Goal: Task Accomplishment & Management: Complete application form

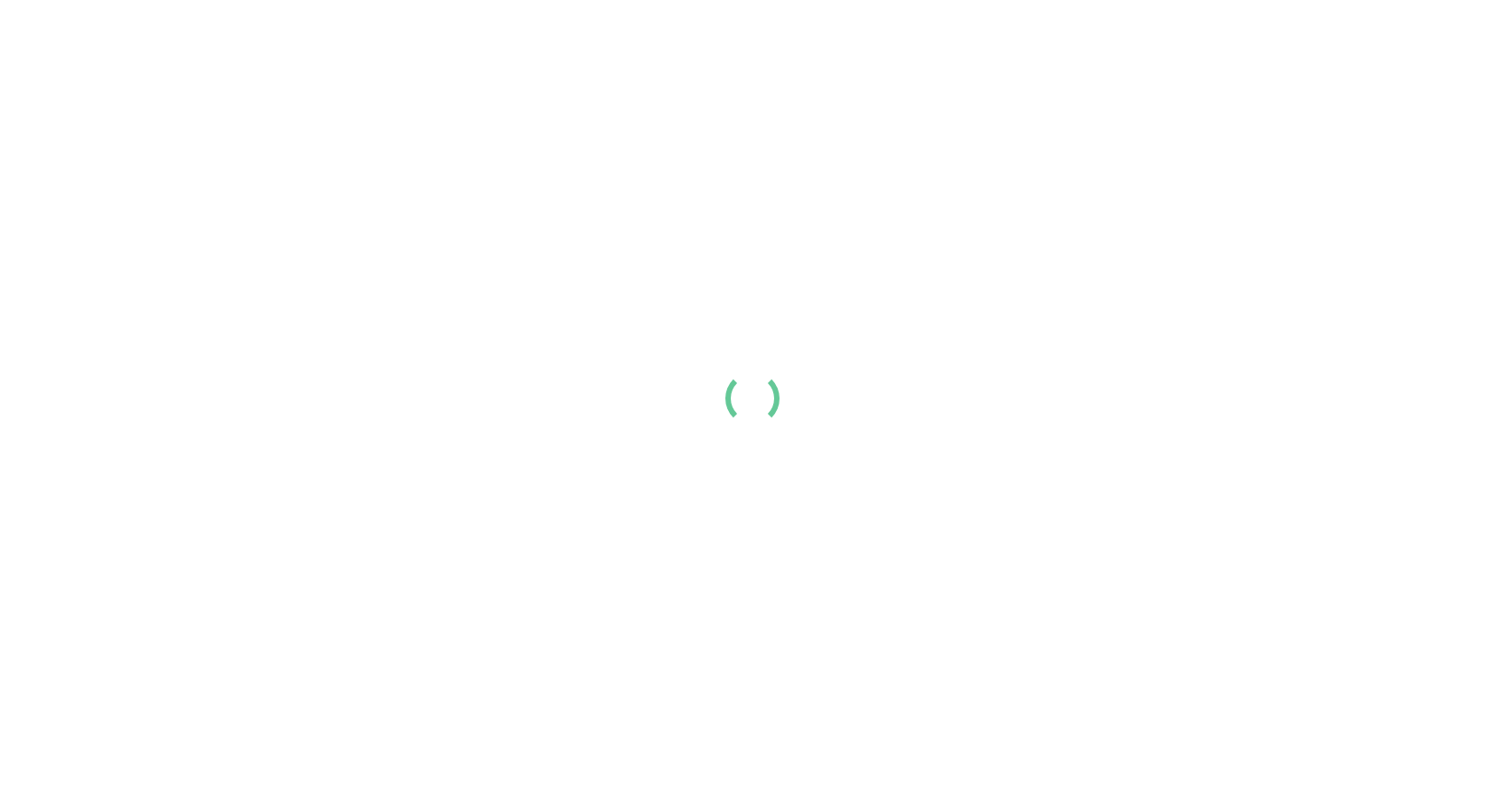
drag, startPoint x: 387, startPoint y: 394, endPoint x: 387, endPoint y: 382, distance: 11.7
click at [387, 394] on div at bounding box center [752, 398] width 1504 height 796
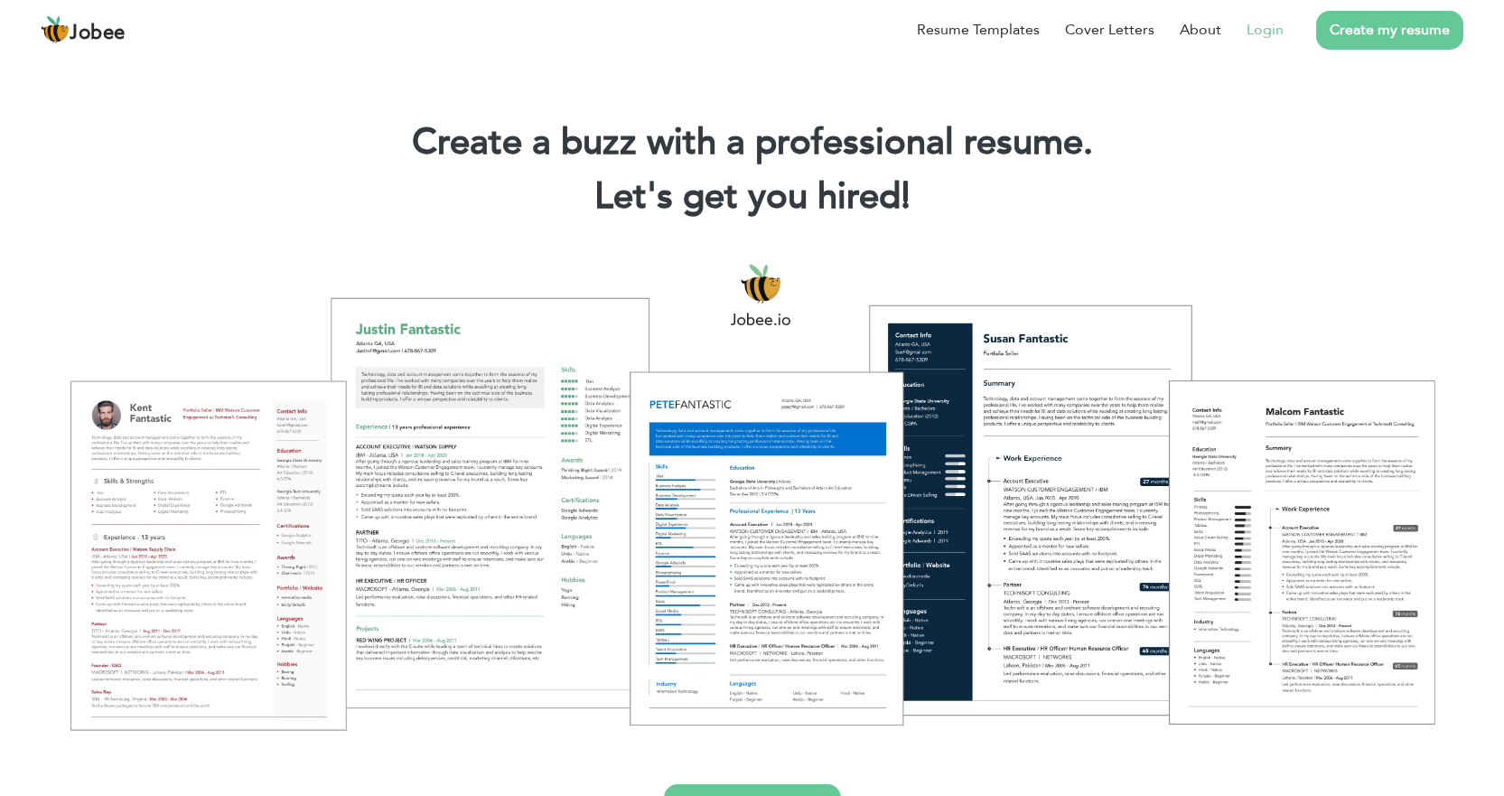
click at [1249, 25] on link "Login" at bounding box center [1264, 30] width 37 height 22
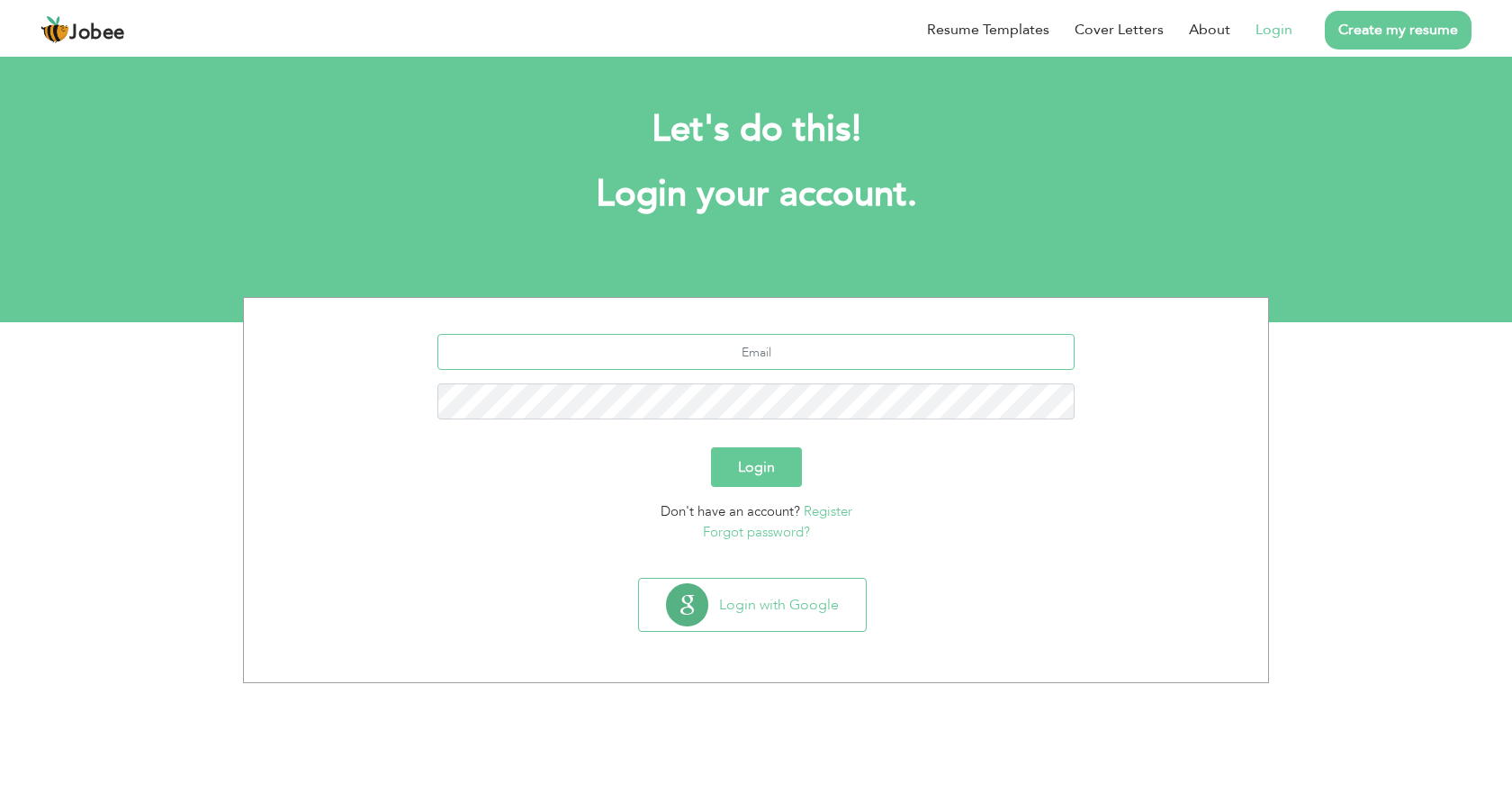
click at [827, 347] on input "text" at bounding box center [756, 352] width 638 height 36
drag, startPoint x: 782, startPoint y: 365, endPoint x: 792, endPoint y: 349, distance: 18.9
click at [783, 364] on input "vickykhan4975@gmail.com" at bounding box center [756, 352] width 638 height 36
type input "vickykhan7070@gmail.com"
click at [712, 447] on button "Login" at bounding box center [756, 467] width 91 height 40
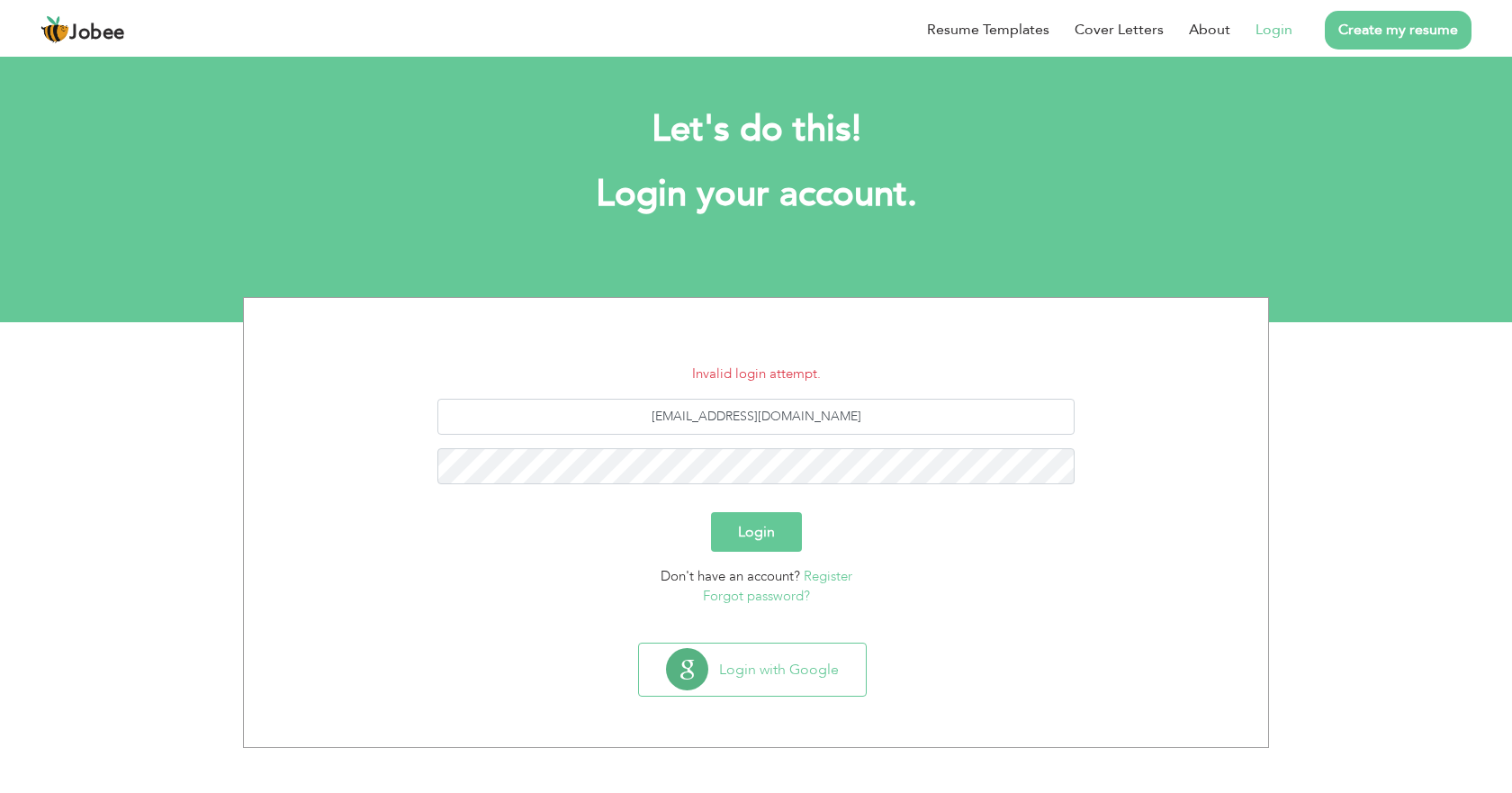
click at [759, 593] on link "Forgot password?" at bounding box center [756, 596] width 107 height 18
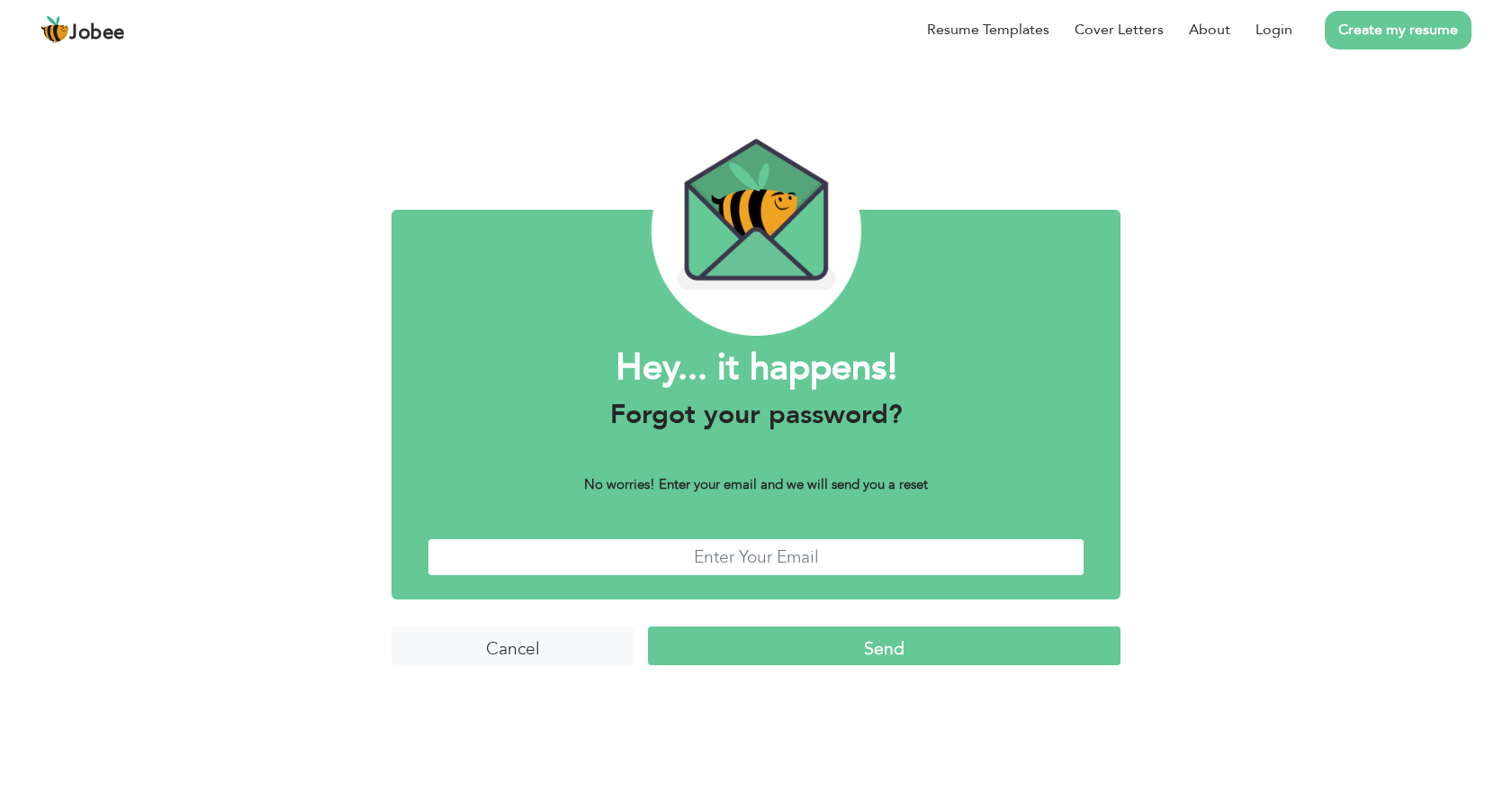
click at [842, 554] on input "text" at bounding box center [756, 557] width 657 height 39
type input "[EMAIL_ADDRESS][DOMAIN_NAME]"
click at [813, 648] on input "Send" at bounding box center [884, 646] width 472 height 39
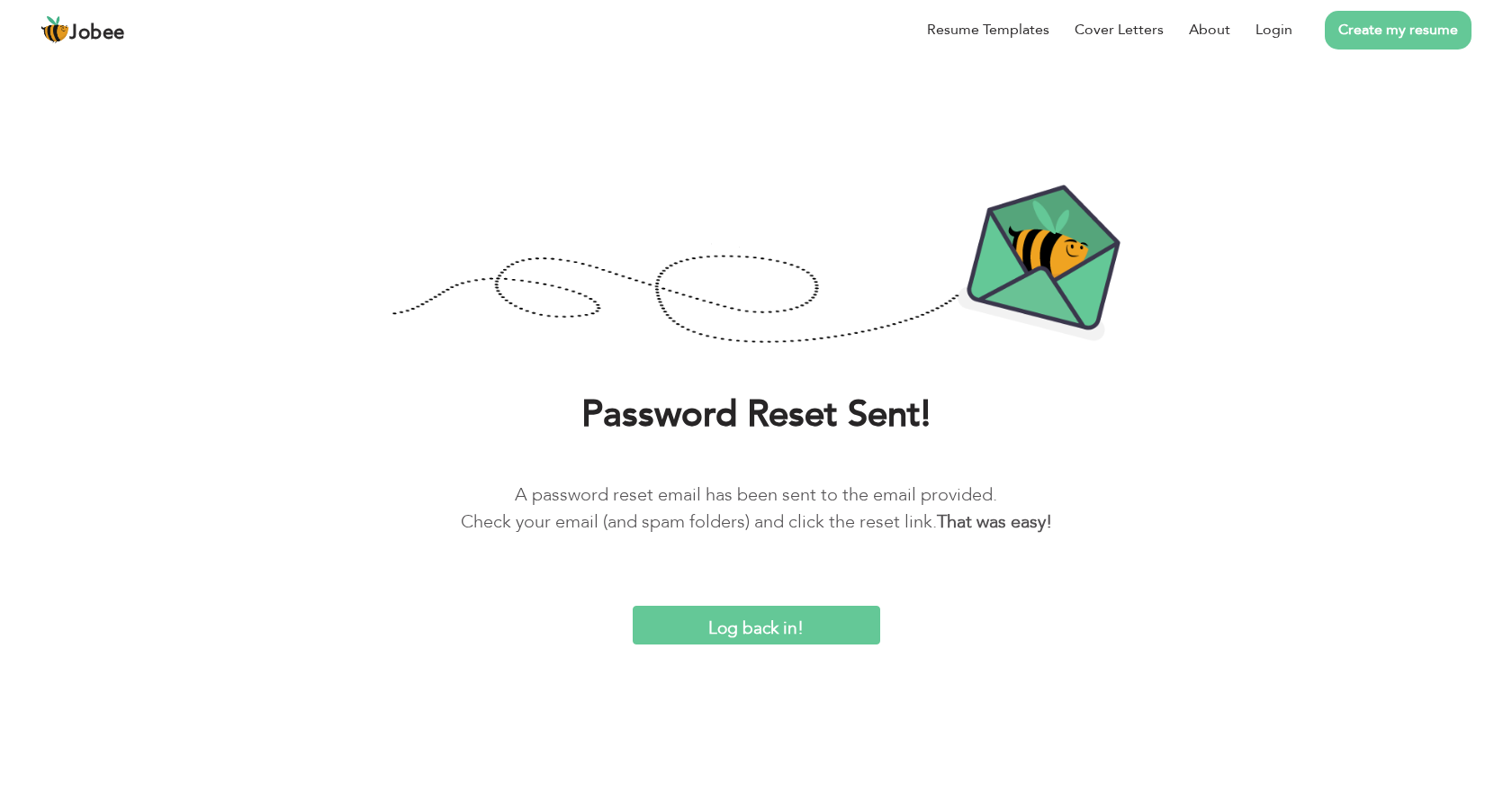
click at [749, 628] on input "Log back in!" at bounding box center [756, 625] width 247 height 39
click at [740, 628] on input "Log back in!" at bounding box center [756, 625] width 247 height 39
click at [1270, 35] on link "Login" at bounding box center [1274, 30] width 37 height 22
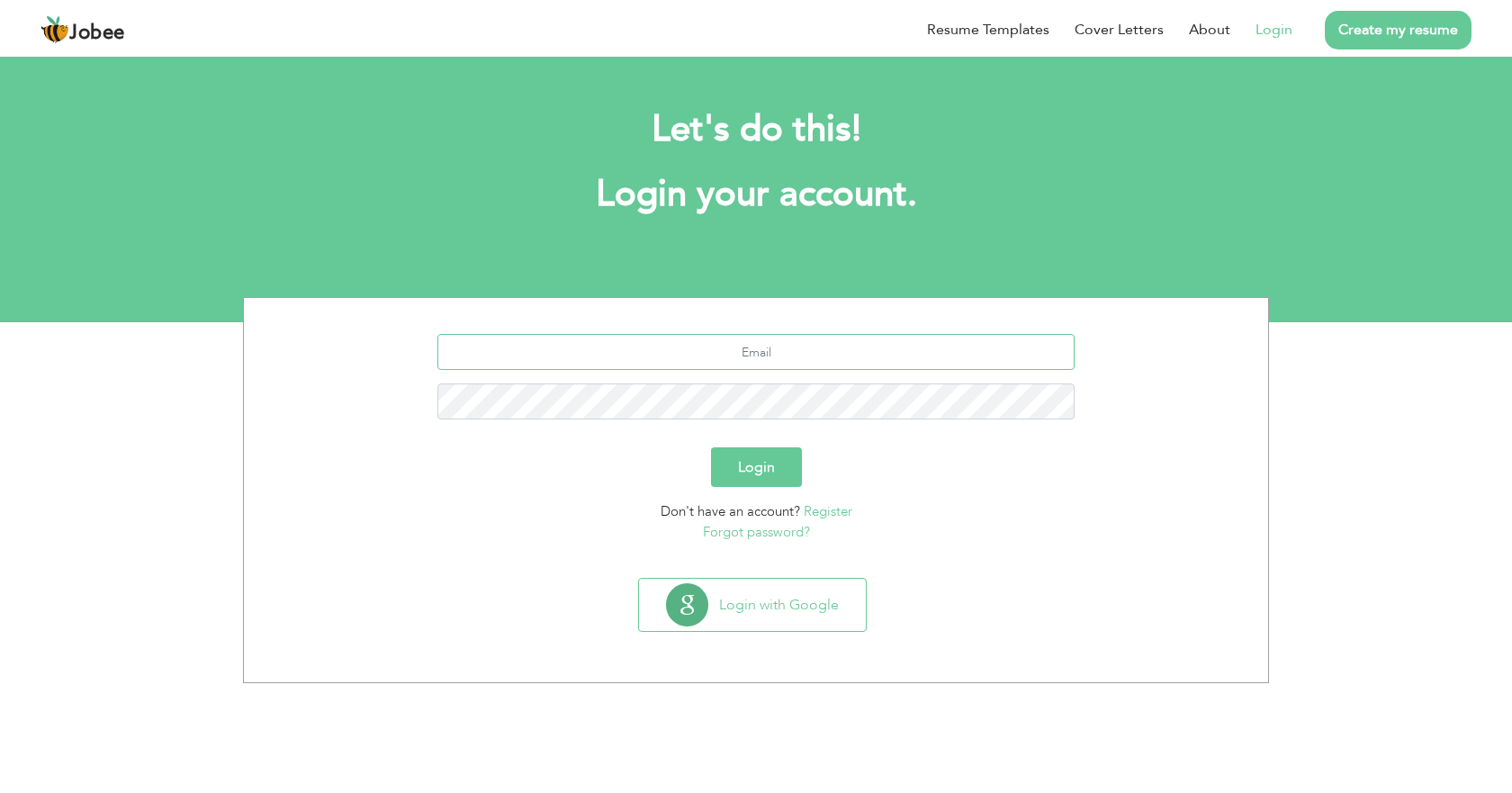
drag, startPoint x: 760, startPoint y: 340, endPoint x: 761, endPoint y: 356, distance: 16.0
click at [761, 343] on input "text" at bounding box center [756, 352] width 638 height 36
click at [743, 348] on input "vickykhan4975@gmail.com" at bounding box center [756, 352] width 638 height 36
type input "[EMAIL_ADDRESS][DOMAIN_NAME]"
click at [712, 447] on button "Login" at bounding box center [756, 467] width 91 height 40
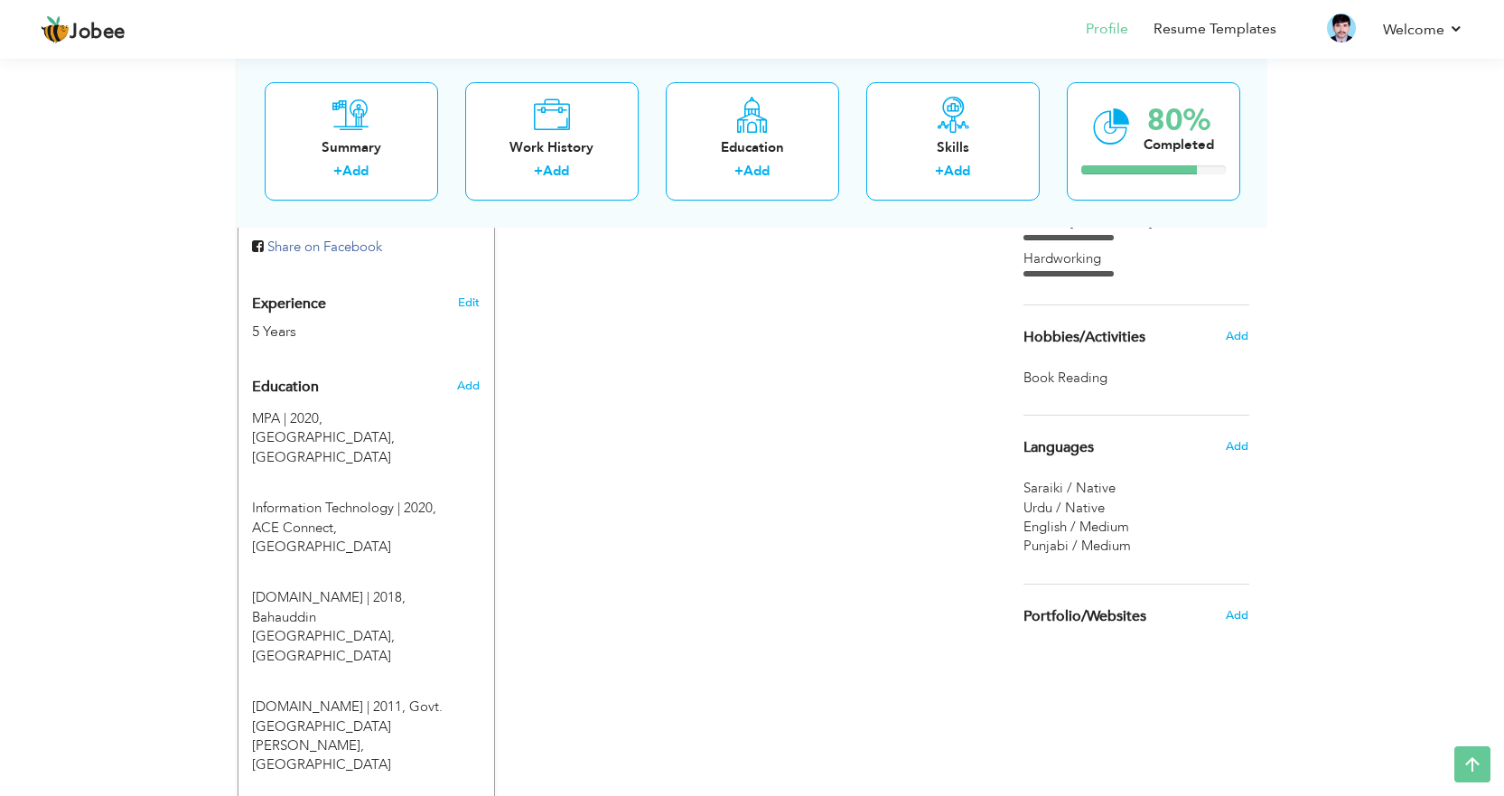
scroll to position [637, 0]
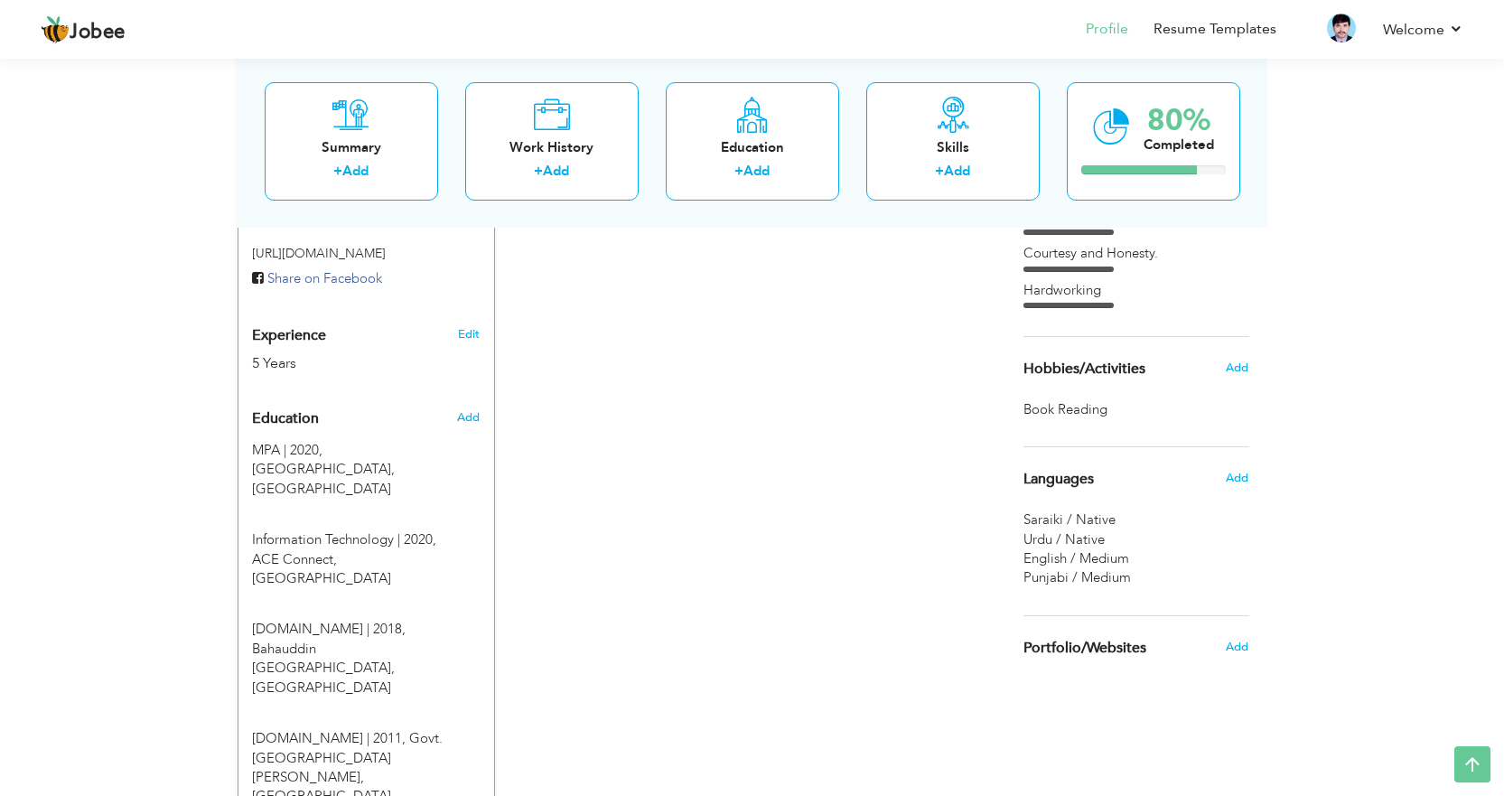
click at [1081, 553] on span "English / Medium" at bounding box center [1076, 558] width 106 height 18
click at [1059, 479] on span "Languages" at bounding box center [1058, 479] width 70 height 16
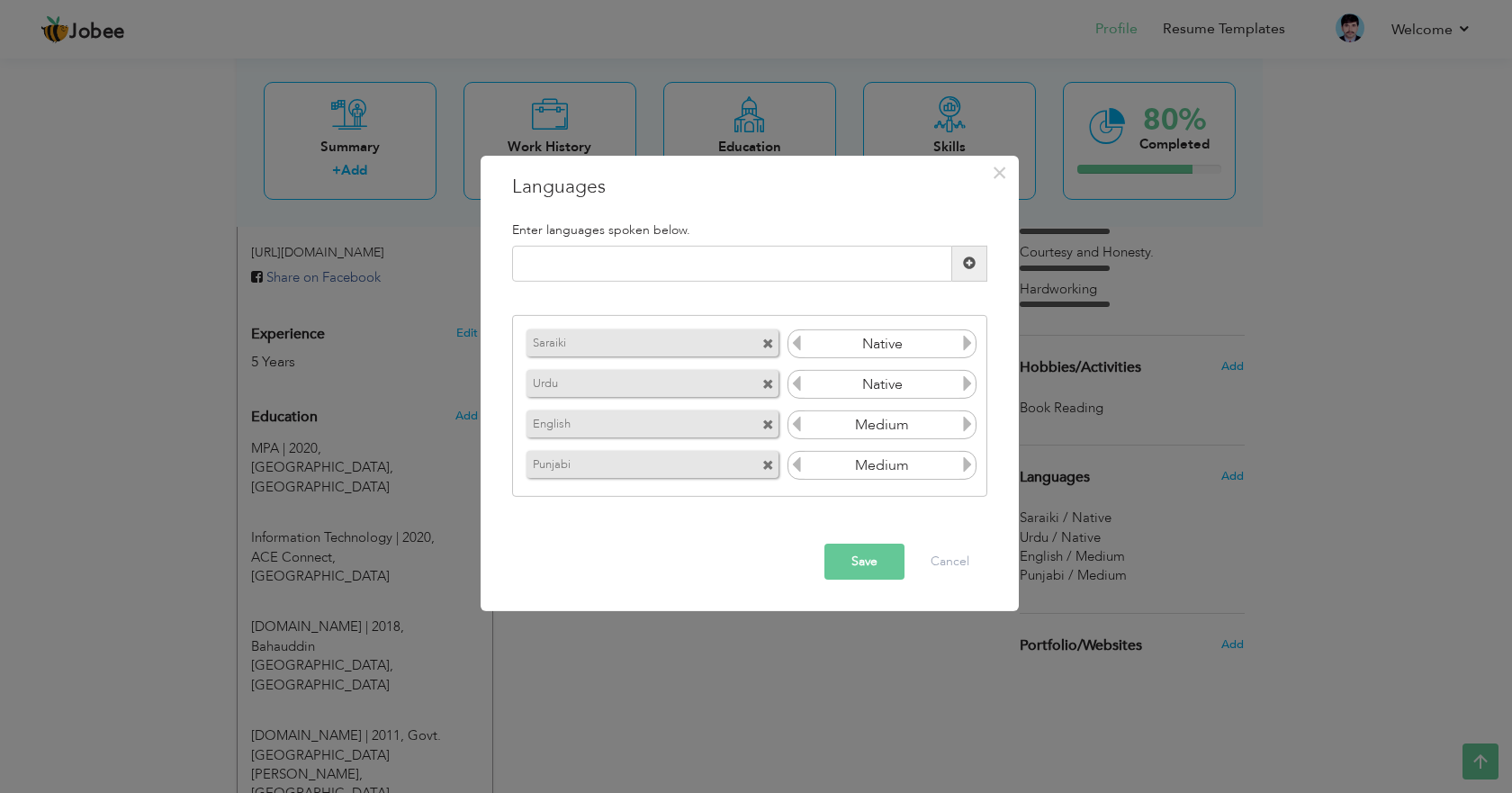
click at [767, 342] on span at bounding box center [768, 345] width 12 height 12
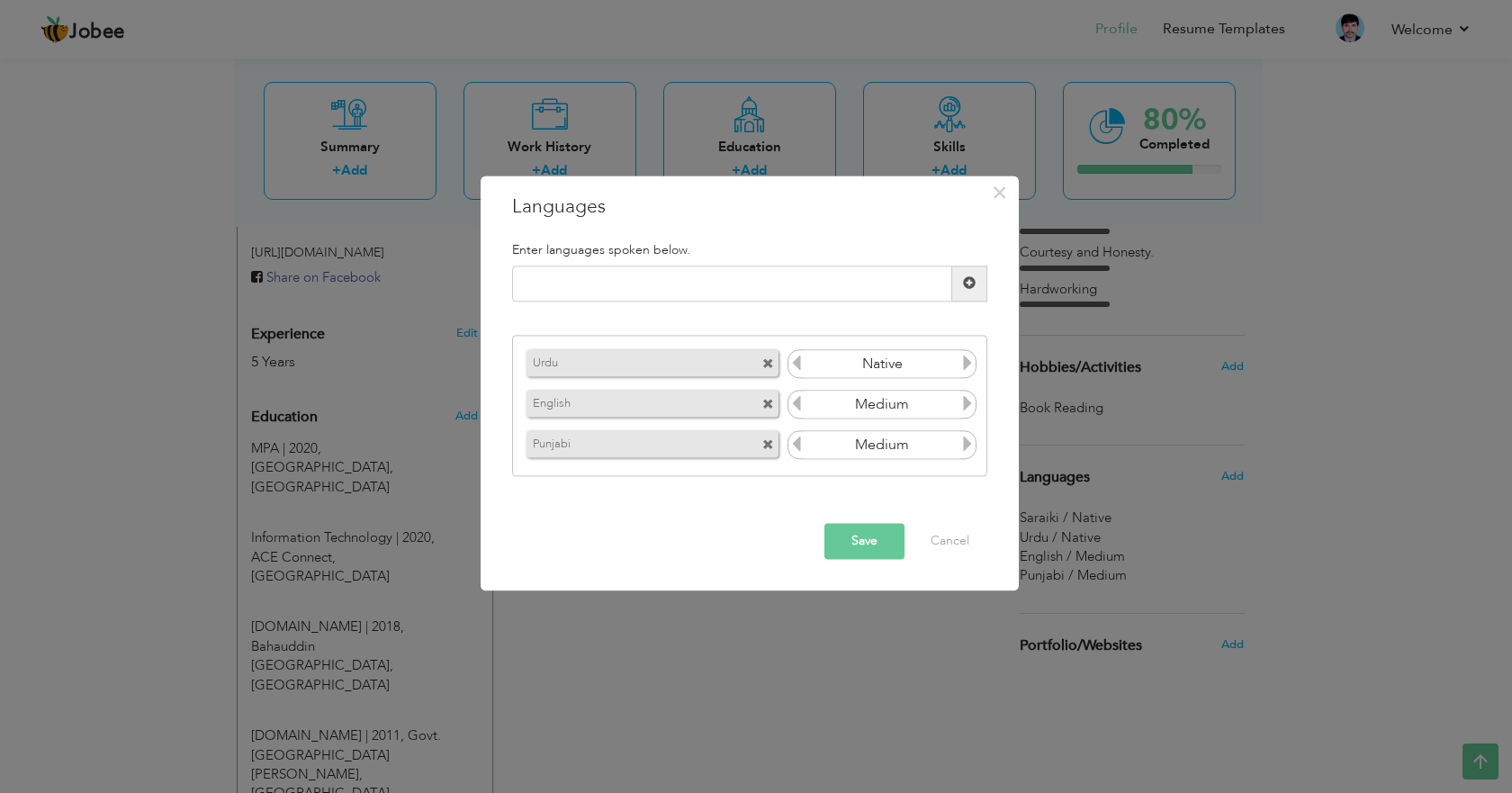
click at [965, 404] on icon at bounding box center [968, 403] width 16 height 16
click at [795, 396] on icon at bounding box center [796, 403] width 16 height 16
click at [769, 444] on span at bounding box center [768, 446] width 12 height 12
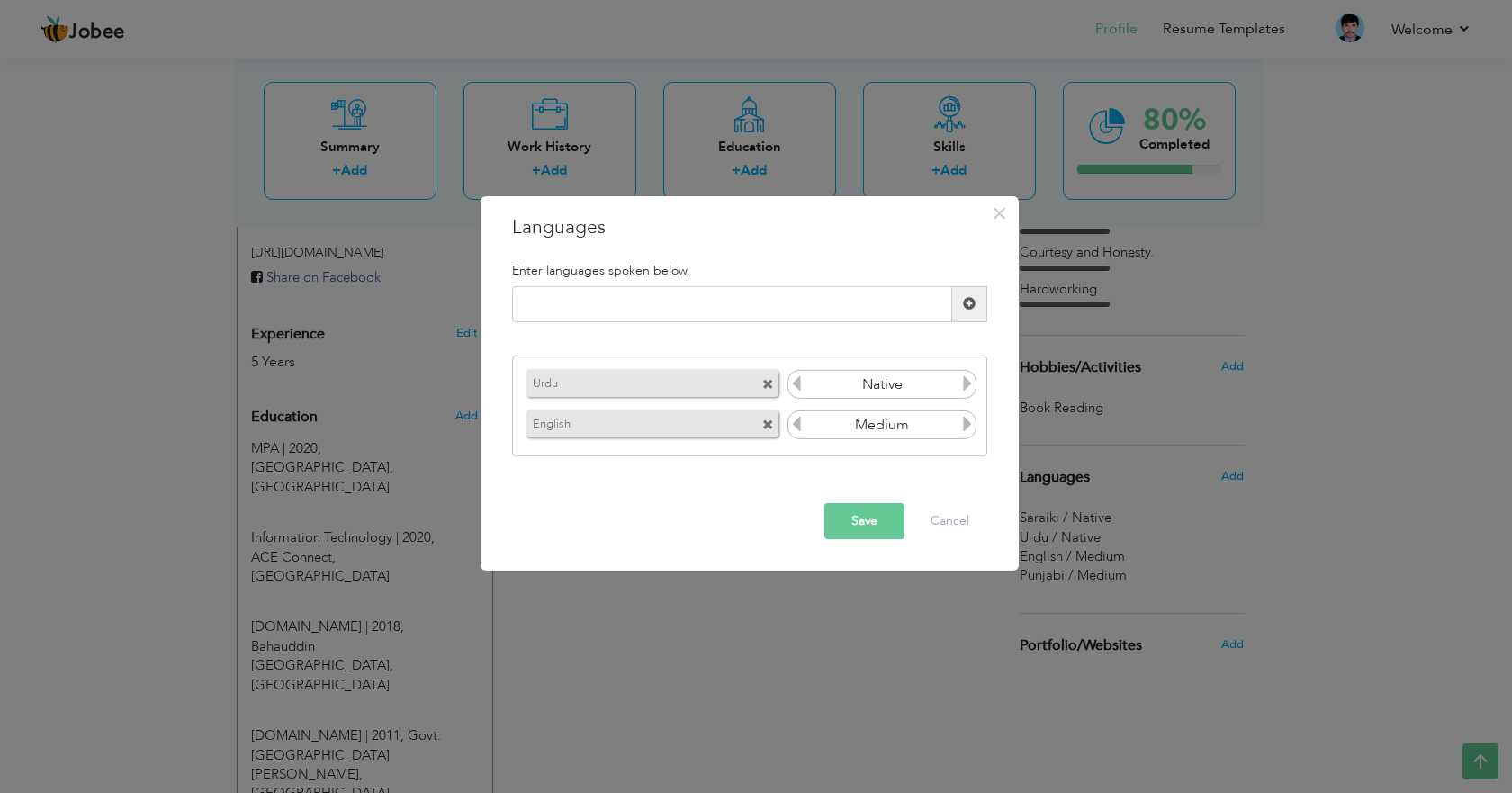
click at [855, 521] on button "Save" at bounding box center [864, 521] width 80 height 36
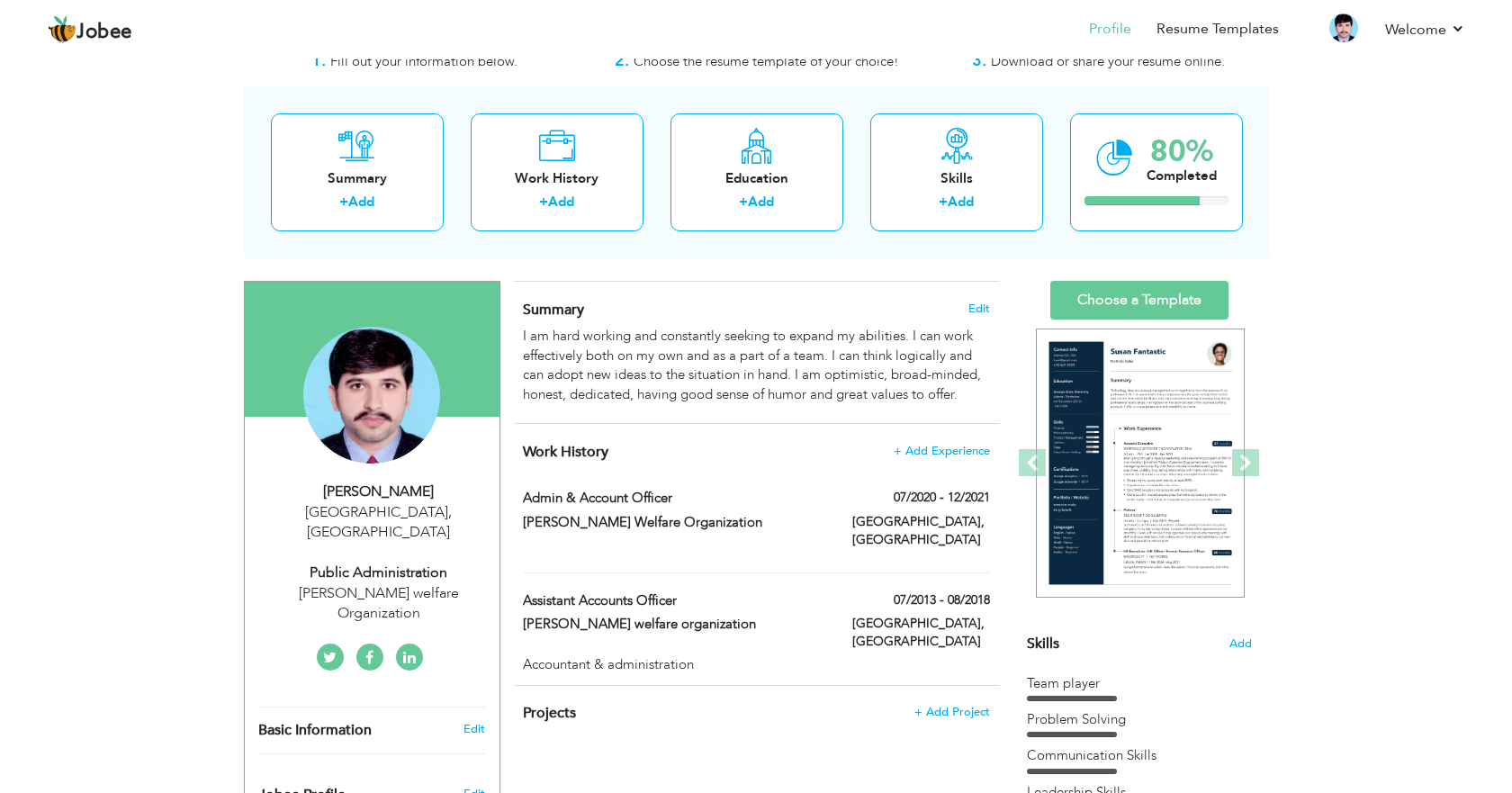
scroll to position [90, 0]
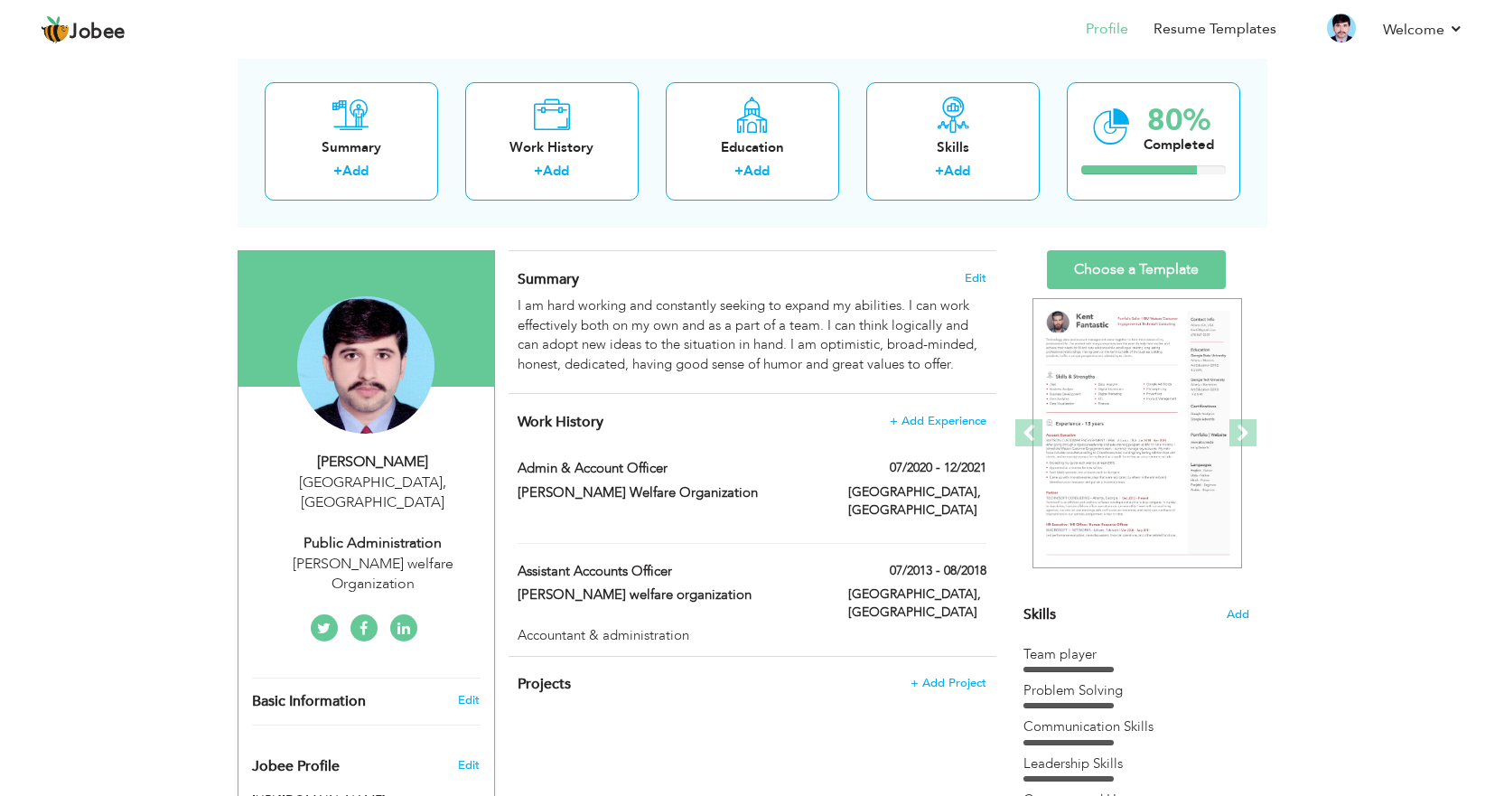
click at [350, 554] on div "Nahar king welfare Organization" at bounding box center [373, 575] width 242 height 42
type input "Waqas"
type input "Zulfiqar"
type input "03007745786"
select select "number:166"
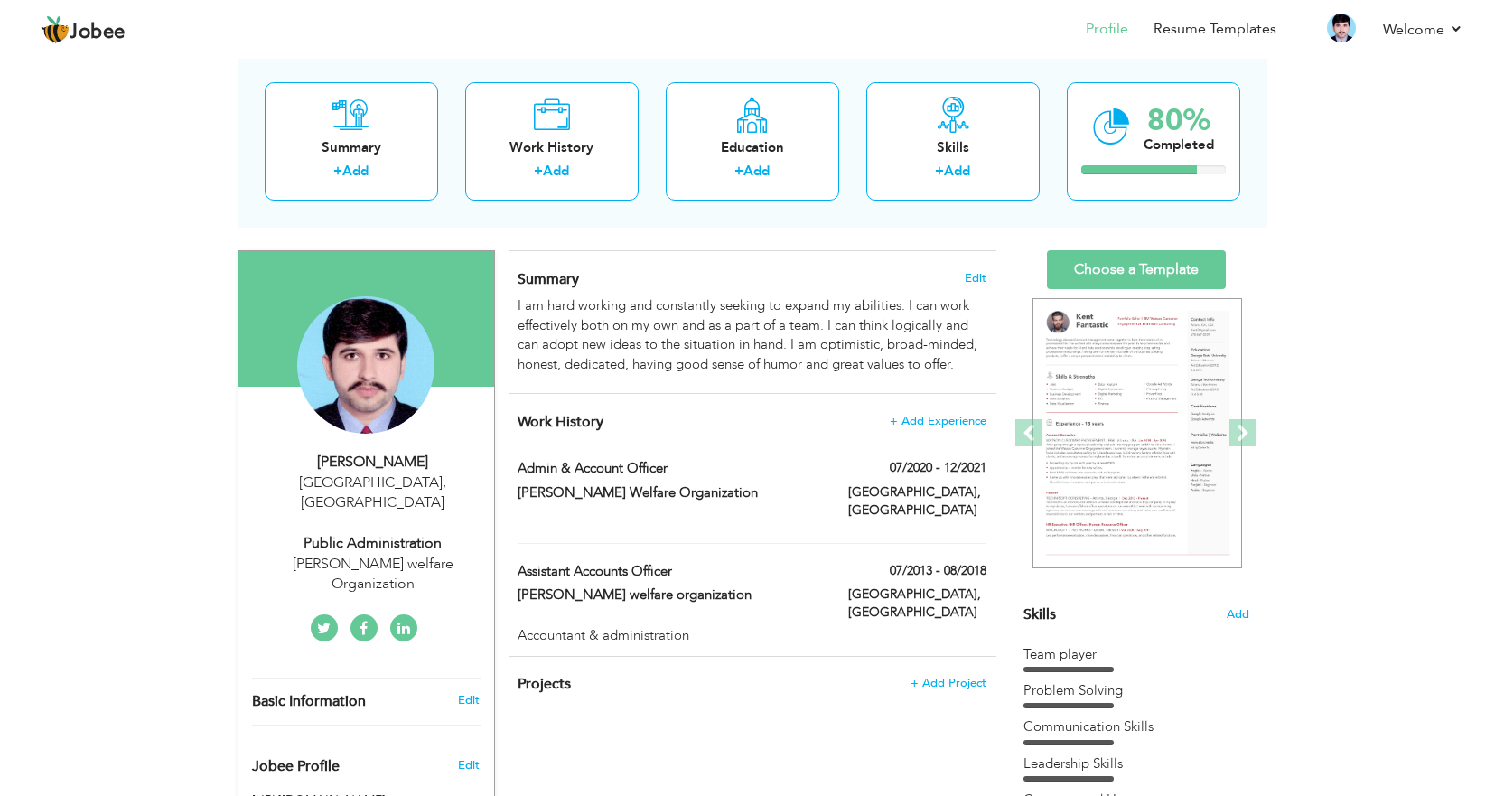
type input "[GEOGRAPHIC_DATA]"
select select "number:7"
type input "Nahar king welfare Organization"
type input "Public Administration"
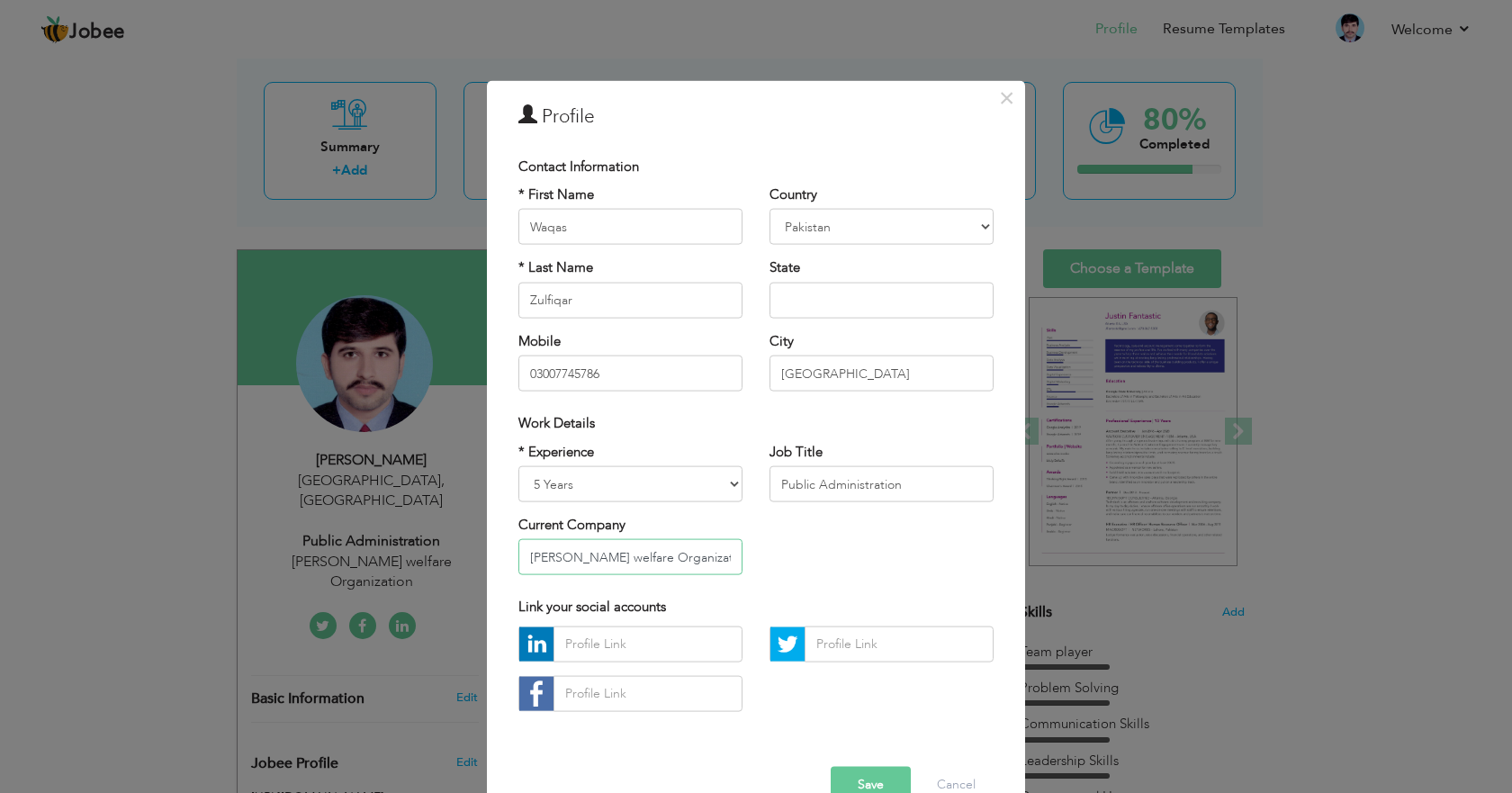
click at [575, 554] on input "Nahar king welfare Organization" at bounding box center [630, 557] width 224 height 36
click at [626, 562] on input "Nahar King welfare Organization" at bounding box center [630, 557] width 224 height 36
type input "[PERSON_NAME] Welfare Organization"
click at [618, 697] on input "text" at bounding box center [648, 692] width 189 height 36
paste input "[URL][DOMAIN_NAME][PERSON_NAME]"
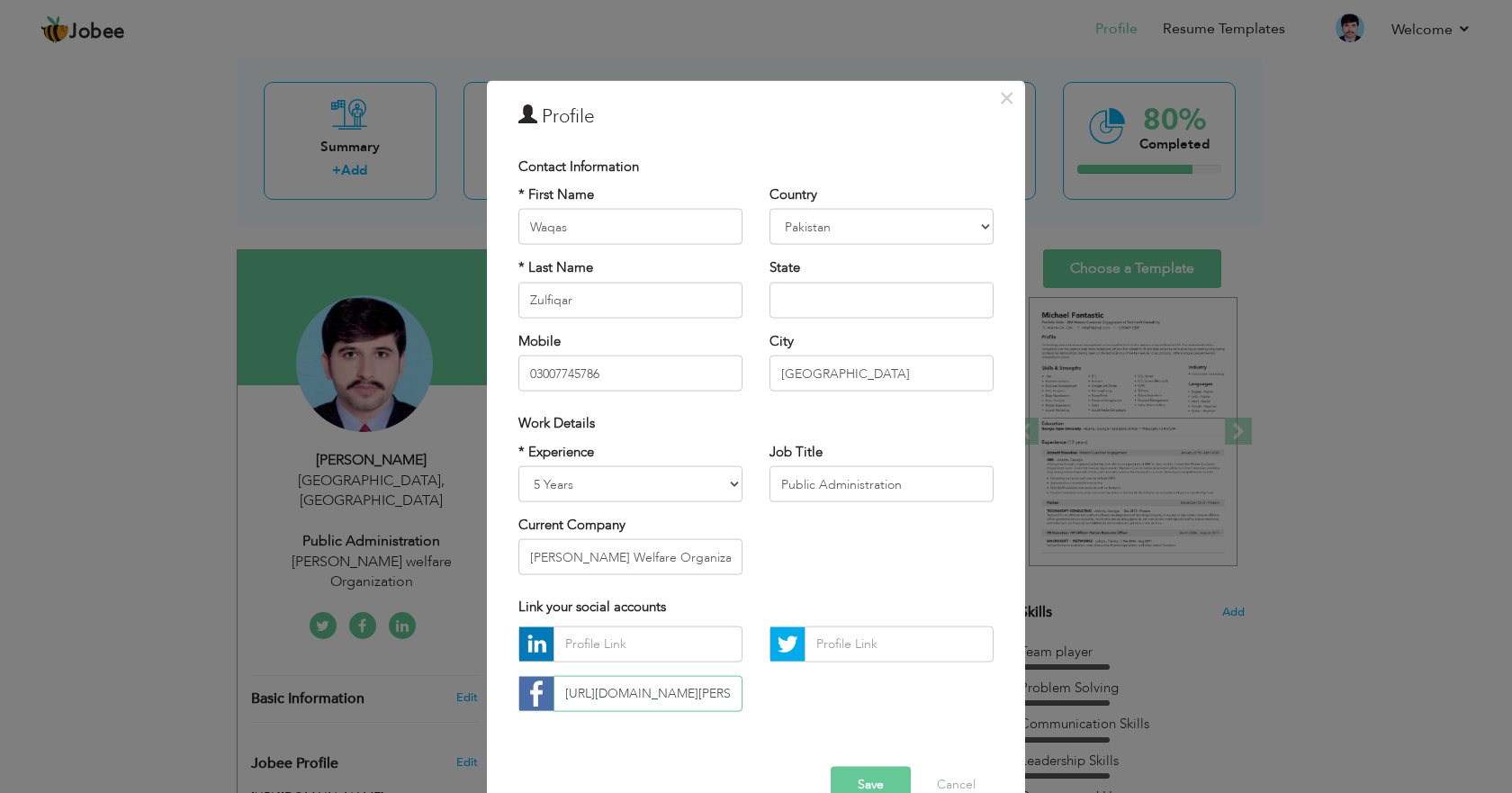
scroll to position [0, 88]
type input "[URL][DOMAIN_NAME][PERSON_NAME]"
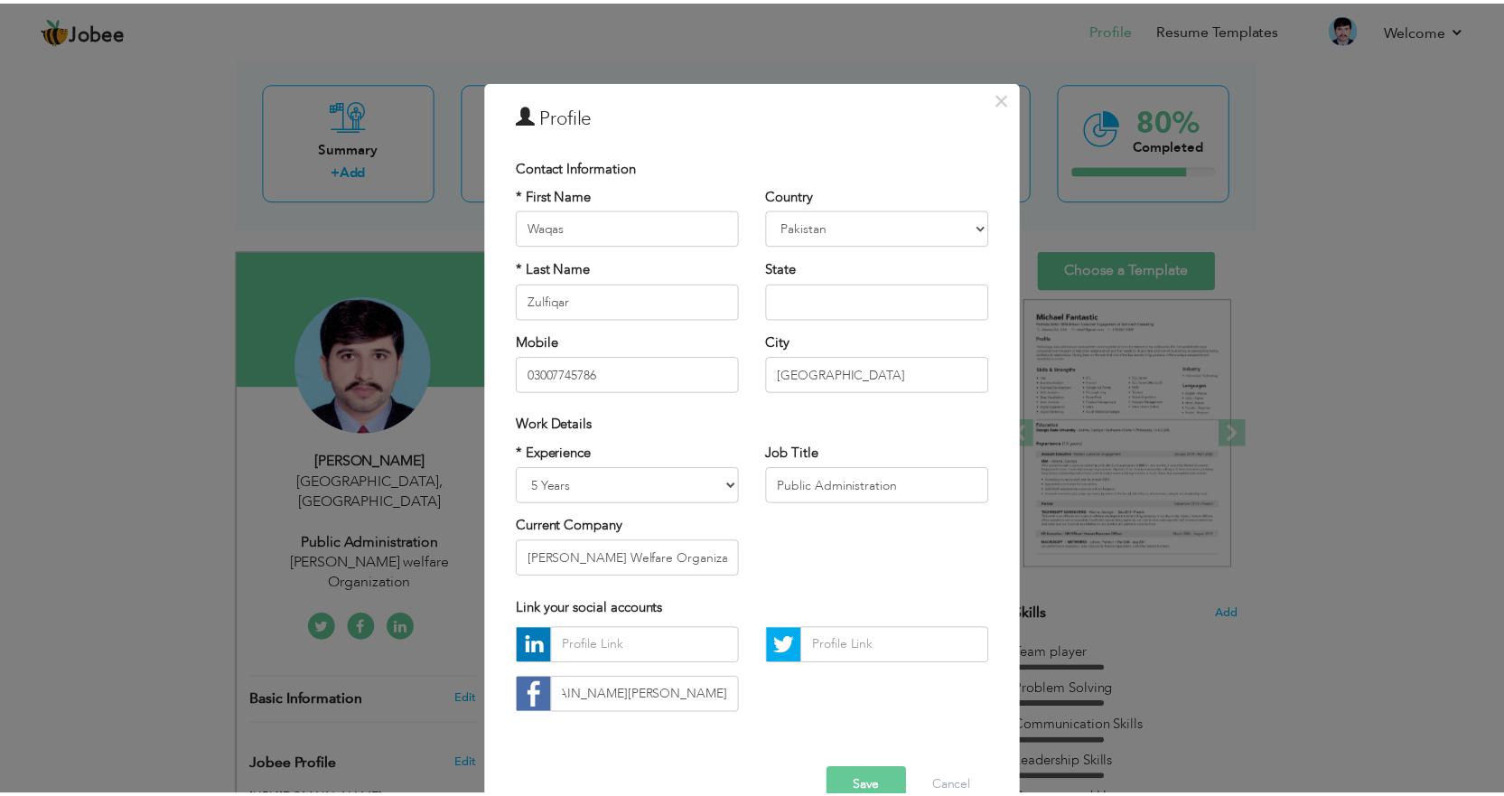
scroll to position [0, 0]
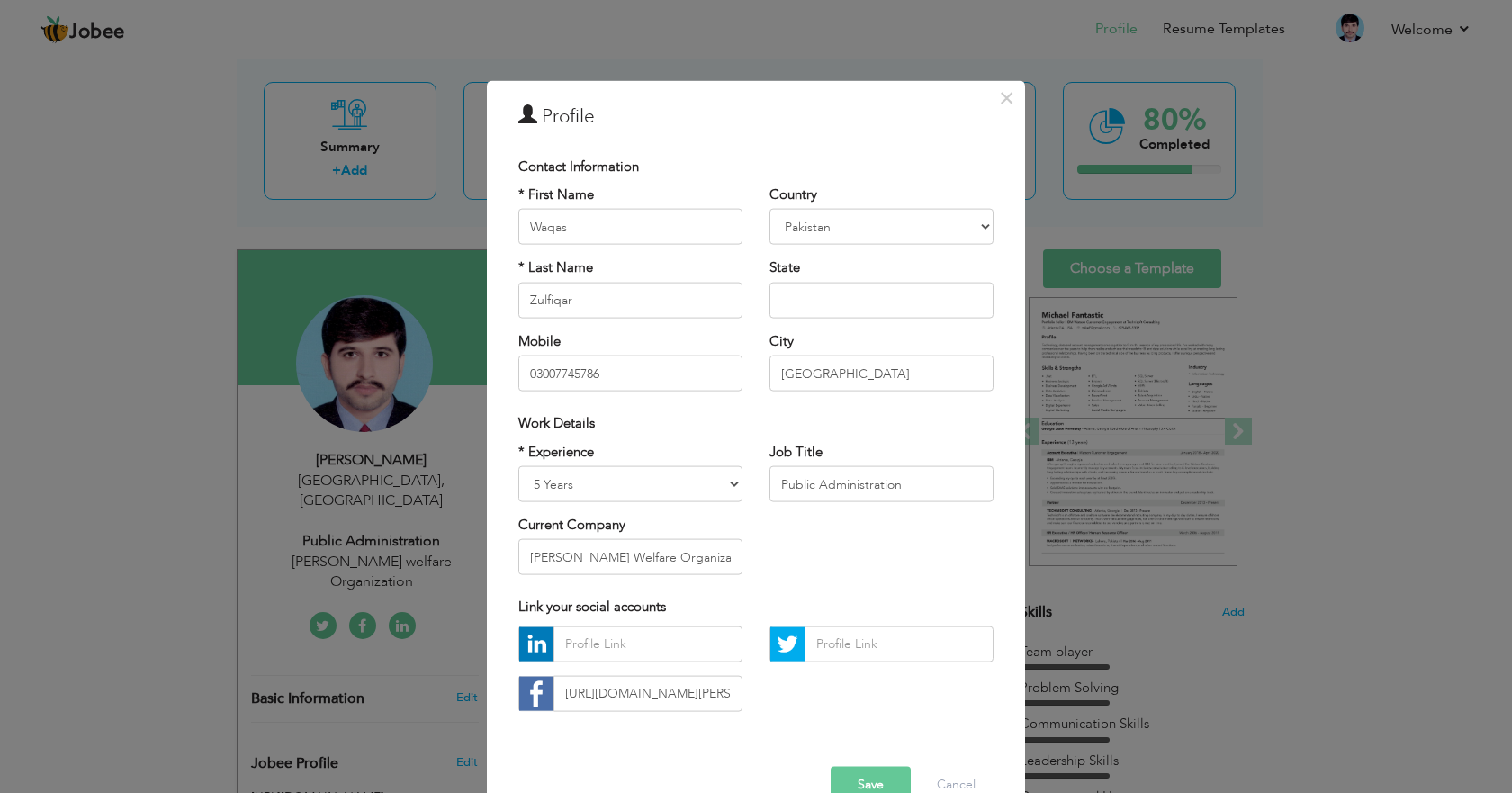
click at [871, 776] on button "Save" at bounding box center [871, 784] width 80 height 36
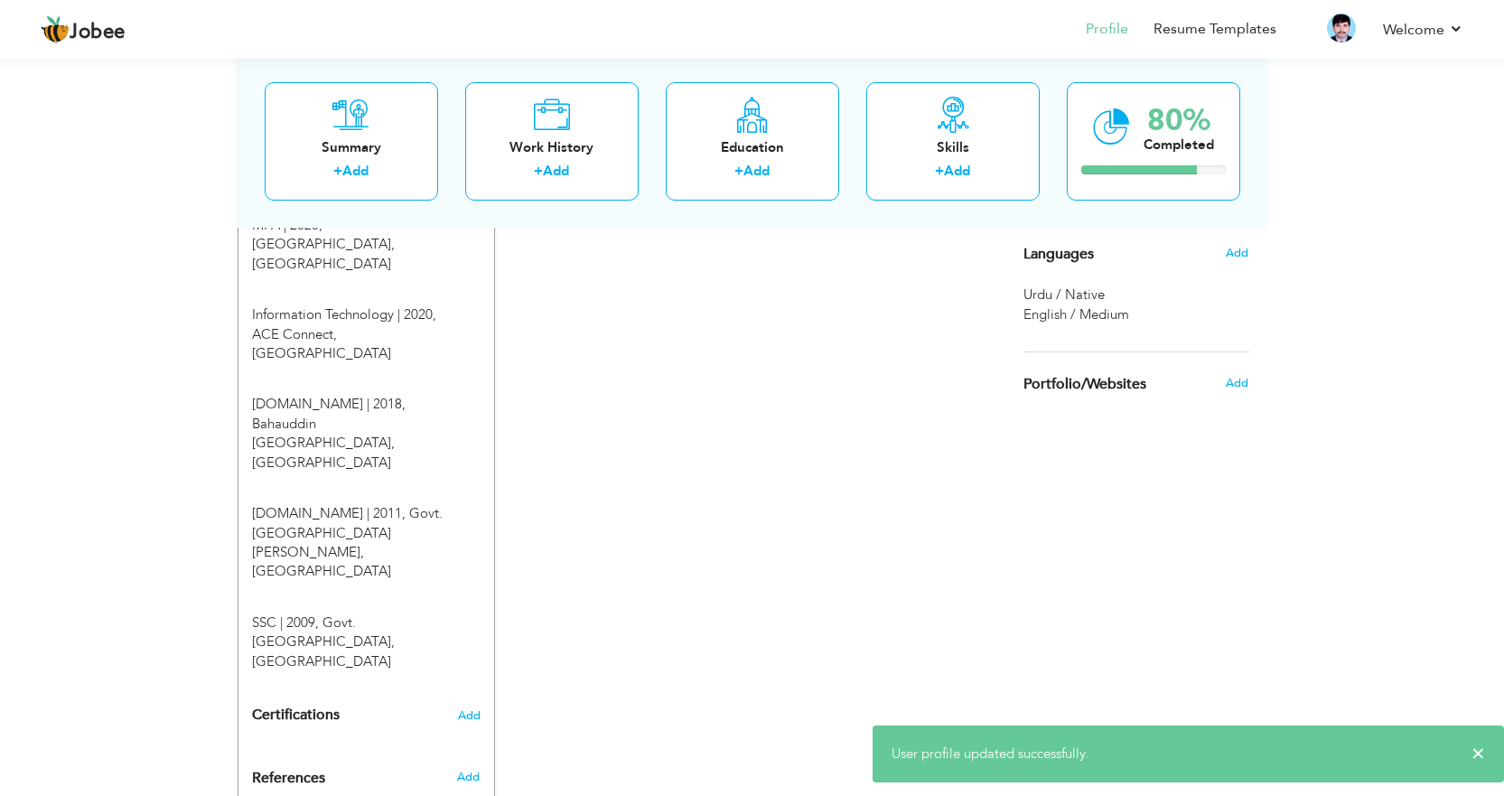
scroll to position [908, 0]
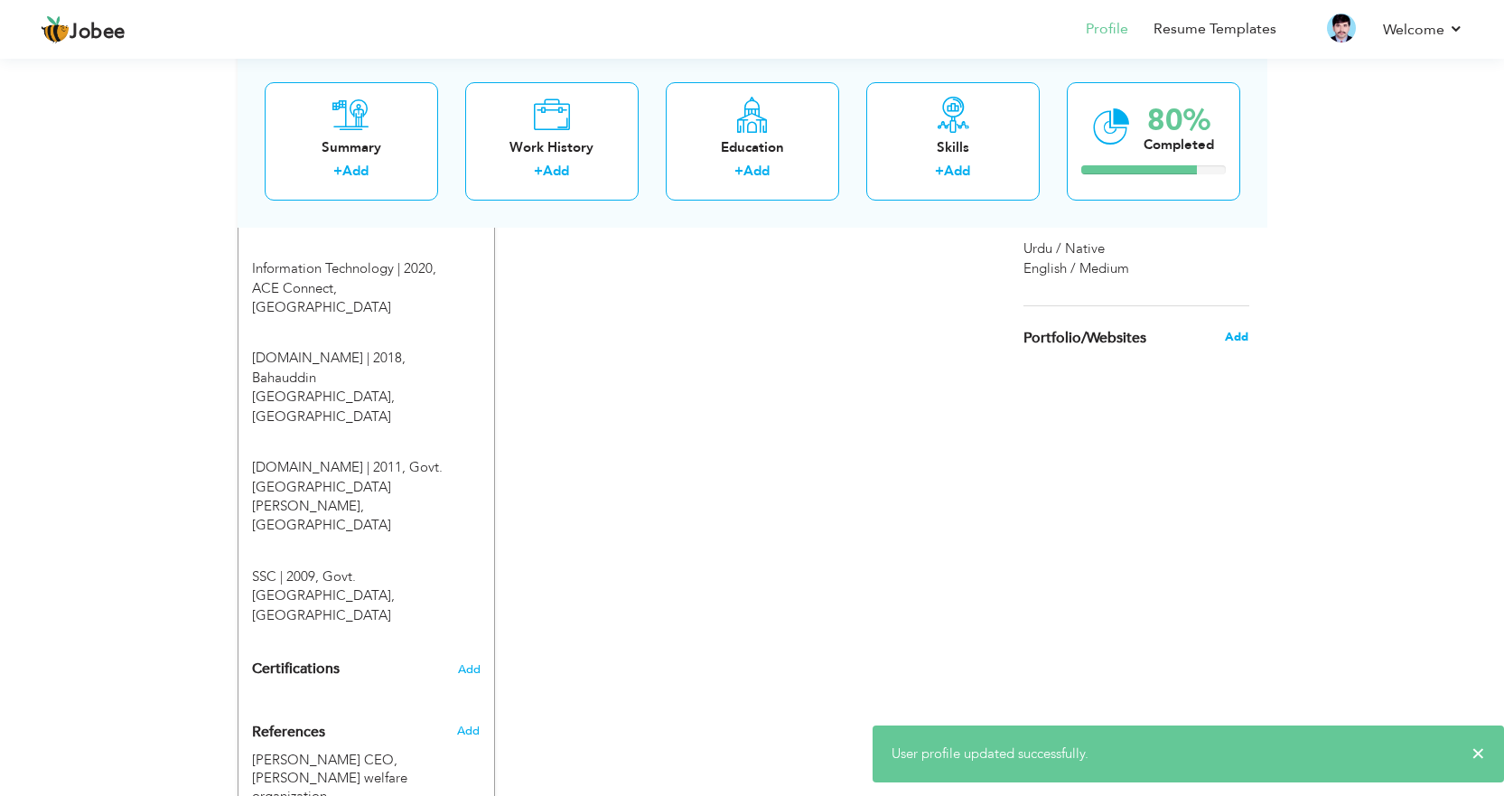
click at [1227, 335] on span "Add" at bounding box center [1236, 337] width 23 height 16
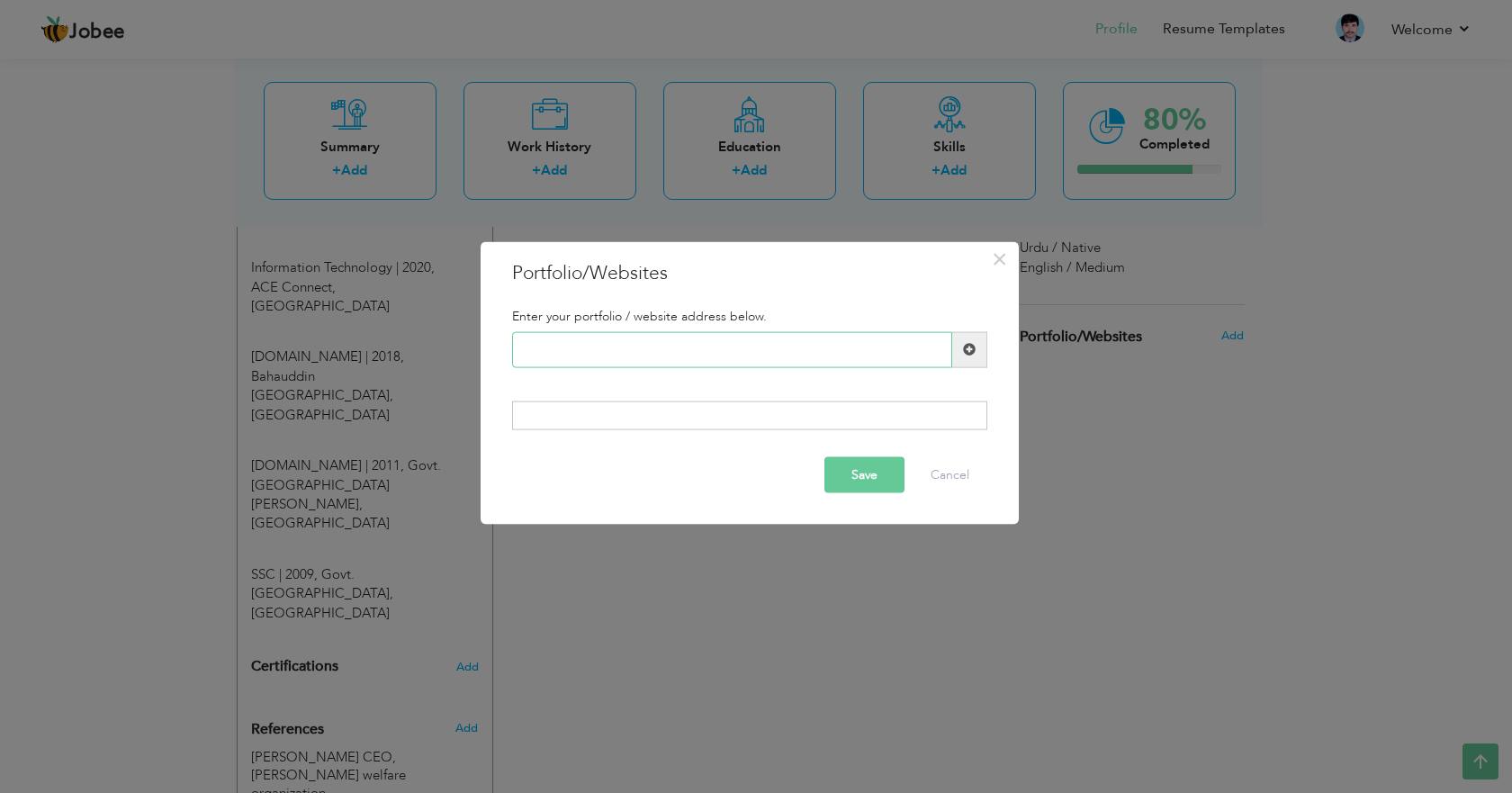
paste input "[URL][DOMAIN_NAME][PERSON_NAME]"
type input "[URL][DOMAIN_NAME][PERSON_NAME]"
click at [854, 478] on button "Save" at bounding box center [864, 475] width 80 height 36
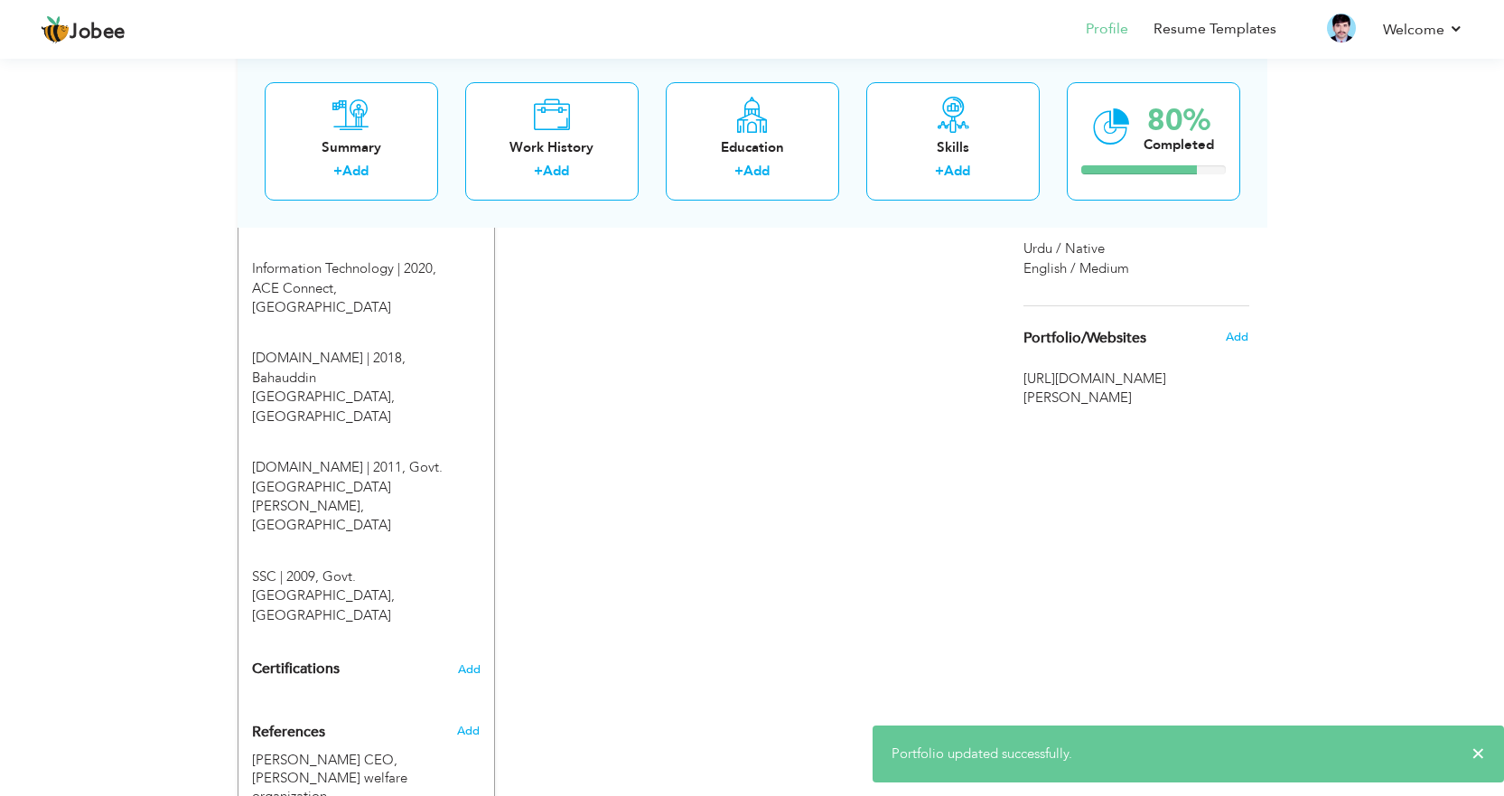
click at [1146, 376] on span "[URL][DOMAIN_NAME][PERSON_NAME]" at bounding box center [1136, 388] width 226 height 39
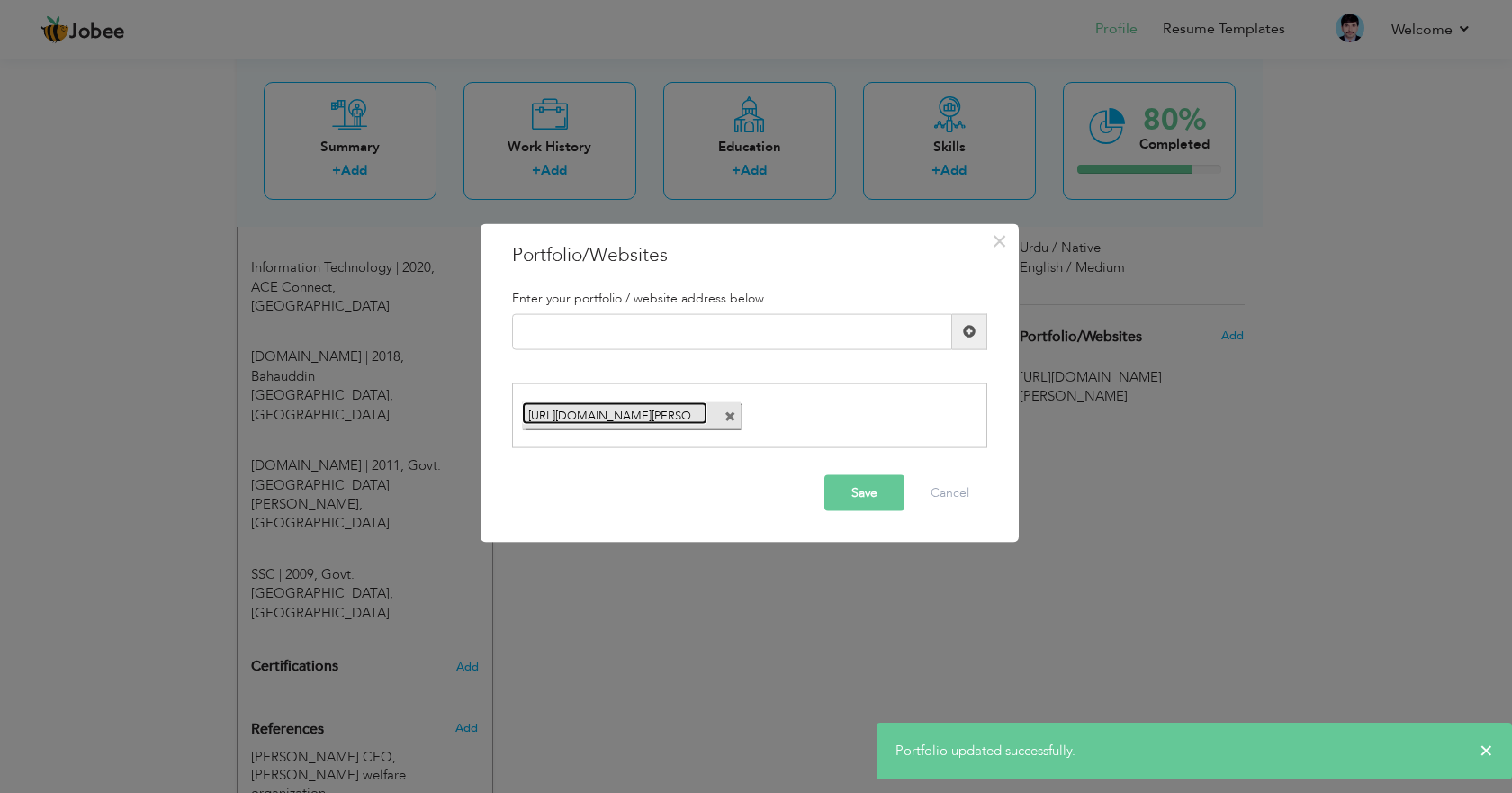
click at [613, 413] on link "[URL][DOMAIN_NAME][PERSON_NAME]" at bounding box center [615, 413] width 186 height 23
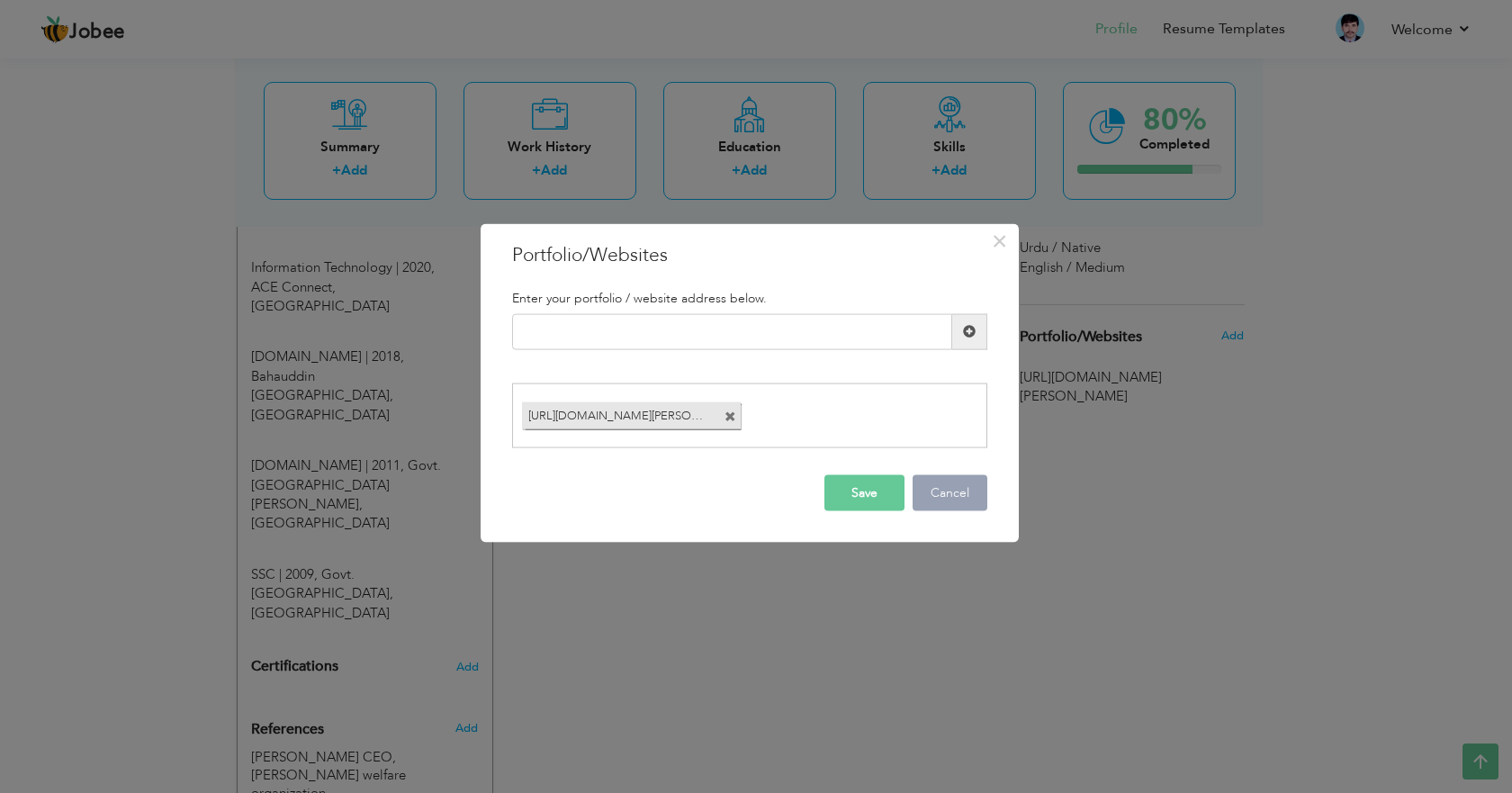
click at [964, 483] on button "Cancel" at bounding box center [950, 493] width 75 height 36
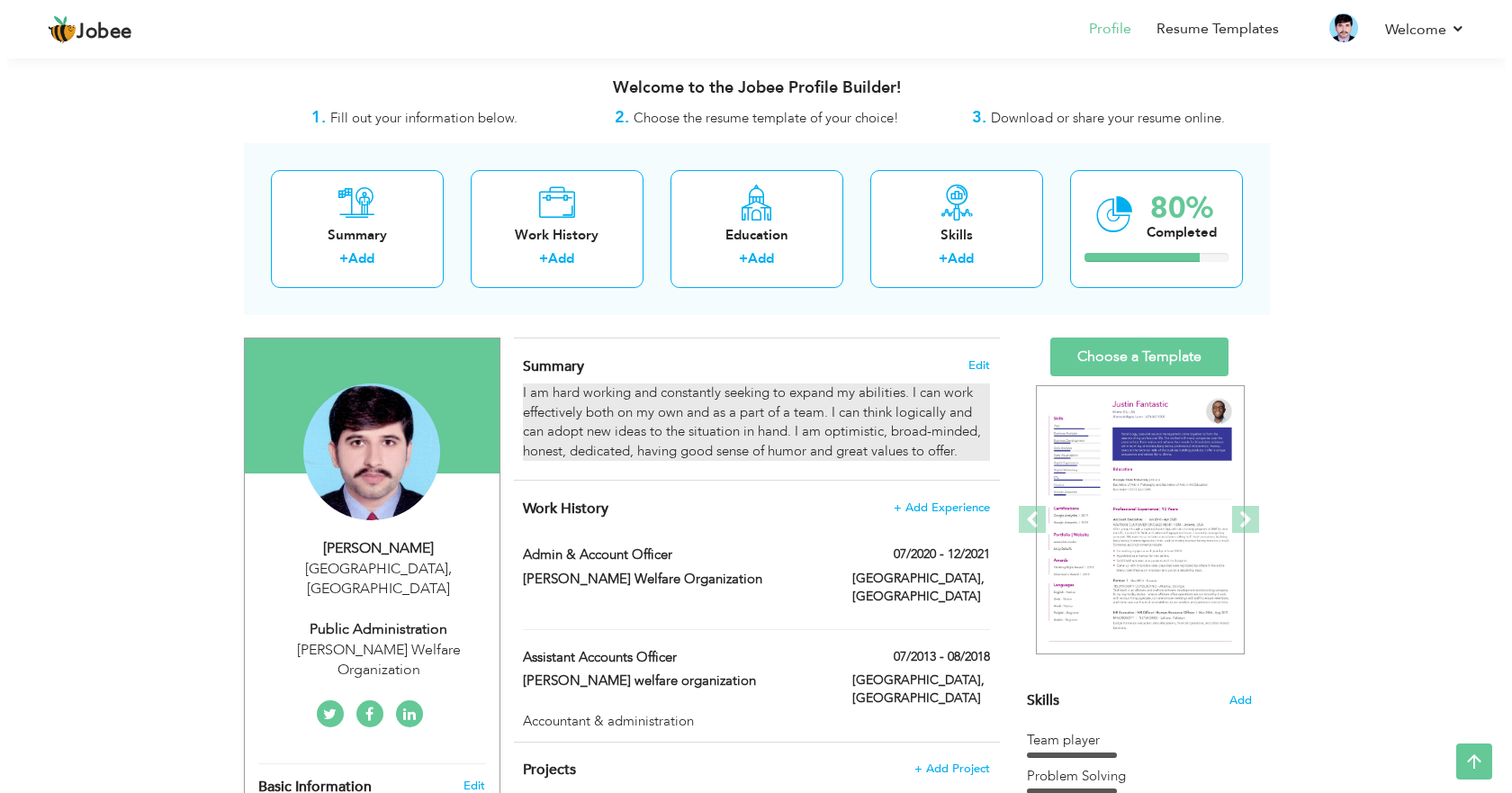
scroll to position [0, 0]
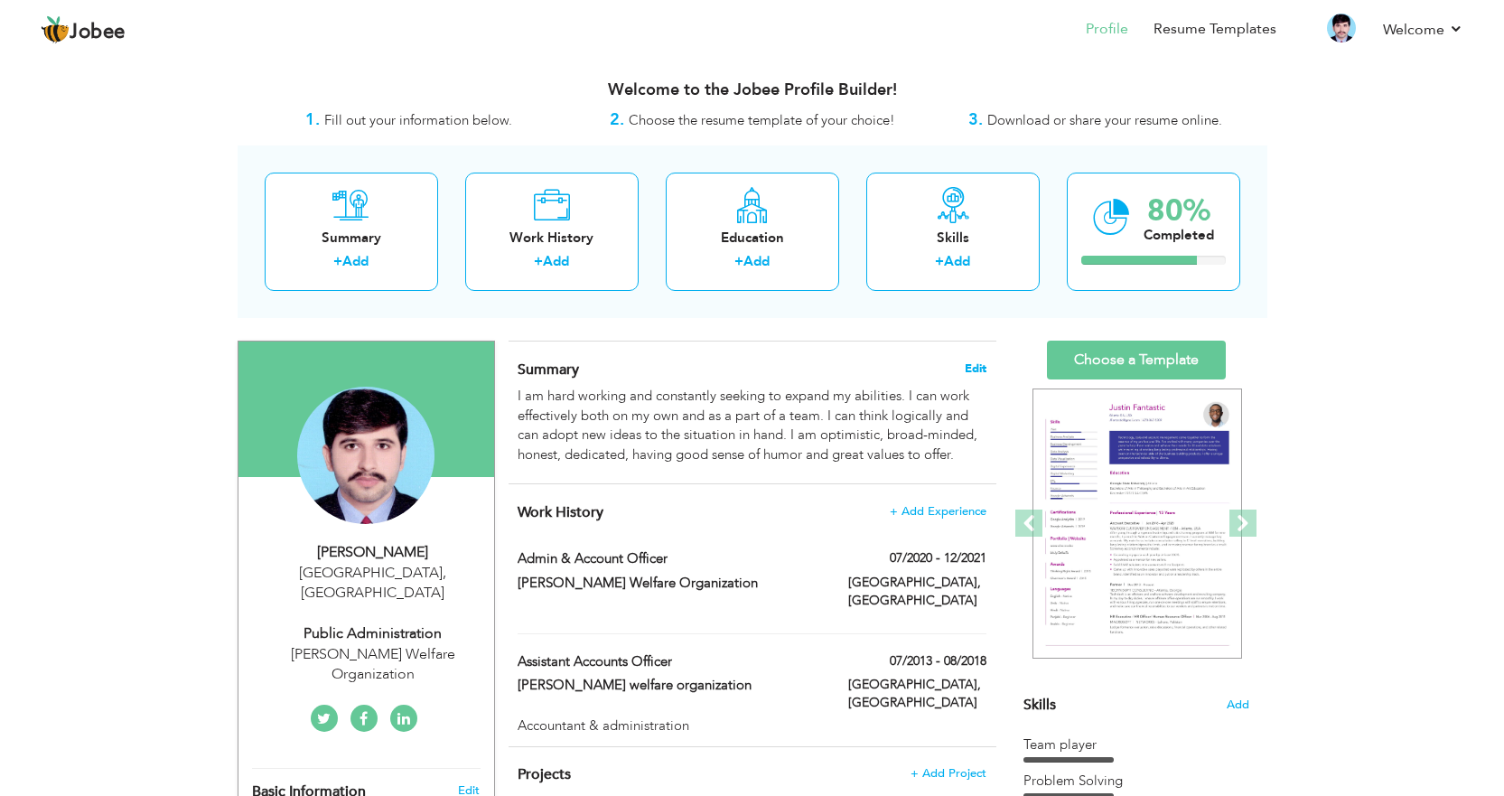
click at [971, 369] on span "Edit" at bounding box center [976, 368] width 22 height 13
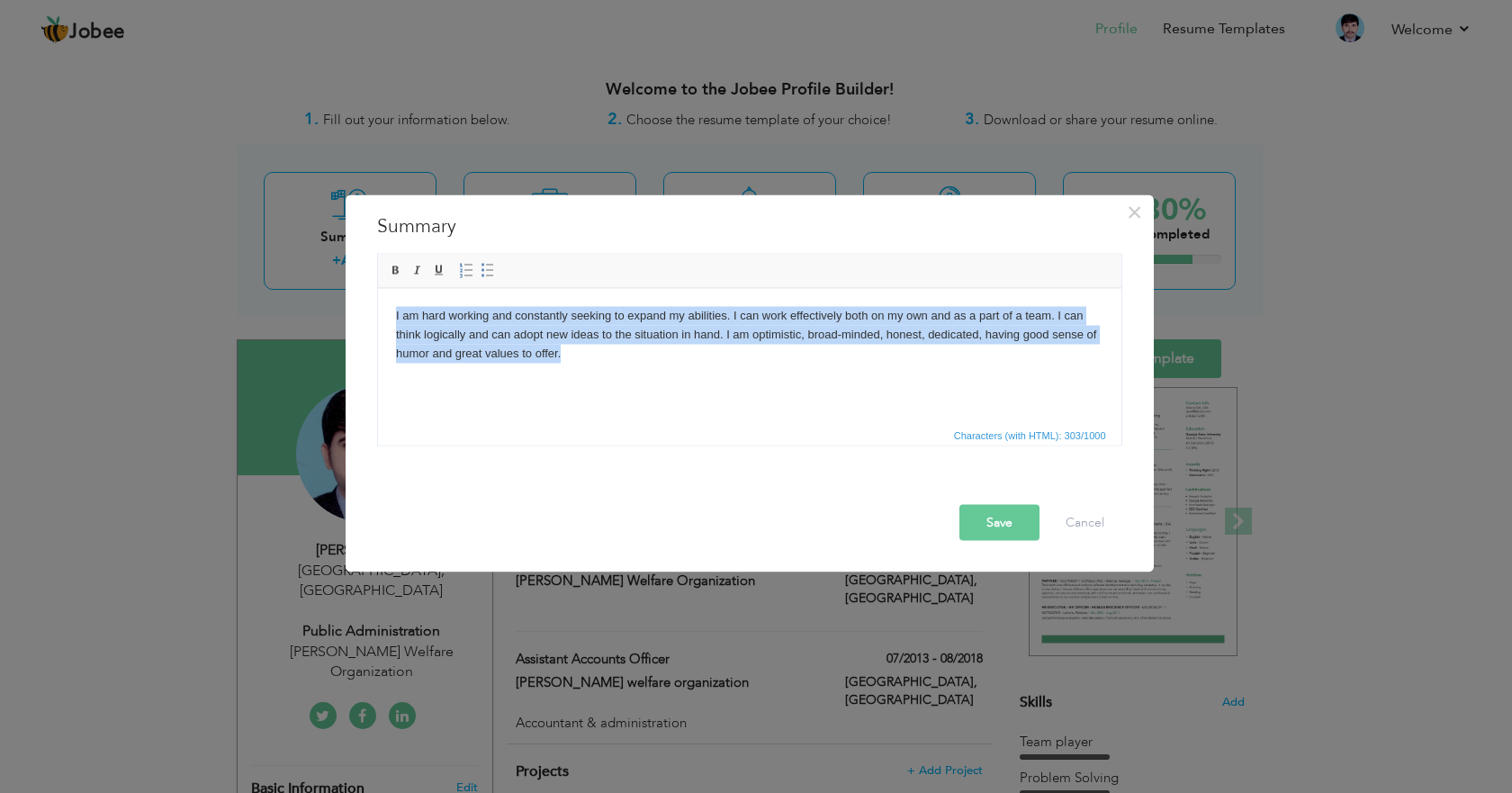
drag, startPoint x: 634, startPoint y: 367, endPoint x: 377, endPoint y: 316, distance: 262.0
click at [377, 316] on html "I am hard working and constantly seeking to expand my abilities. I can work eff…" at bounding box center [749, 334] width 744 height 92
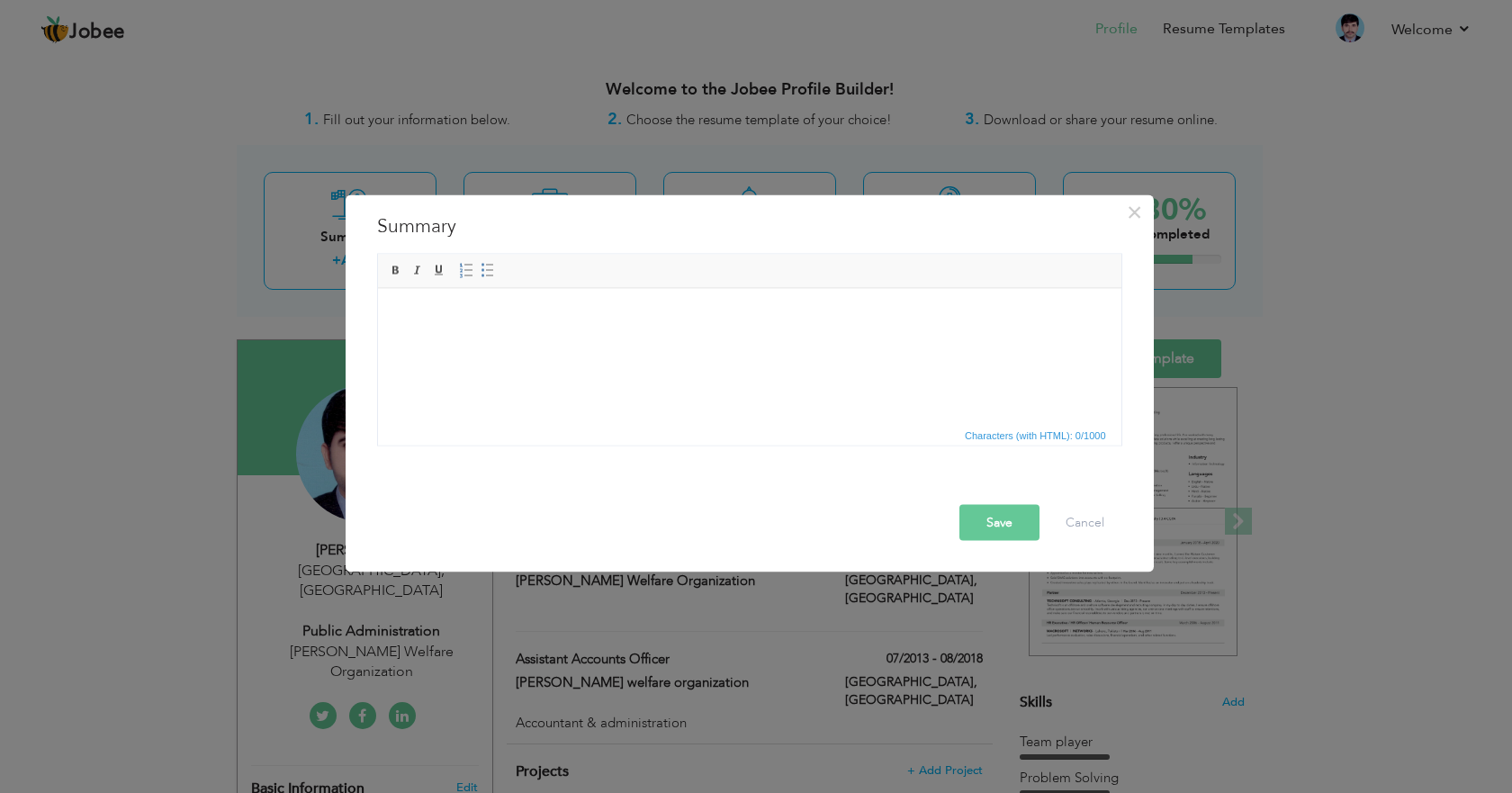
scroll to position [48, 0]
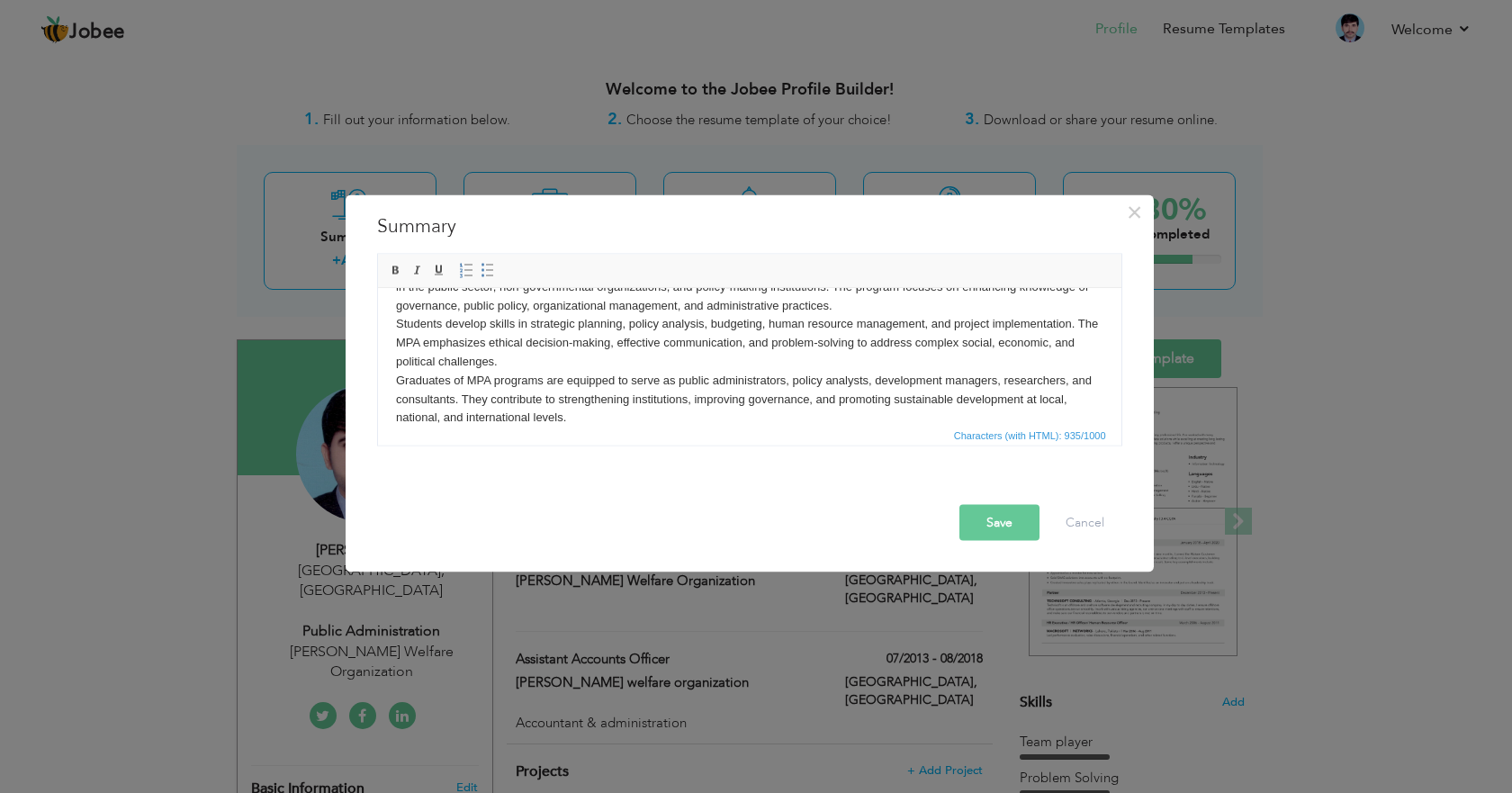
click at [1009, 515] on button "Save" at bounding box center [1000, 522] width 80 height 36
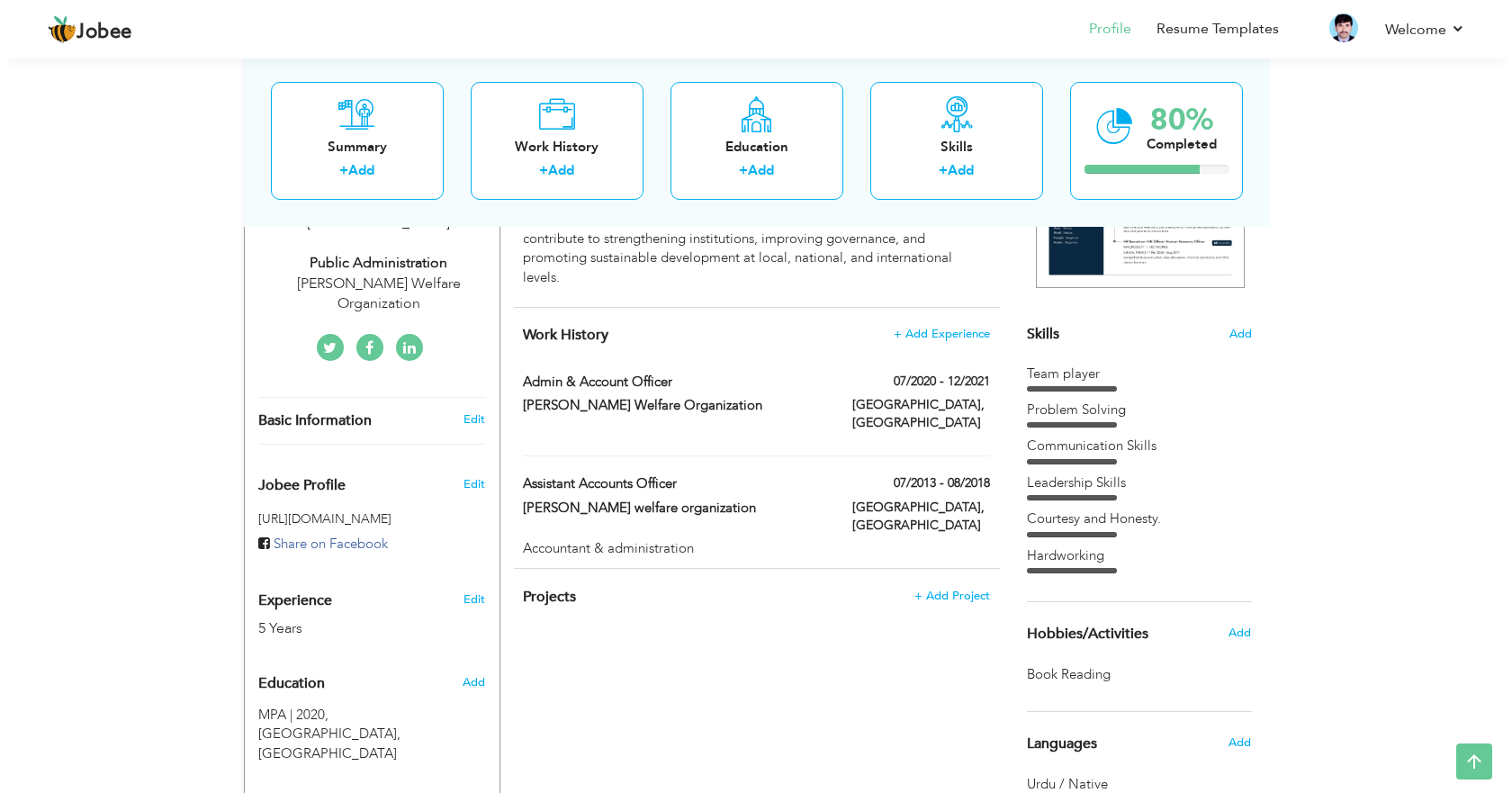
scroll to position [360, 0]
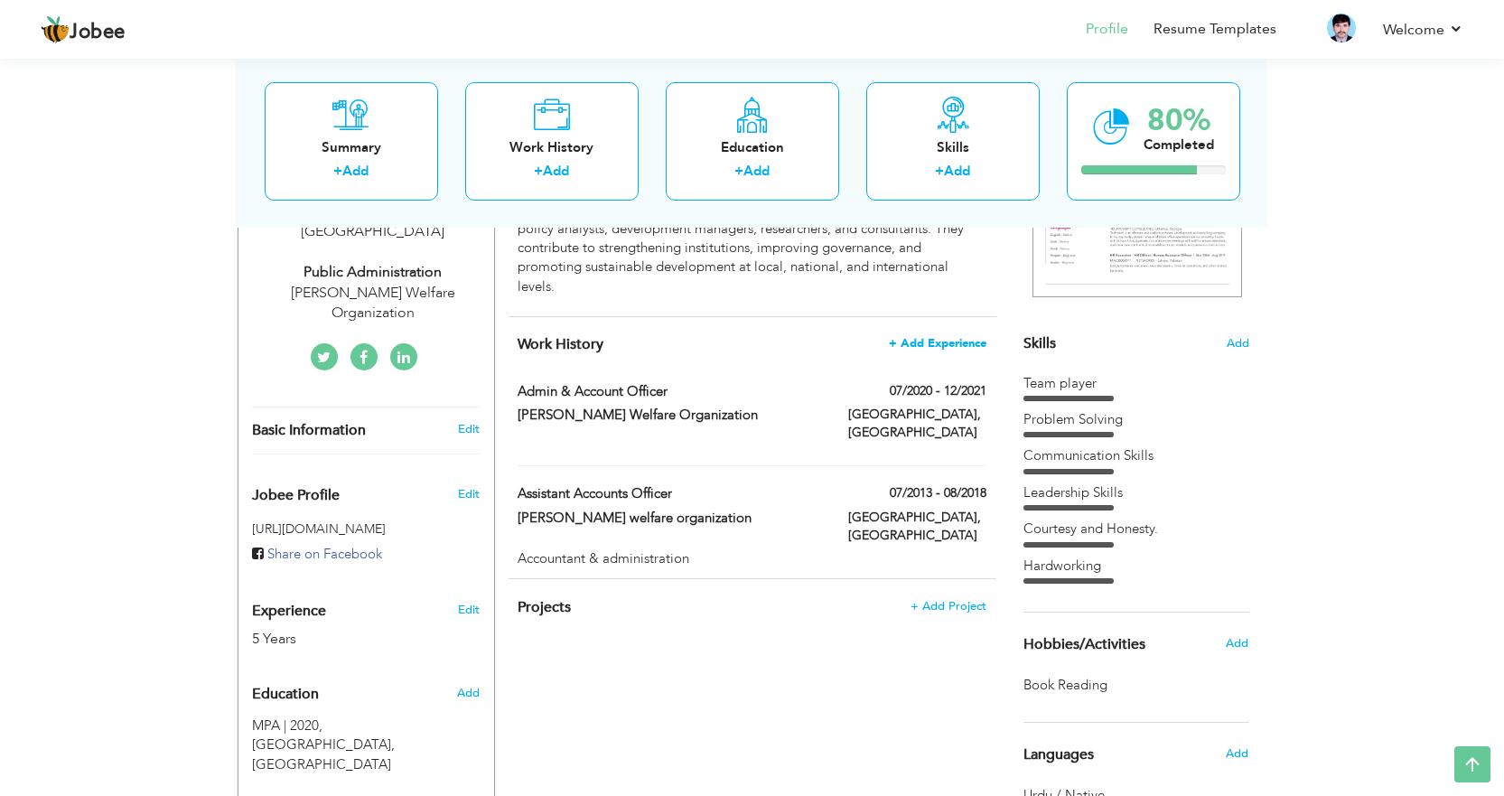
click at [941, 340] on span "+ Add Experience" at bounding box center [938, 343] width 98 height 13
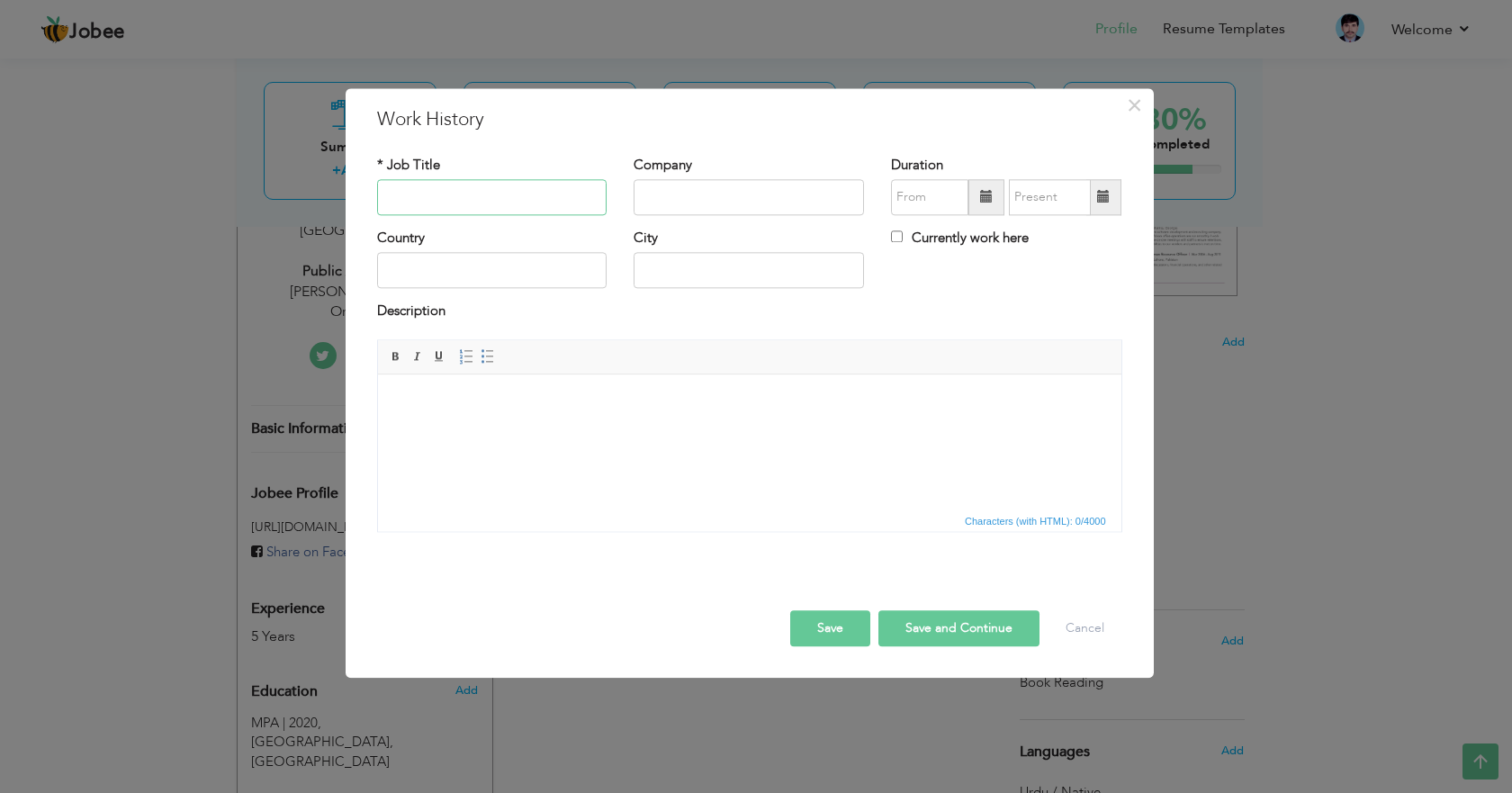
click at [468, 187] on input "text" at bounding box center [491, 197] width 230 height 36
type input "Supervisor"
type input "NHA Islamabad"
click at [980, 196] on span at bounding box center [987, 197] width 36 height 36
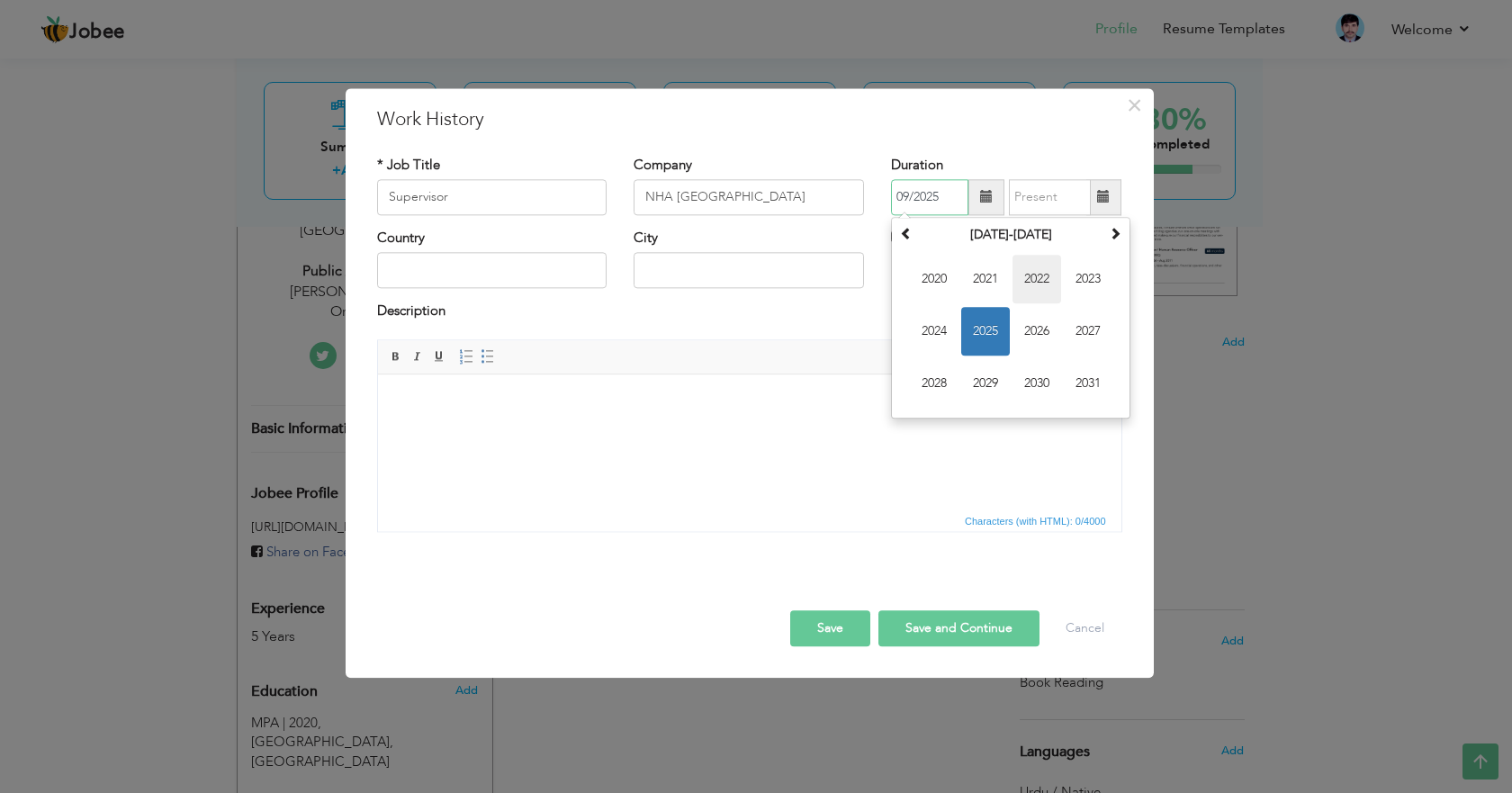
click at [1040, 279] on span "2022" at bounding box center [1037, 279] width 49 height 49
click at [1089, 278] on span "Apr" at bounding box center [1088, 279] width 49 height 49
type input "04/2022"
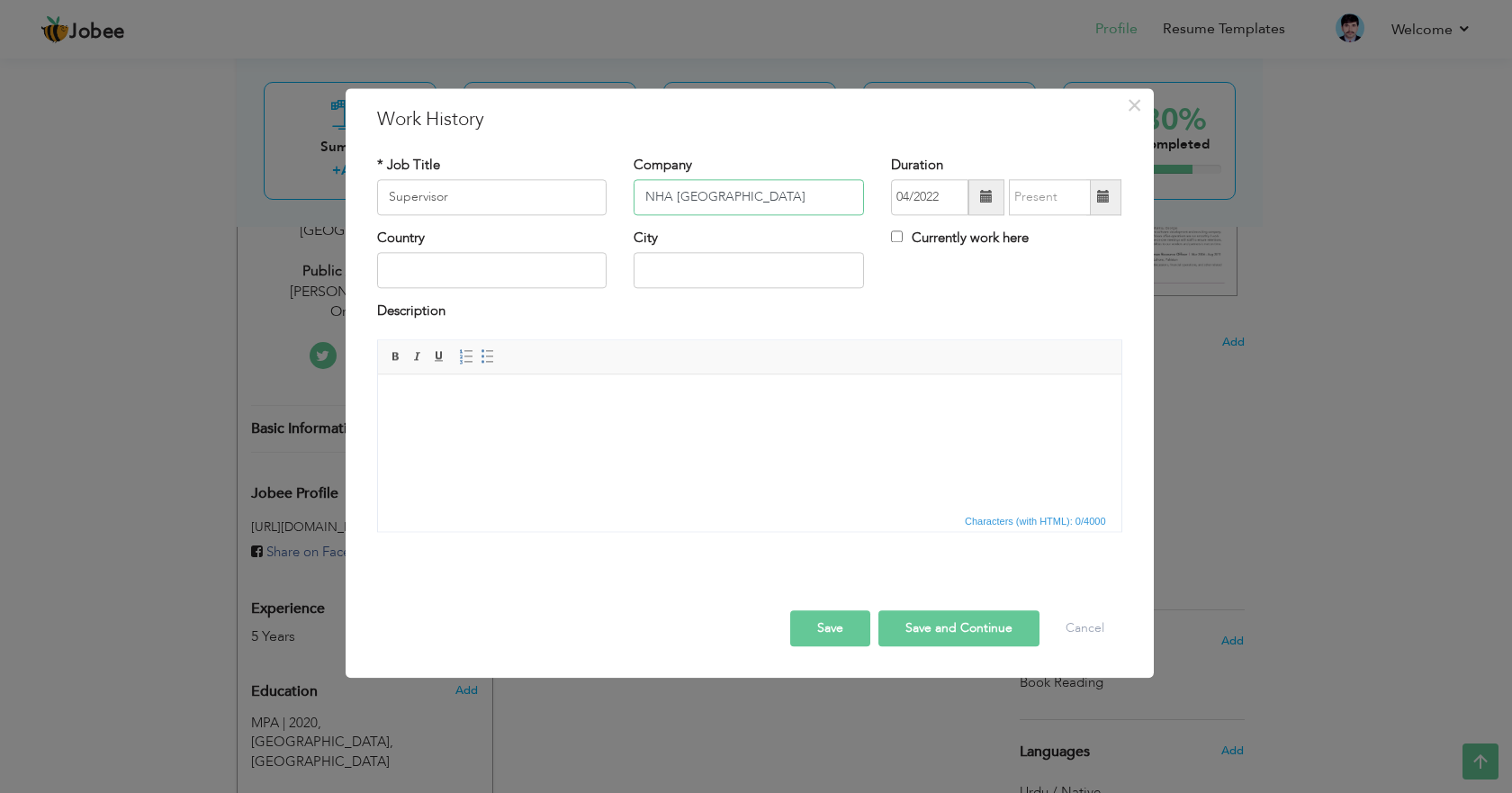
drag, startPoint x: 802, startPoint y: 196, endPoint x: 520, endPoint y: 209, distance: 282.3
click at [538, 211] on div "* Job Title Supervisor Company NHA Islamabad Duration 04/2022 Currently work he…" at bounding box center [750, 191] width 772 height 73
paste input "ational Highway Authority HQ Islamabad G9"
type input "National Highway Authority HQ Islamabad G9"
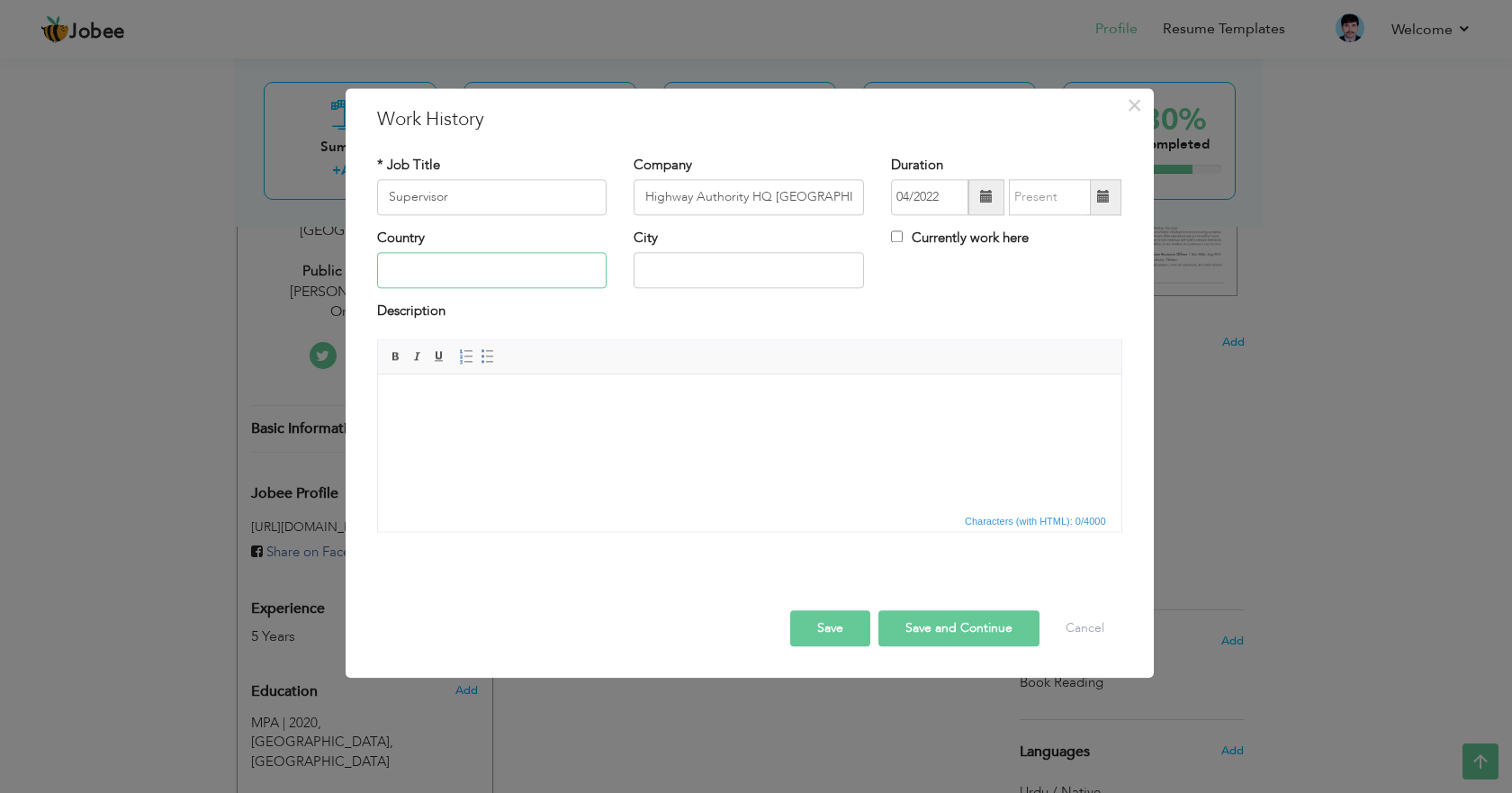
click at [510, 273] on input "text" at bounding box center [491, 271] width 230 height 36
type input "[GEOGRAPHIC_DATA]"
click at [765, 198] on input "National Highway Authority HQ Islamabad G9" at bounding box center [749, 197] width 230 height 36
type input "National Highway Authority"
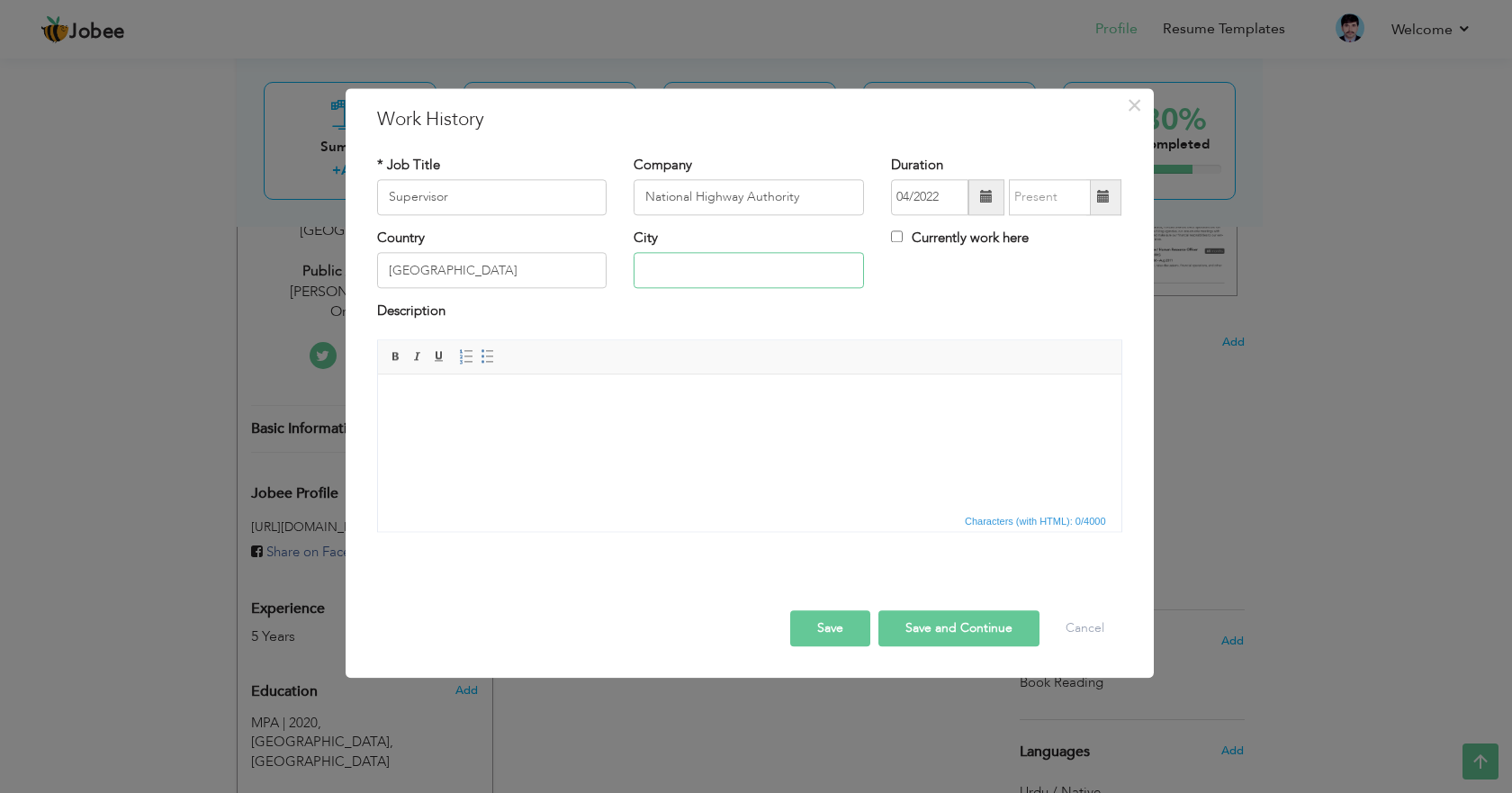
click at [737, 281] on input "text" at bounding box center [749, 271] width 230 height 36
paste input "HQ Islamabad G9"
click at [674, 270] on input "HQ Islamabad G9" at bounding box center [749, 271] width 230 height 36
type input "[GEOGRAPHIC_DATA]"
drag, startPoint x: 315, startPoint y: 196, endPoint x: 137, endPoint y: 205, distance: 178.2
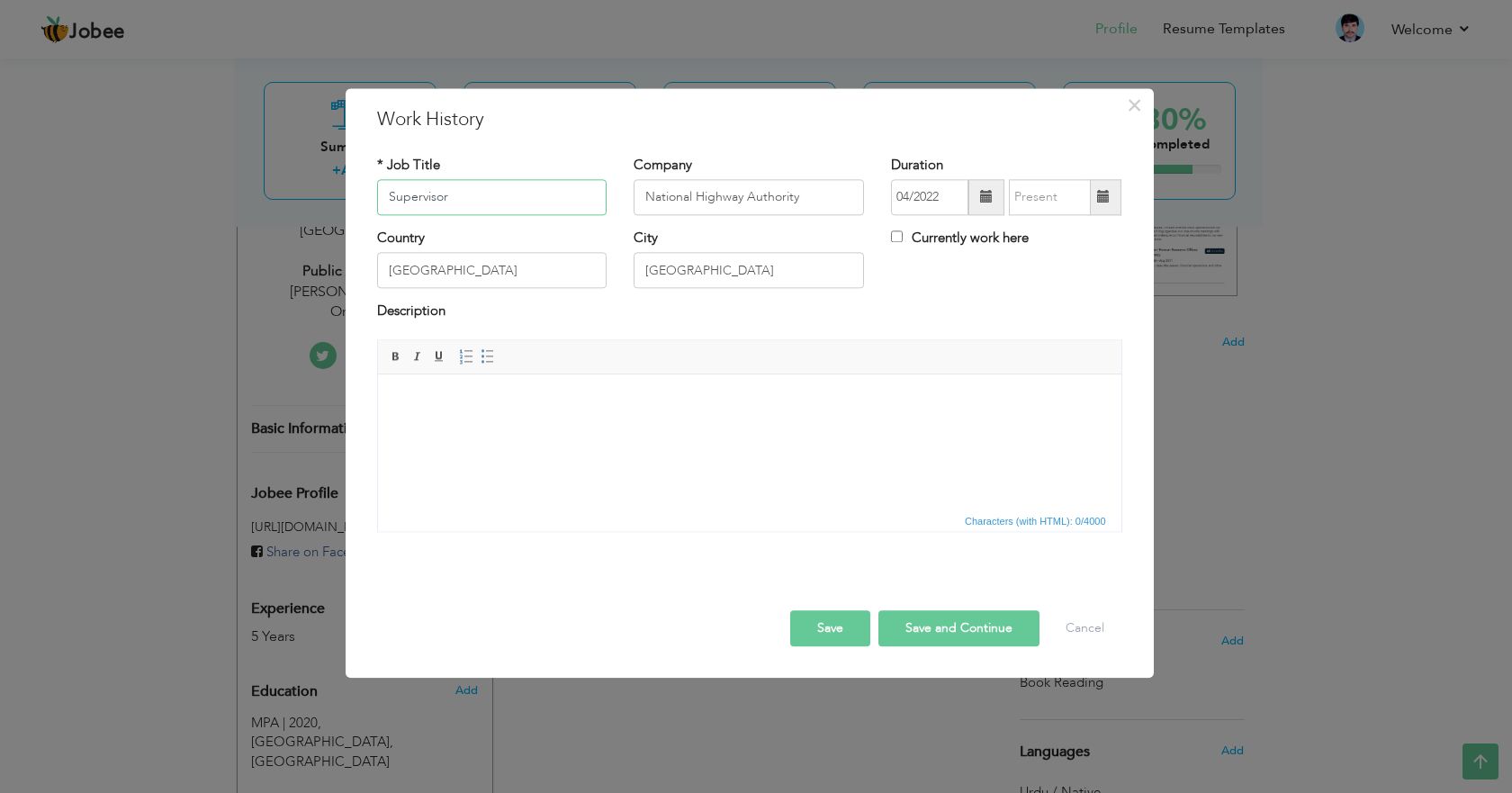
click at [143, 205] on div "× Work History * Job Title Supervisor Company National Highway Authority" at bounding box center [756, 396] width 1512 height 793
paste input "Management s"
type input "Management Supervisor"
click at [581, 429] on html at bounding box center [749, 401] width 744 height 55
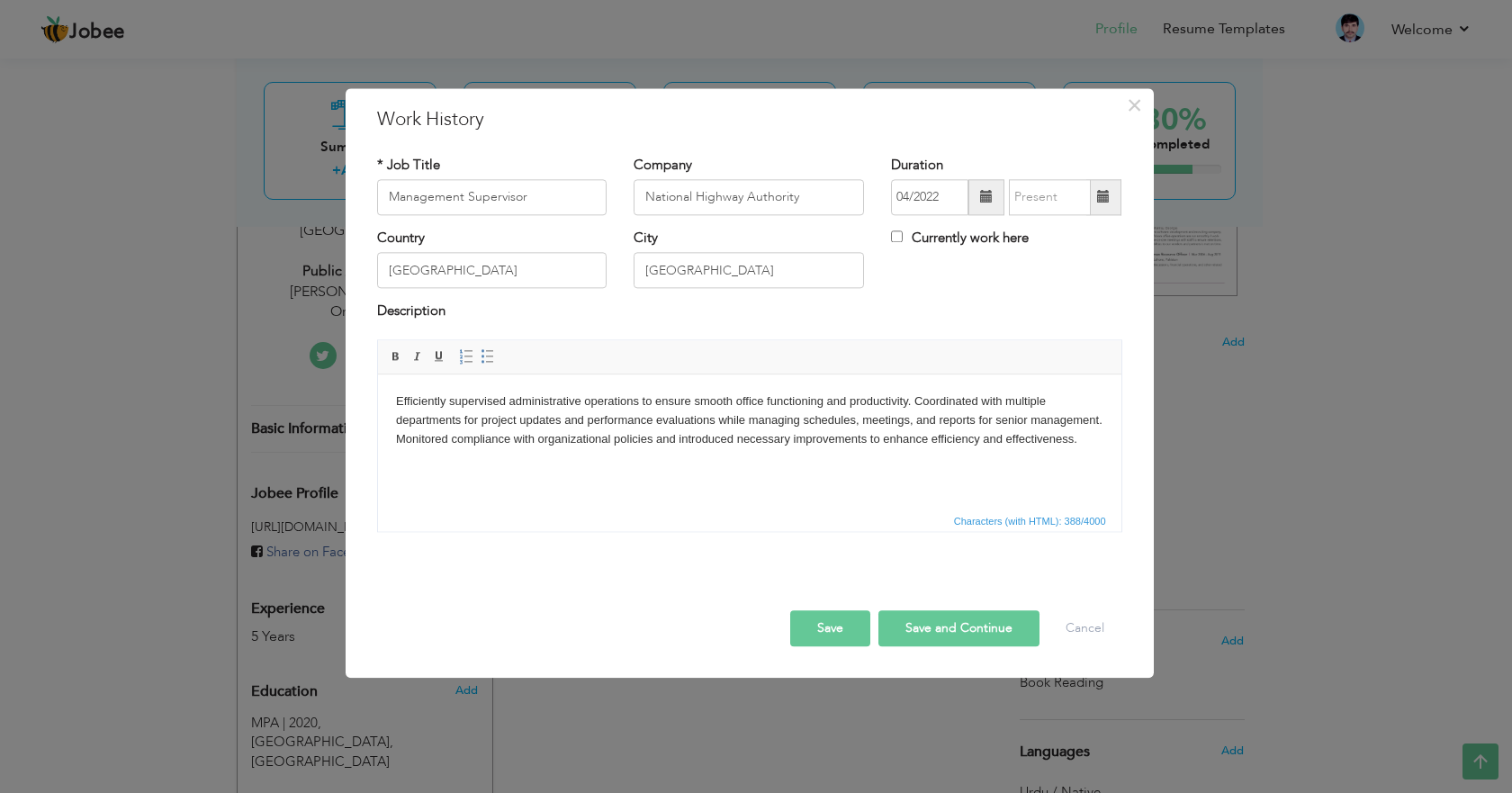
click at [932, 624] on button "Save and Continue" at bounding box center [960, 628] width 161 height 36
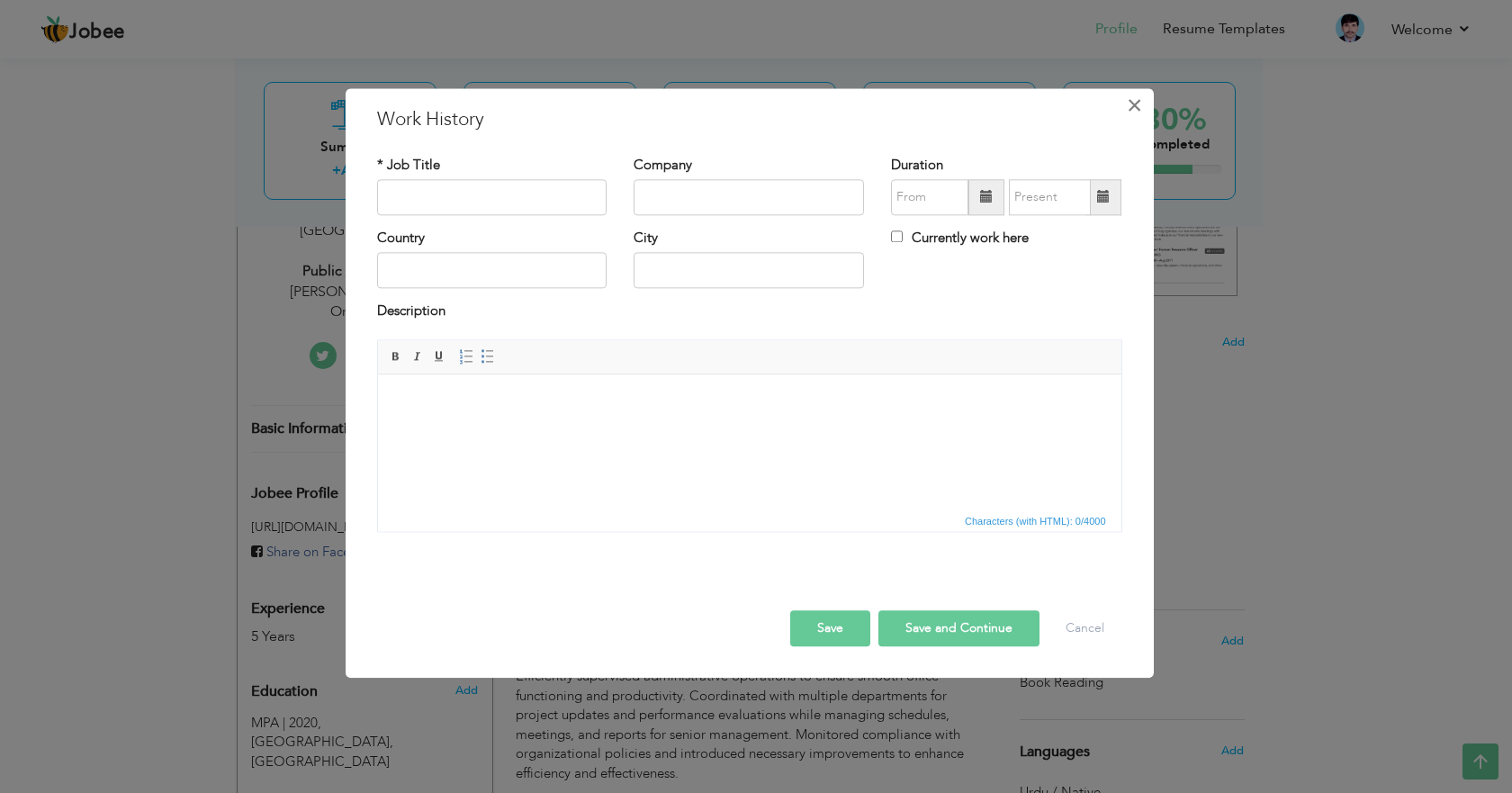
click at [1133, 104] on span "×" at bounding box center [1134, 105] width 15 height 33
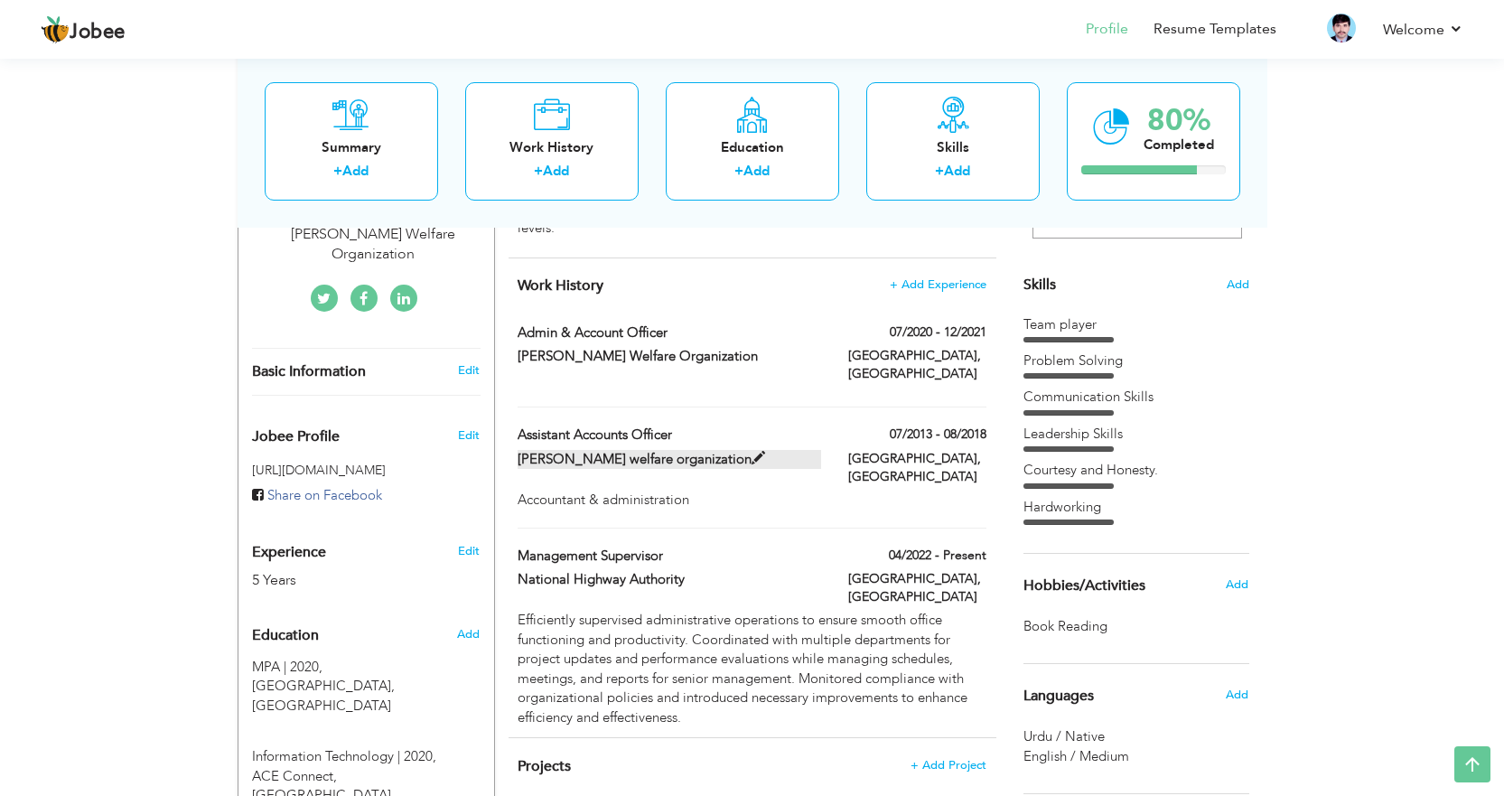
scroll to position [452, 0]
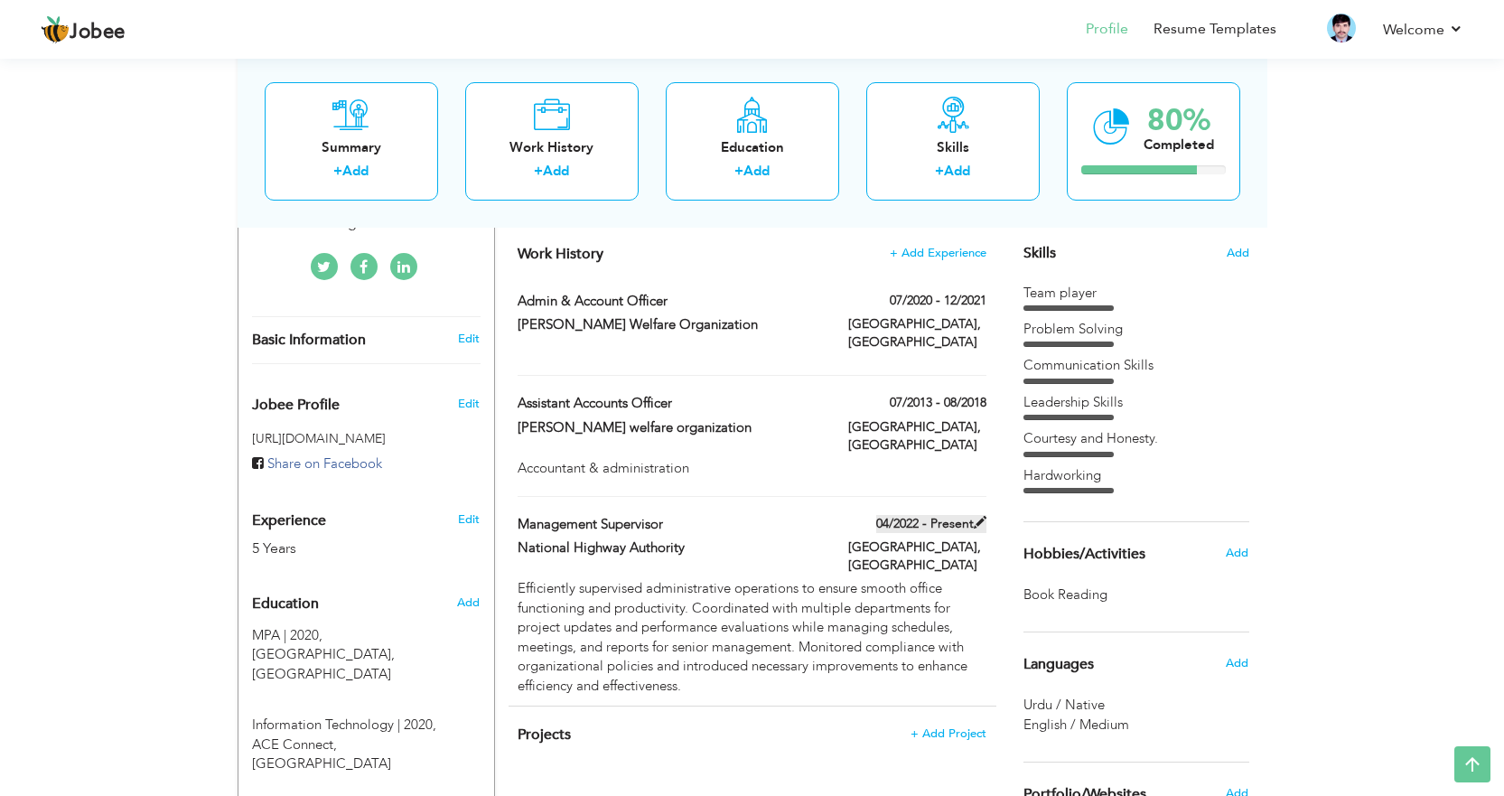
click at [969, 515] on label "04/2022 - Present" at bounding box center [931, 524] width 110 height 18
type input "Management Supervisor"
type input "National Highway Authority"
type input "04/2022"
type input "[GEOGRAPHIC_DATA]"
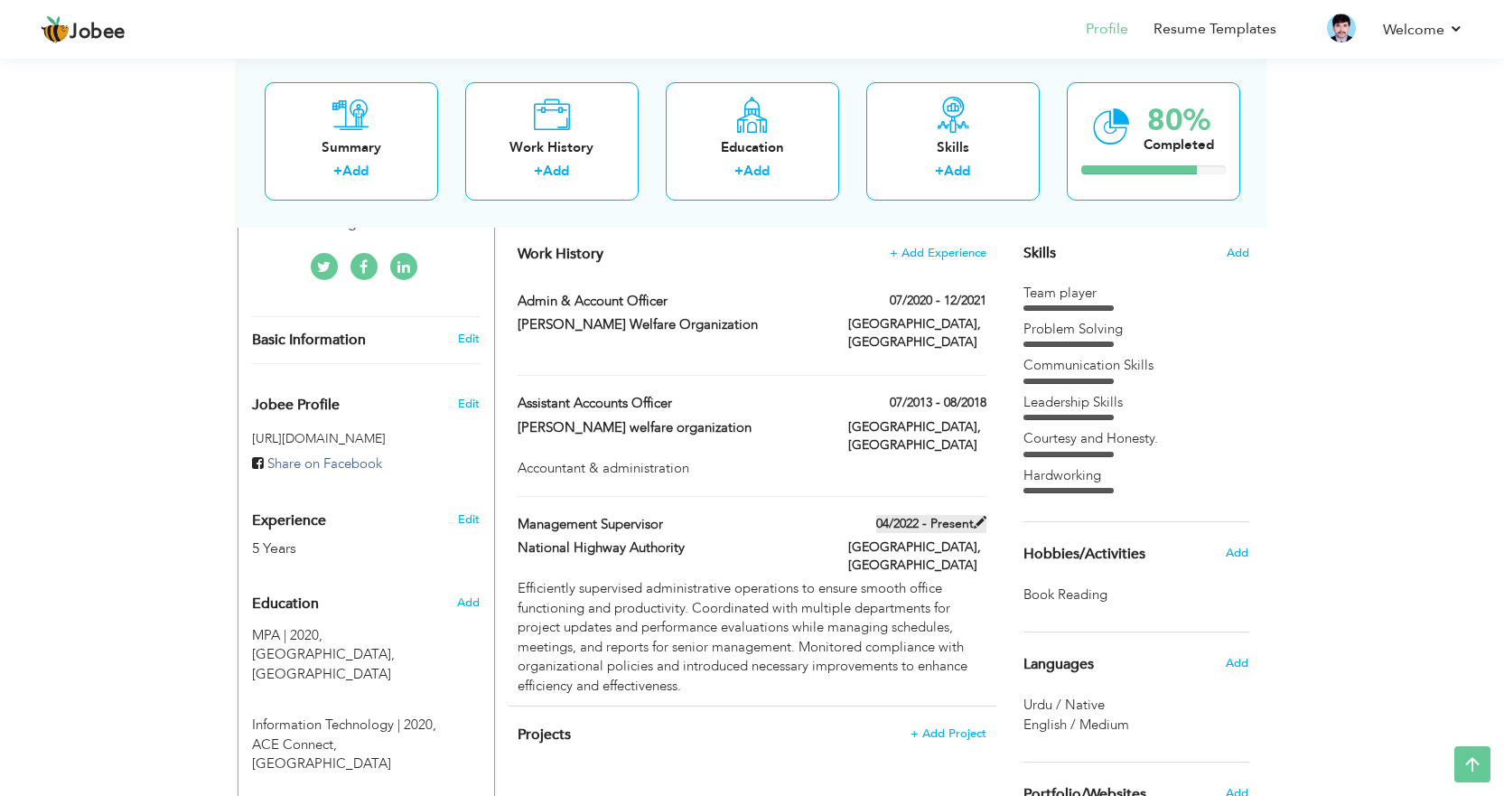
type input "[GEOGRAPHIC_DATA]"
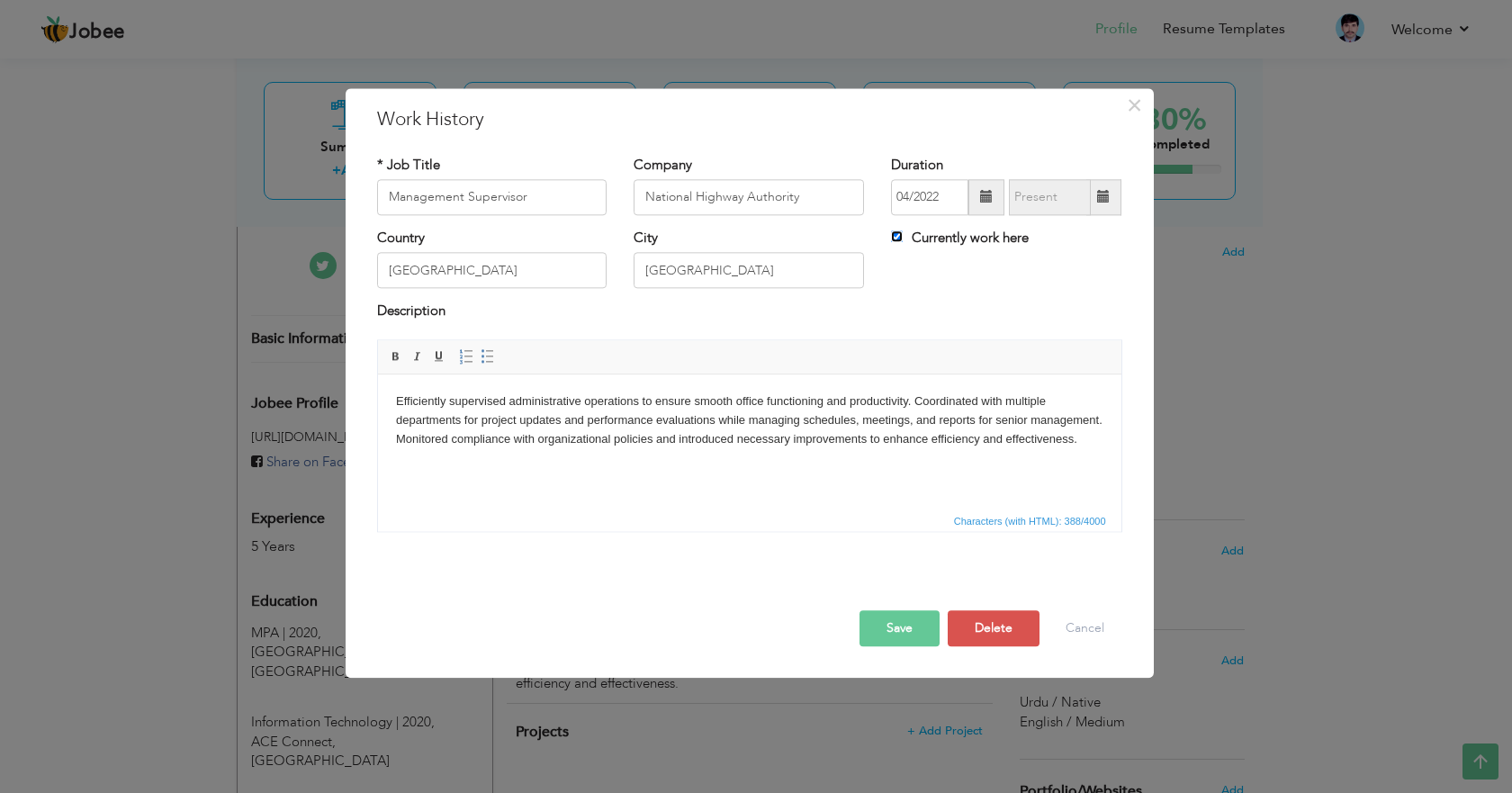
click at [896, 236] on input "Currently work here" at bounding box center [897, 236] width 12 height 12
checkbox input "false"
click at [1110, 196] on span at bounding box center [1103, 196] width 13 height 13
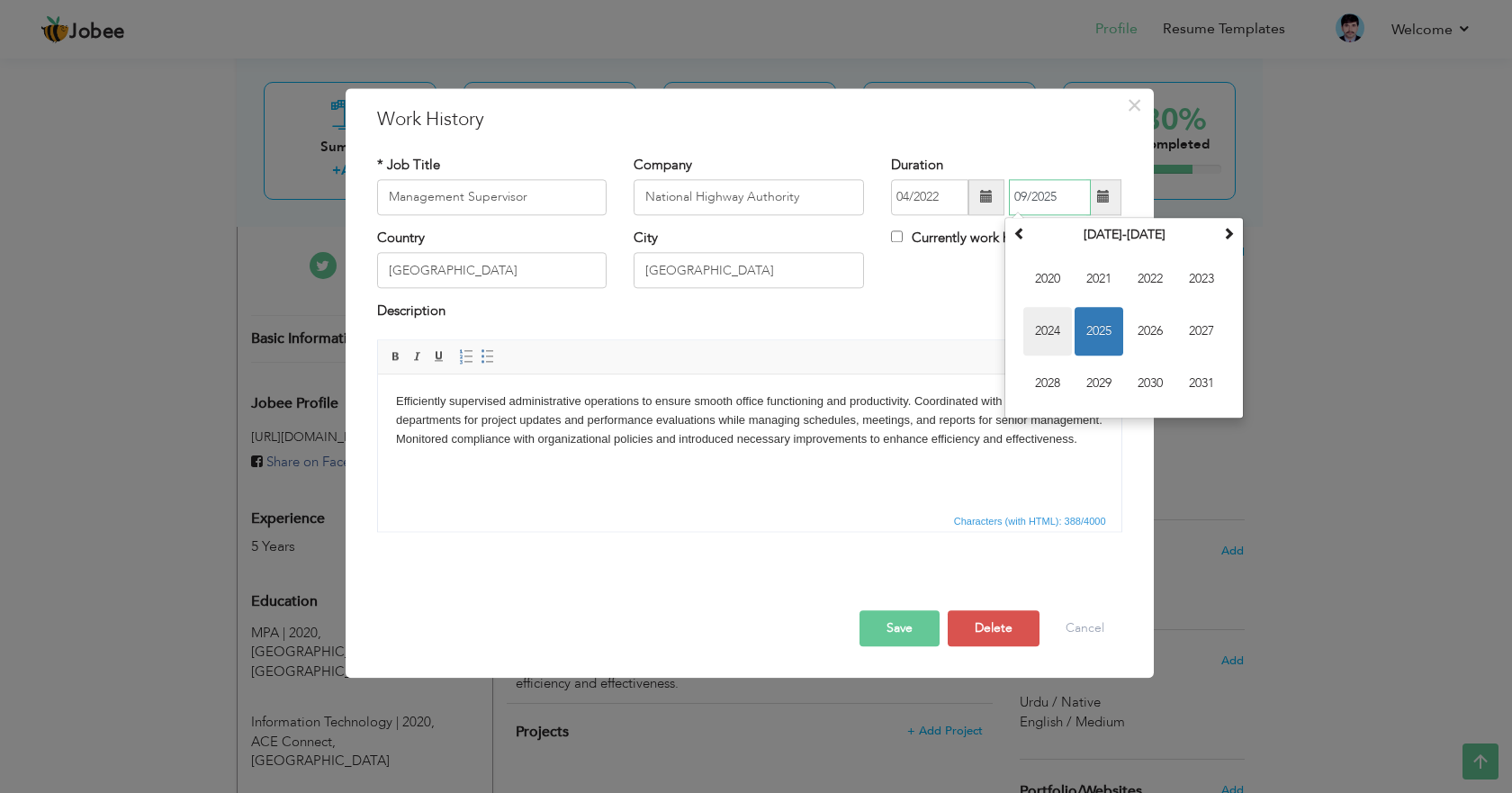
click at [1044, 325] on span "2024" at bounding box center [1048, 331] width 49 height 49
click at [1195, 275] on span "Apr" at bounding box center [1201, 279] width 49 height 49
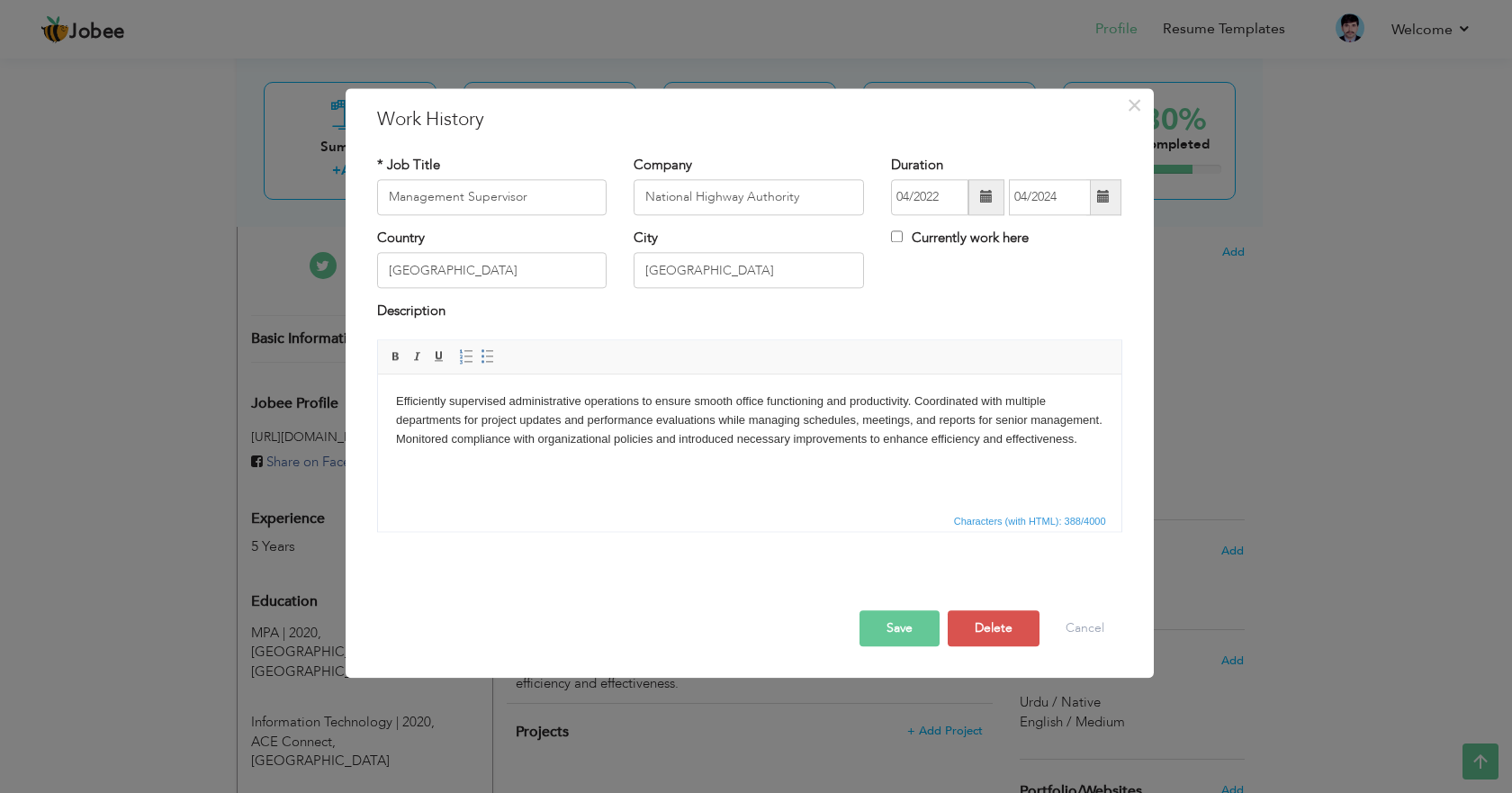
click at [1107, 196] on span at bounding box center [1103, 196] width 13 height 13
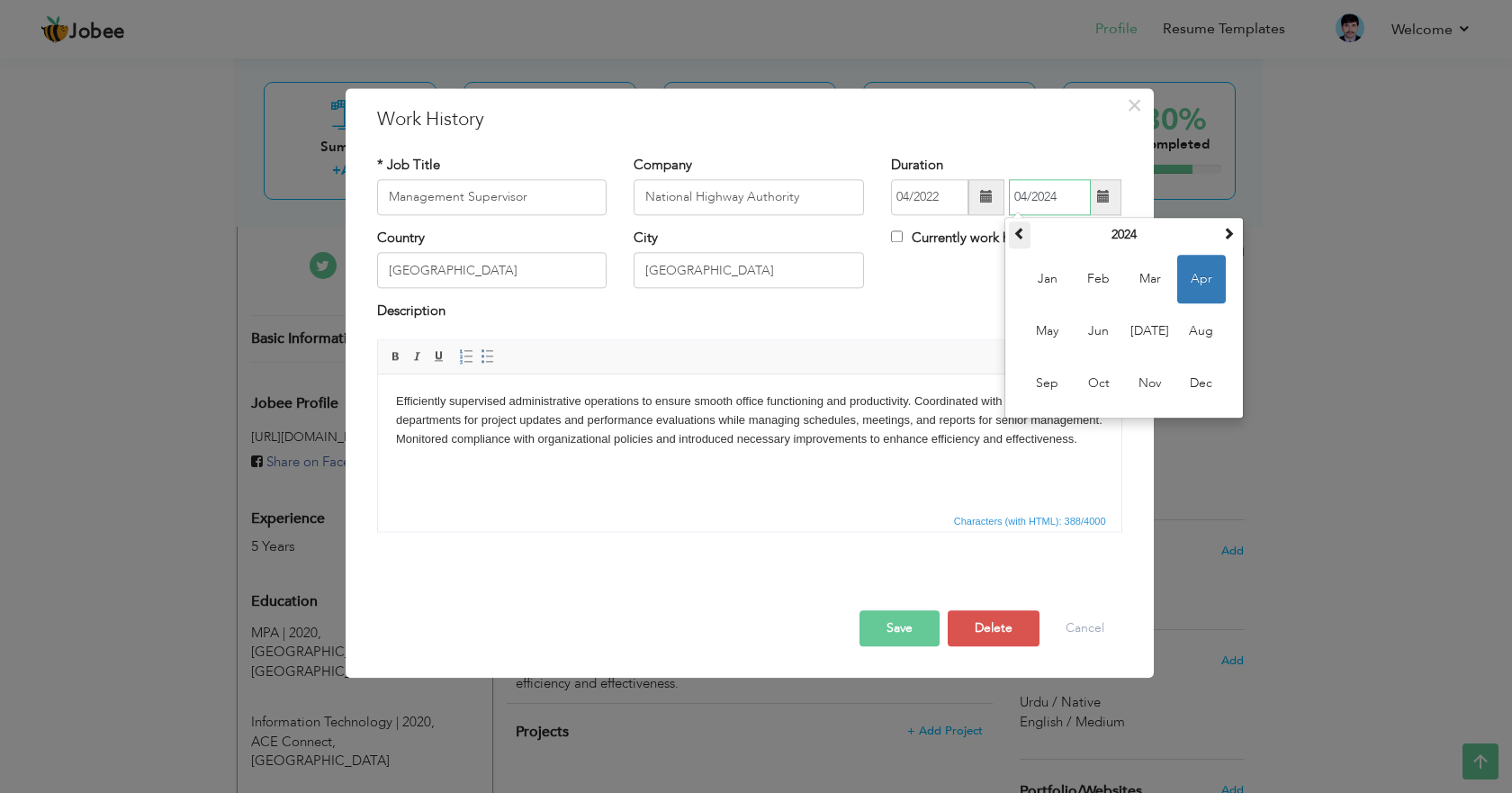
click at [1024, 233] on span at bounding box center [1020, 233] width 13 height 13
click at [1199, 274] on span "Apr" at bounding box center [1201, 279] width 49 height 49
type input "04/2023"
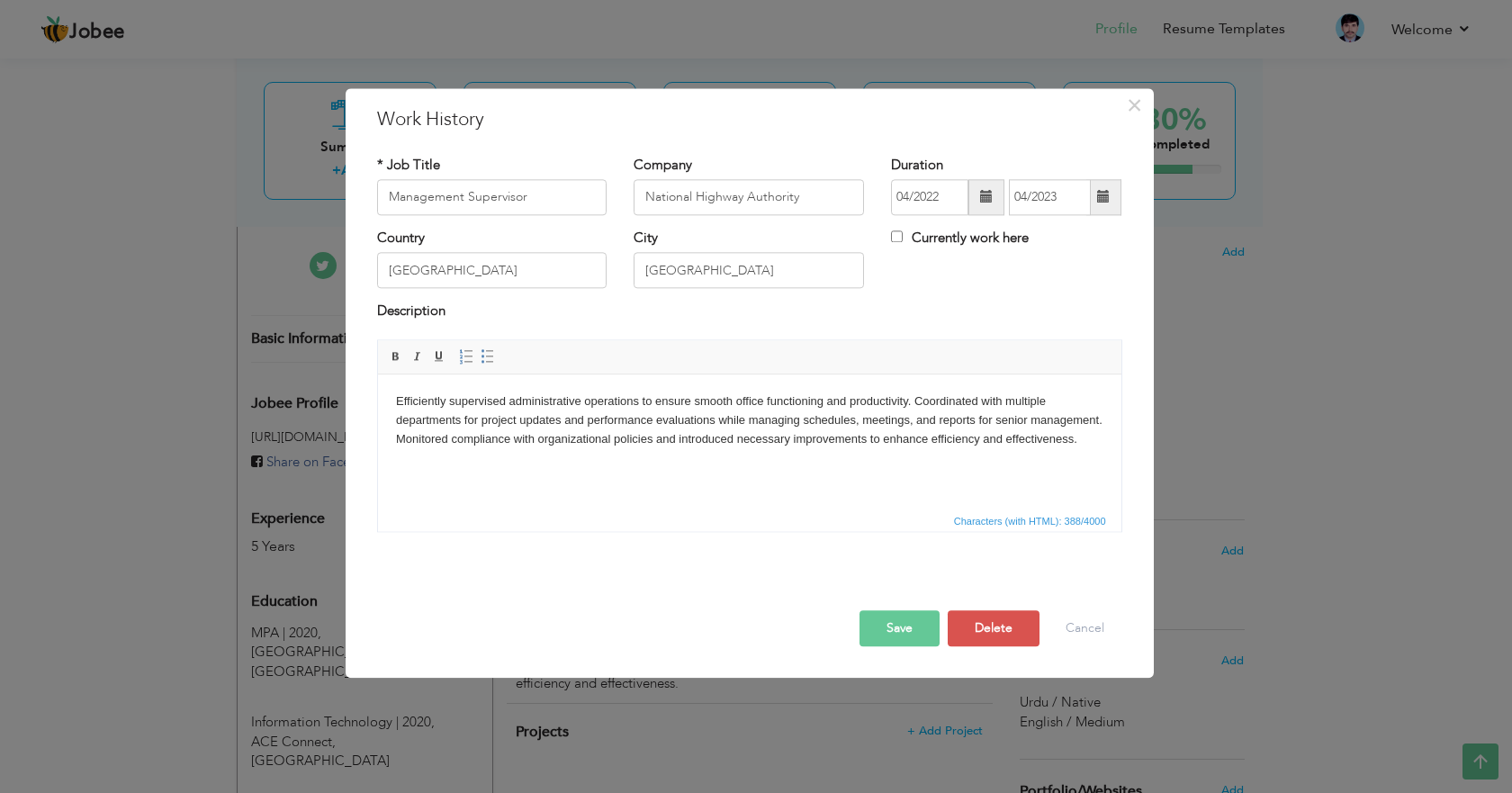
click at [897, 629] on button "Save" at bounding box center [900, 628] width 80 height 36
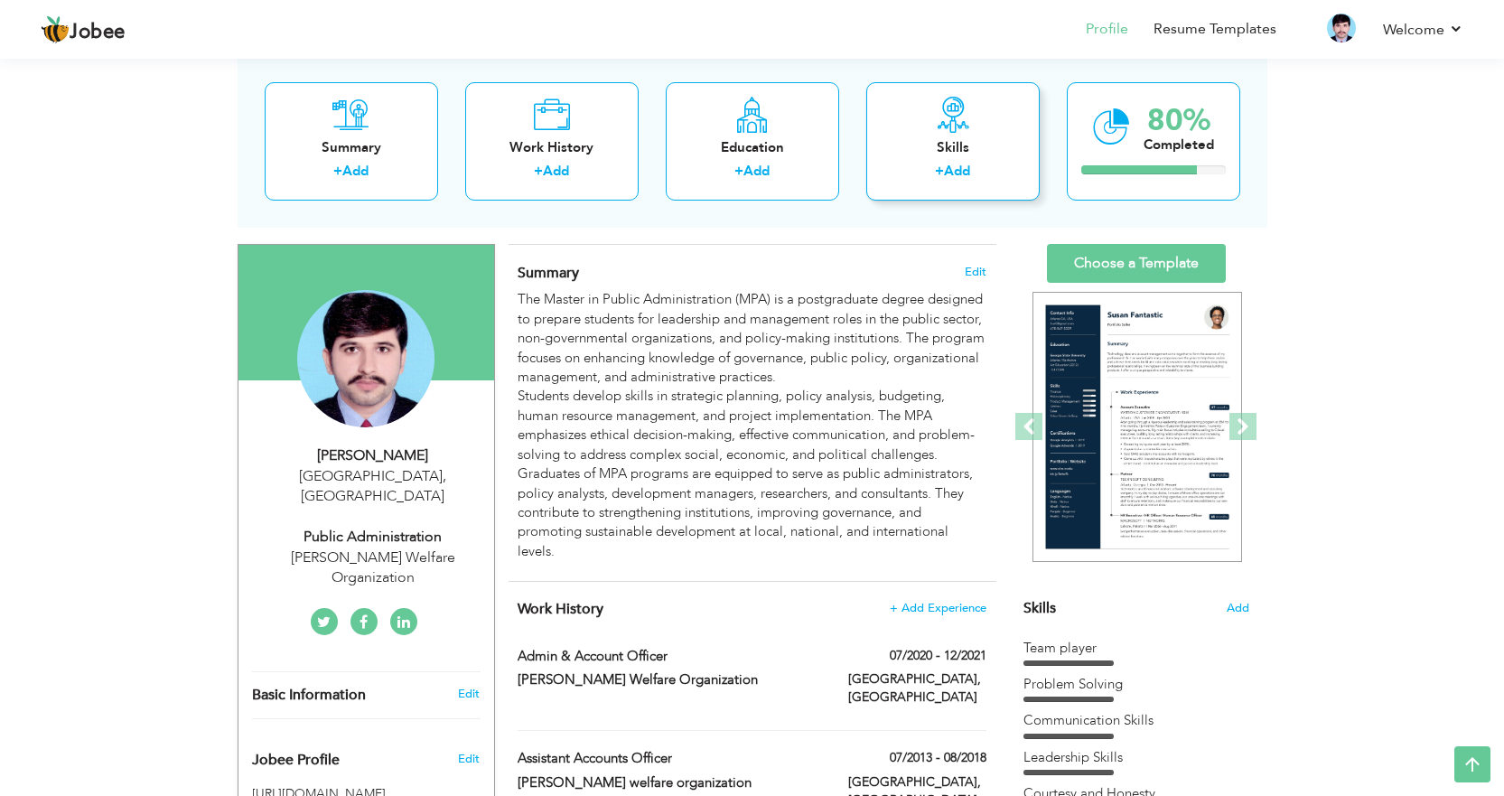
scroll to position [0, 0]
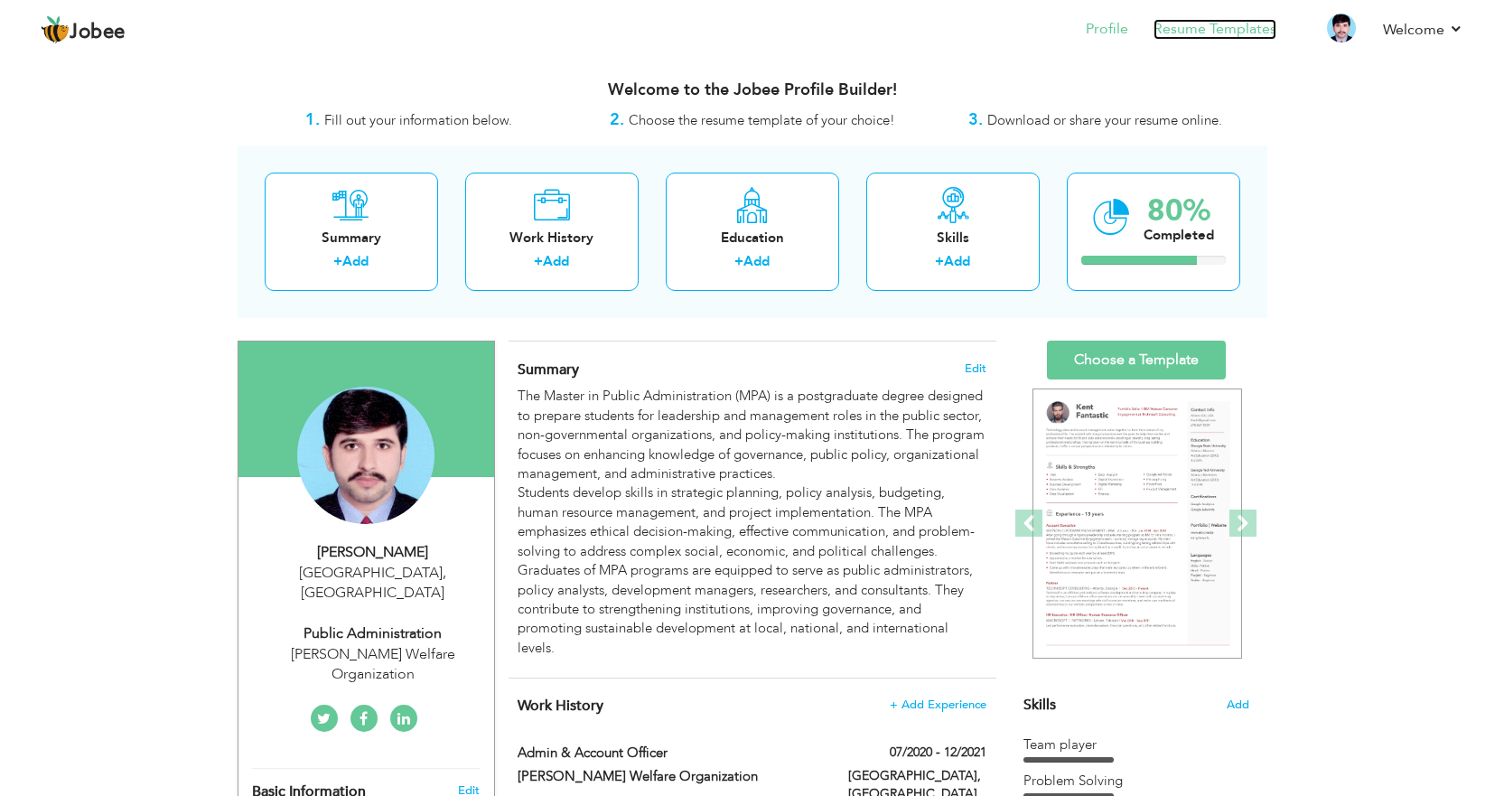
click at [1216, 28] on link "Resume Templates" at bounding box center [1214, 29] width 123 height 21
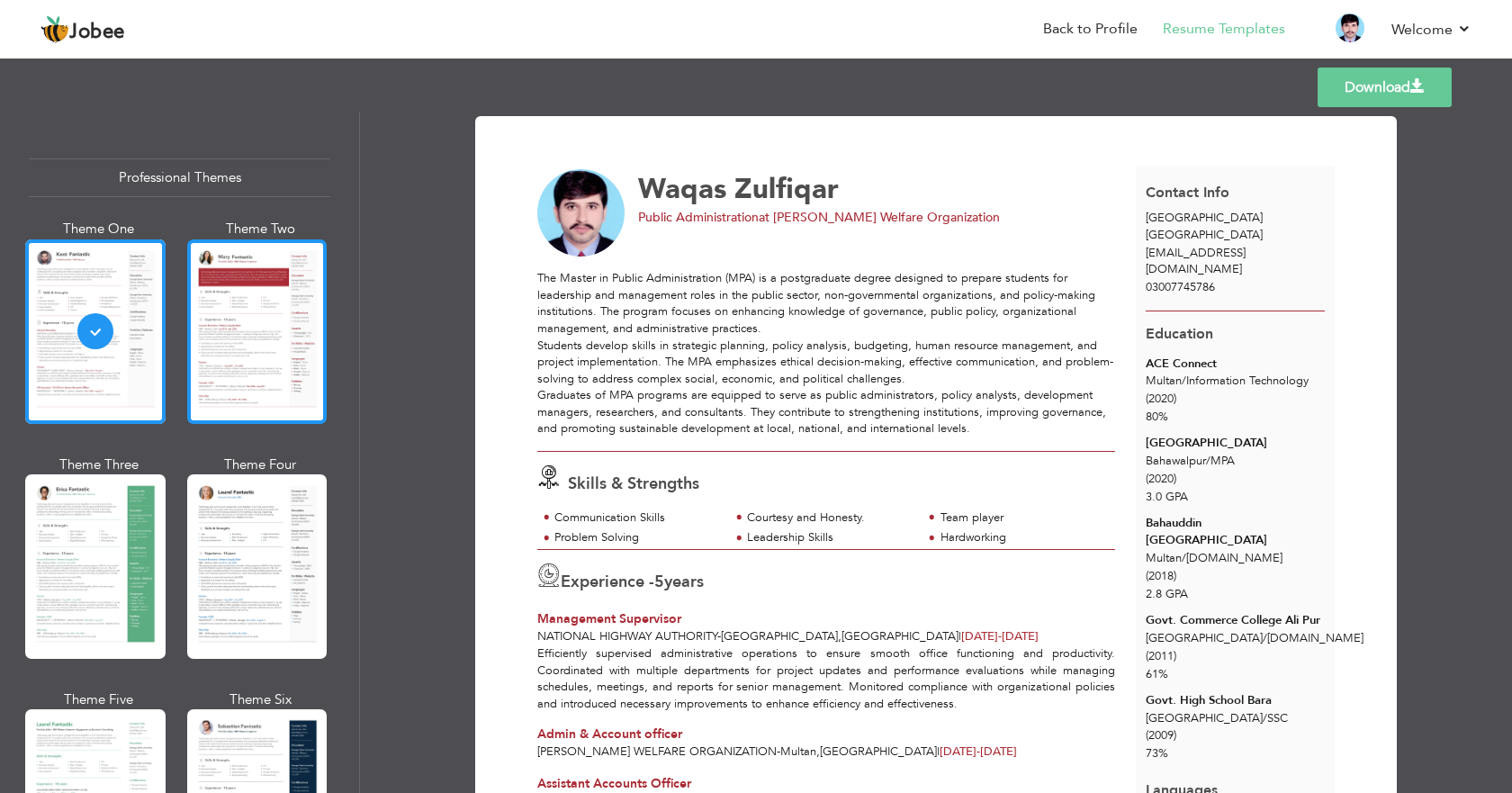
click at [264, 342] on div at bounding box center [257, 331] width 141 height 184
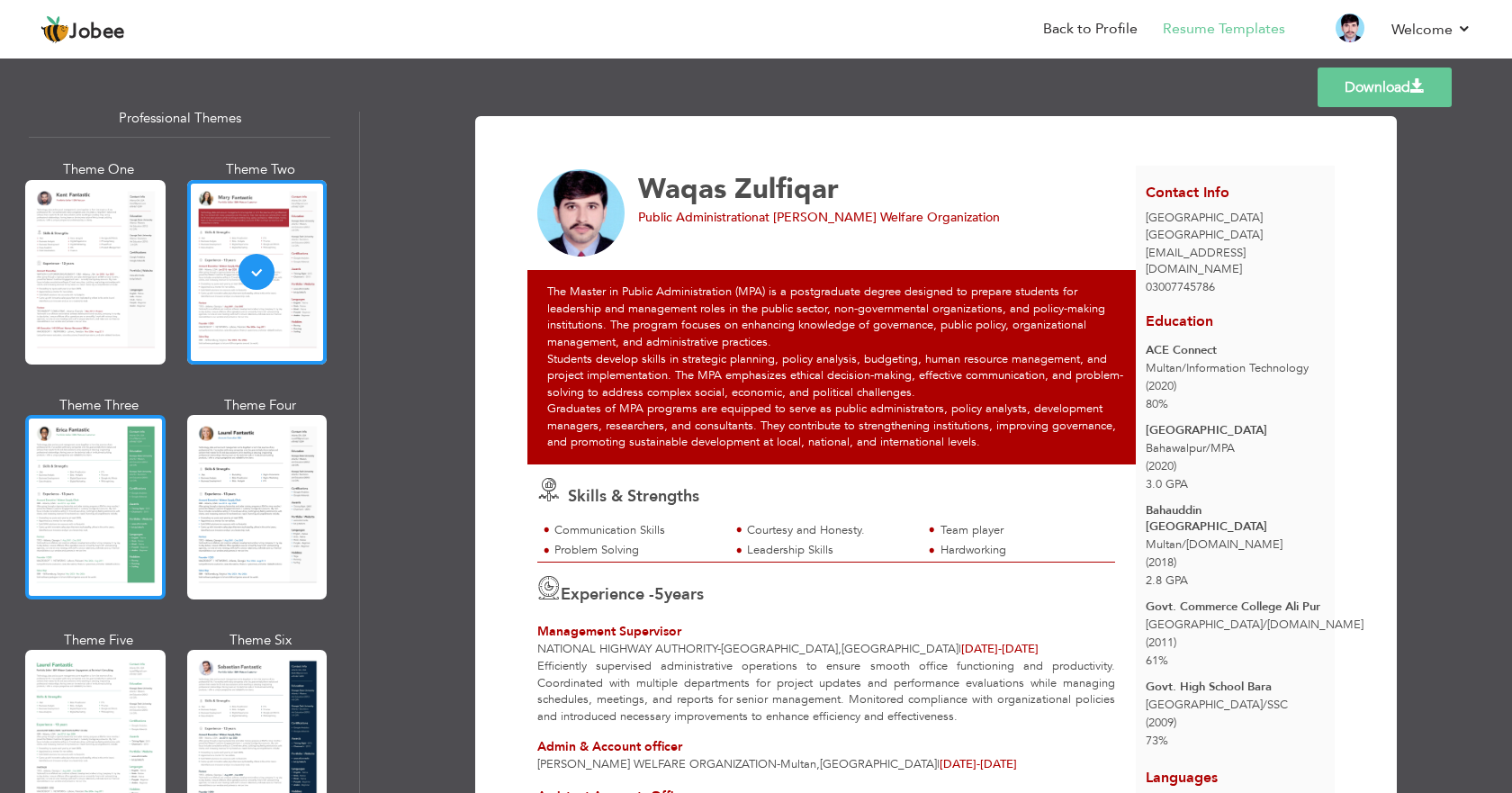
scroll to position [90, 0]
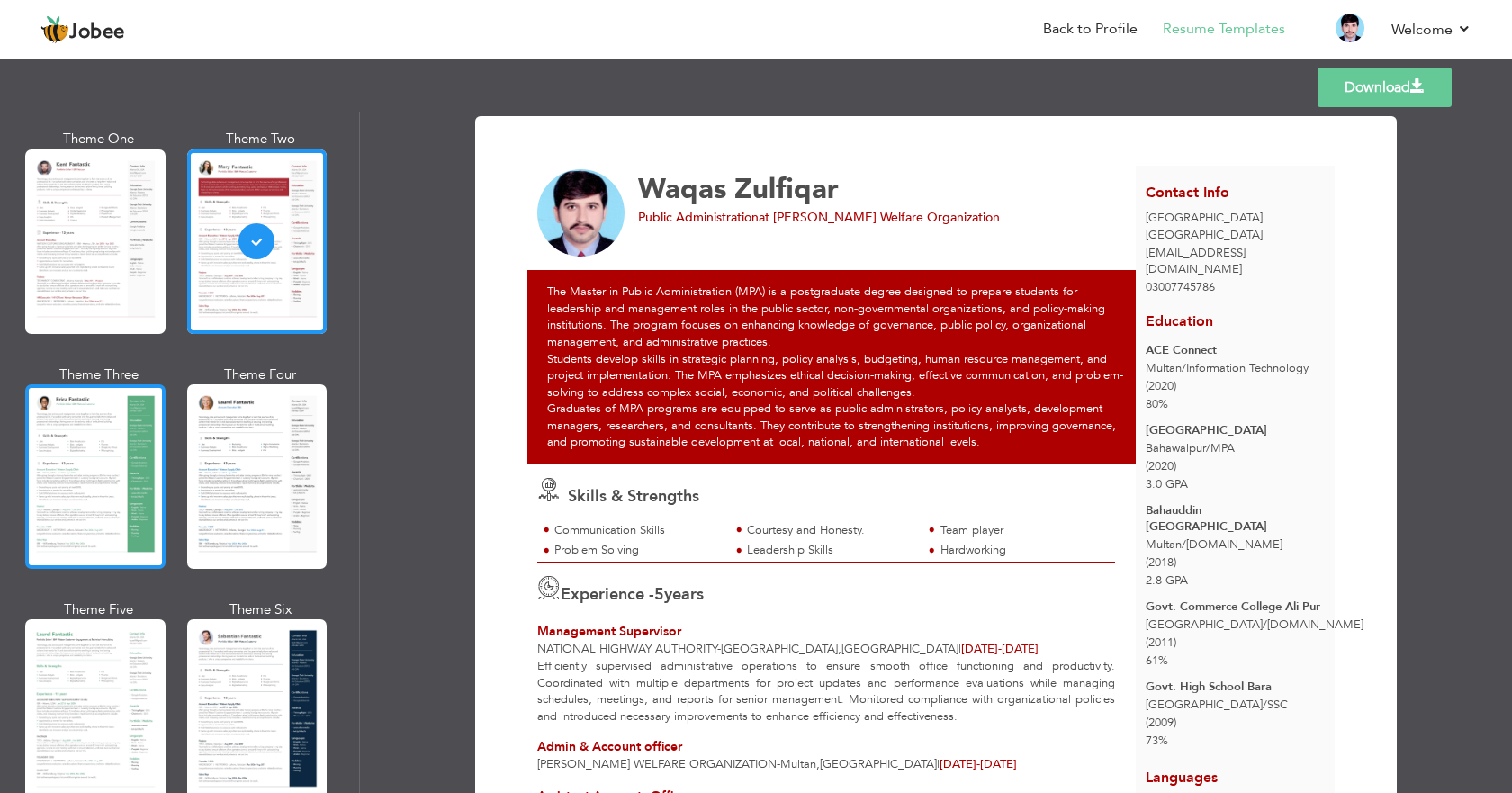
click at [50, 410] on div at bounding box center [95, 476] width 141 height 184
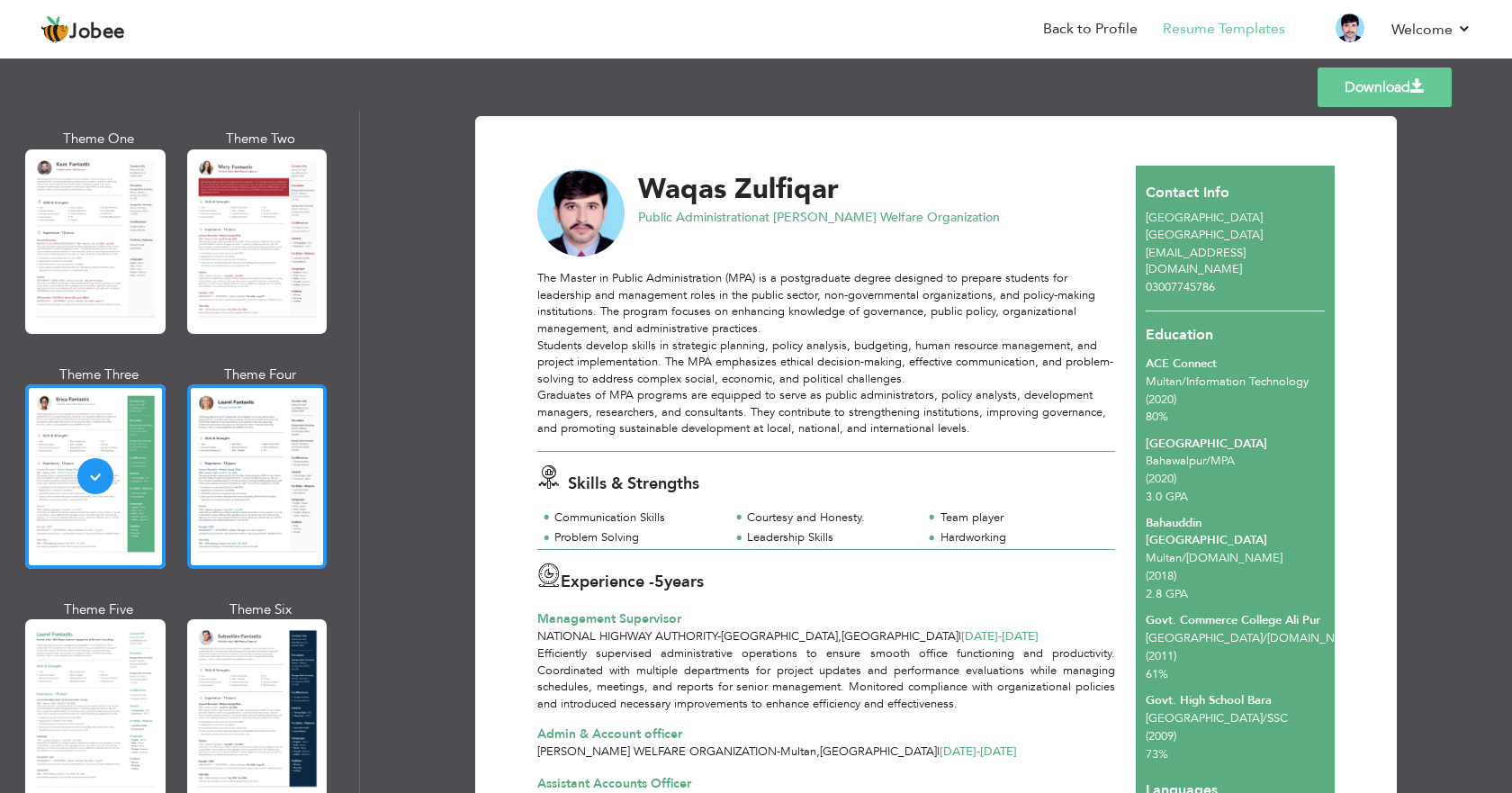
click at [228, 455] on div at bounding box center [257, 476] width 141 height 184
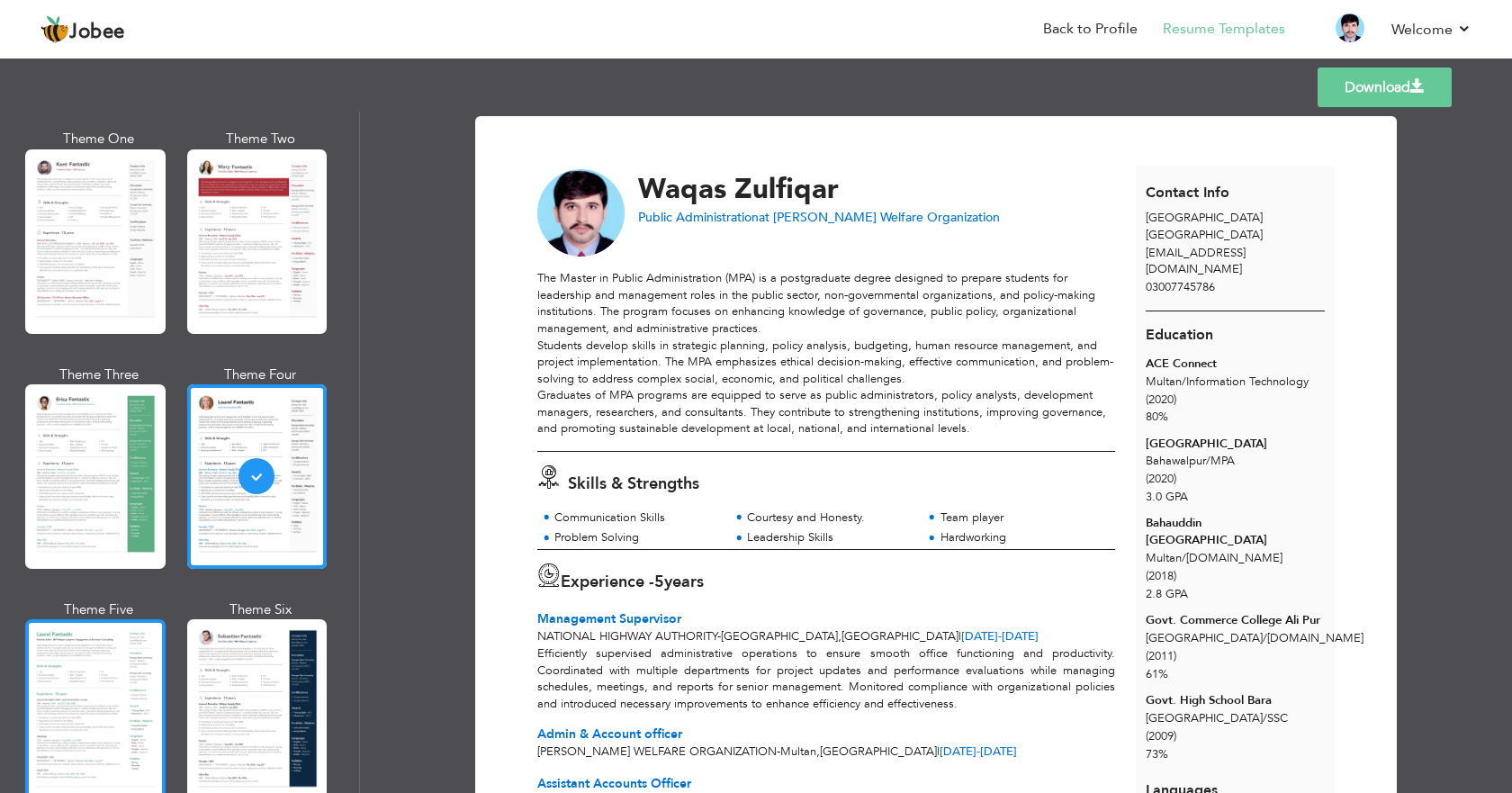
click at [93, 684] on div at bounding box center [95, 710] width 141 height 184
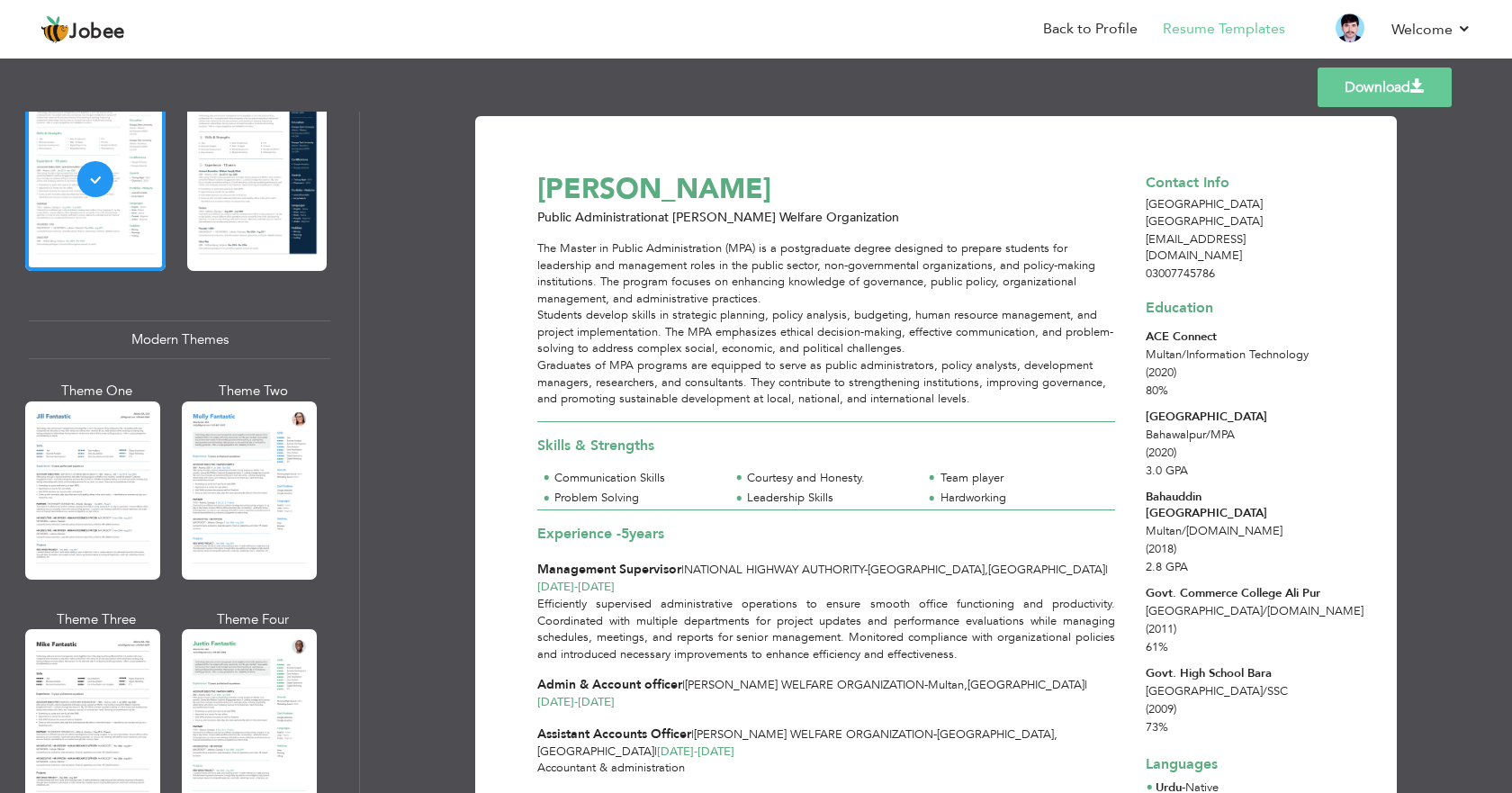
scroll to position [720, 0]
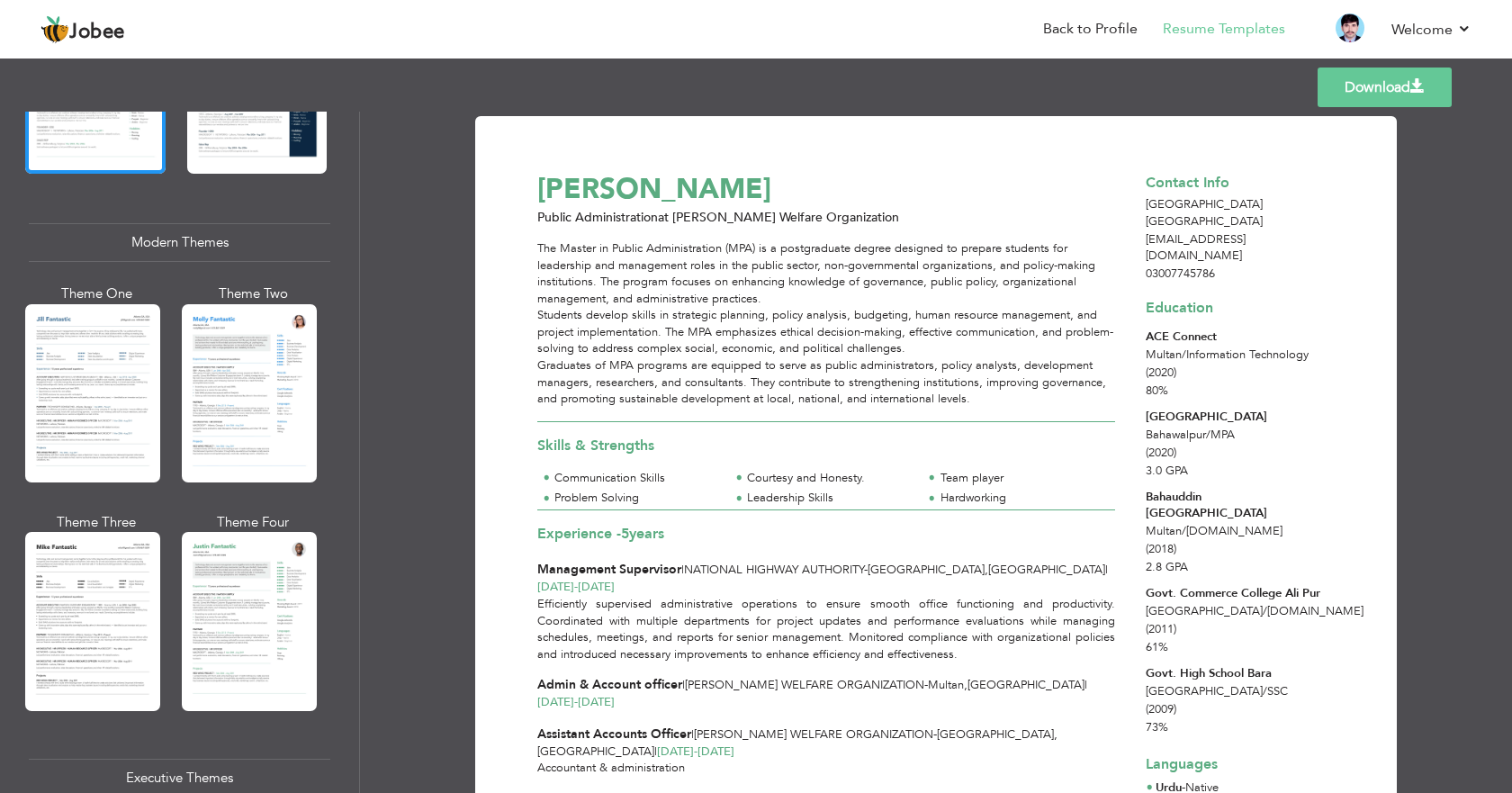
click at [100, 385] on div at bounding box center [92, 393] width 135 height 178
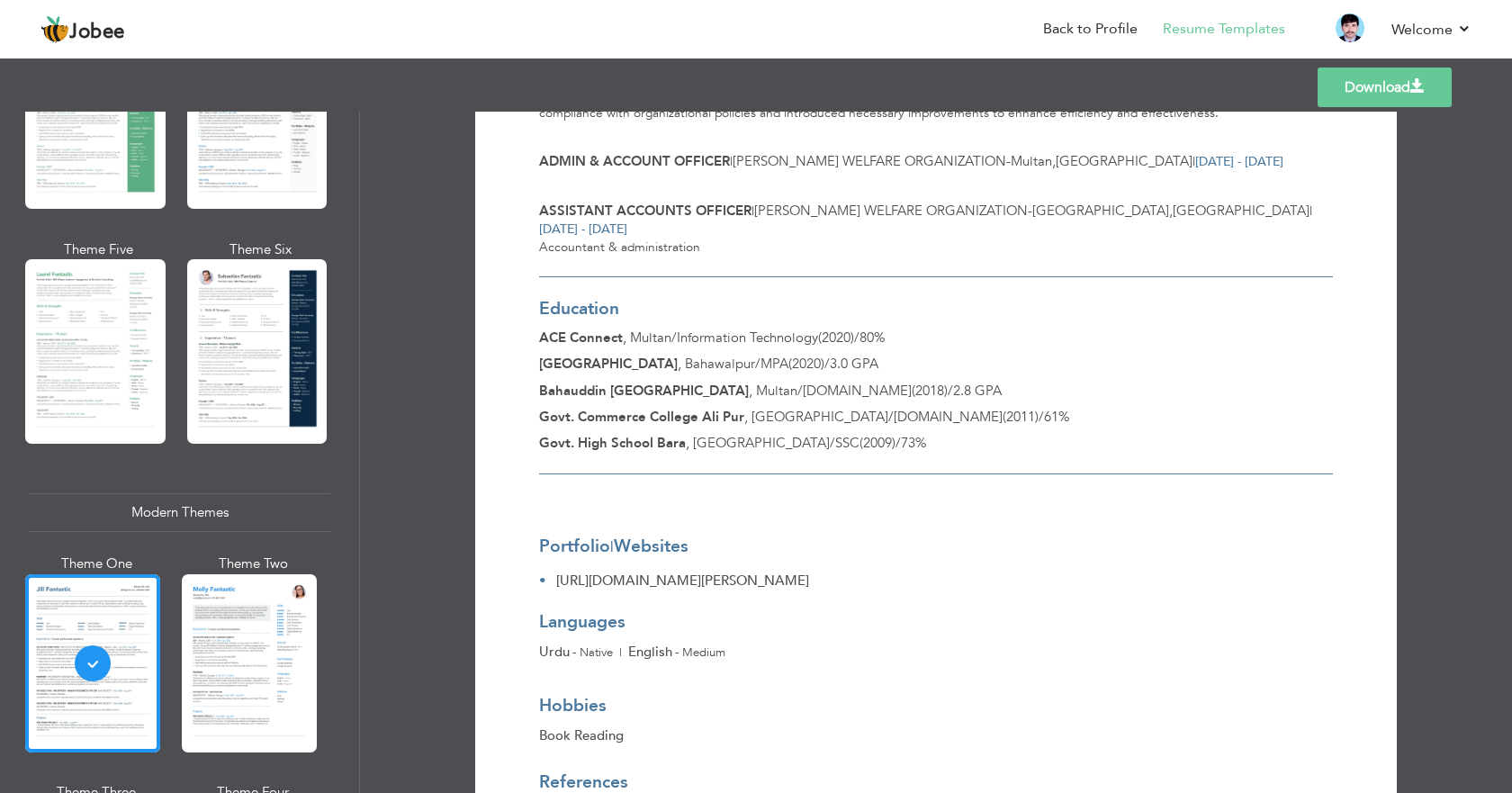
scroll to position [725, 0]
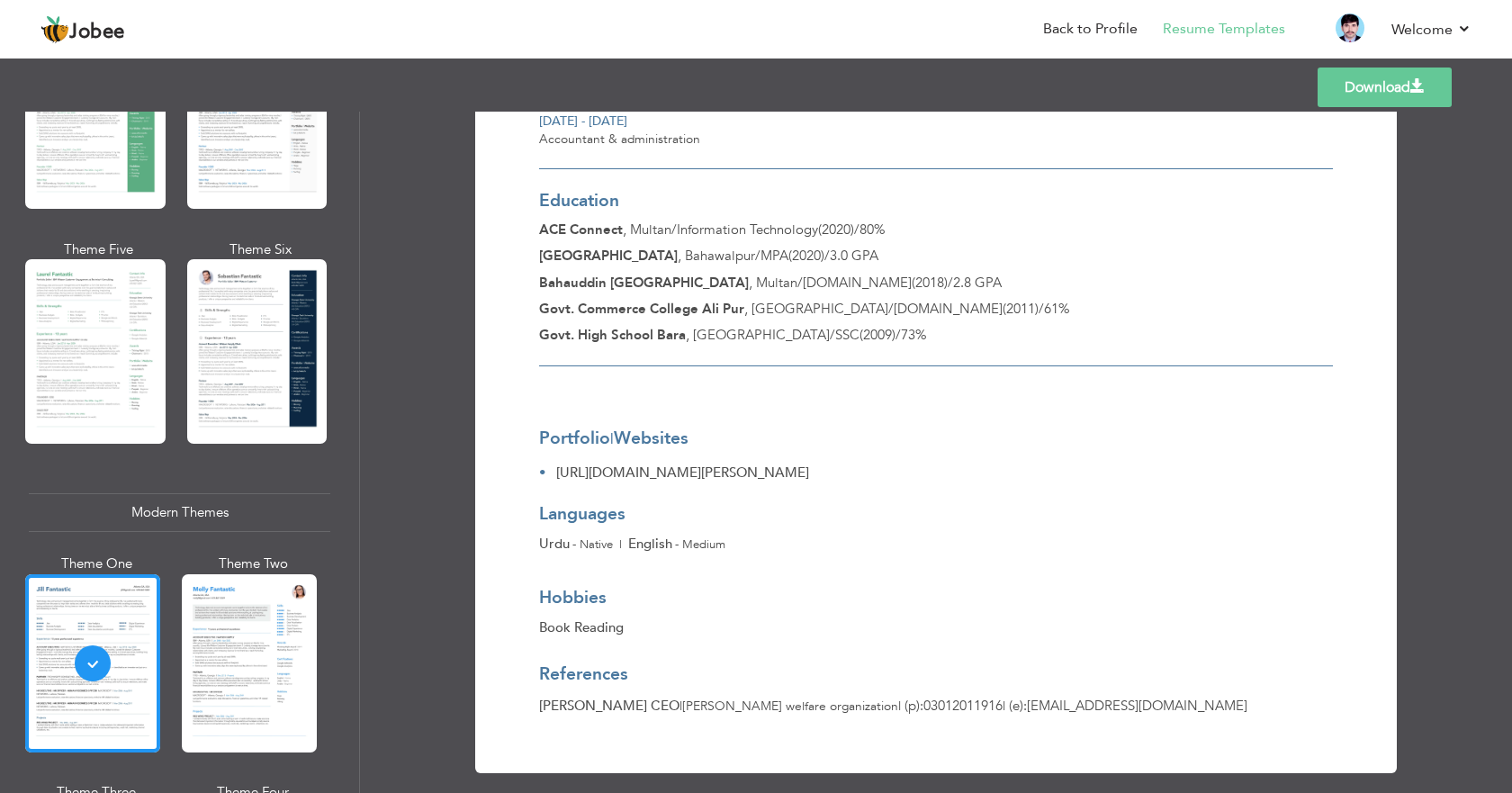
click at [1385, 83] on link "Download" at bounding box center [1384, 88] width 135 height 40
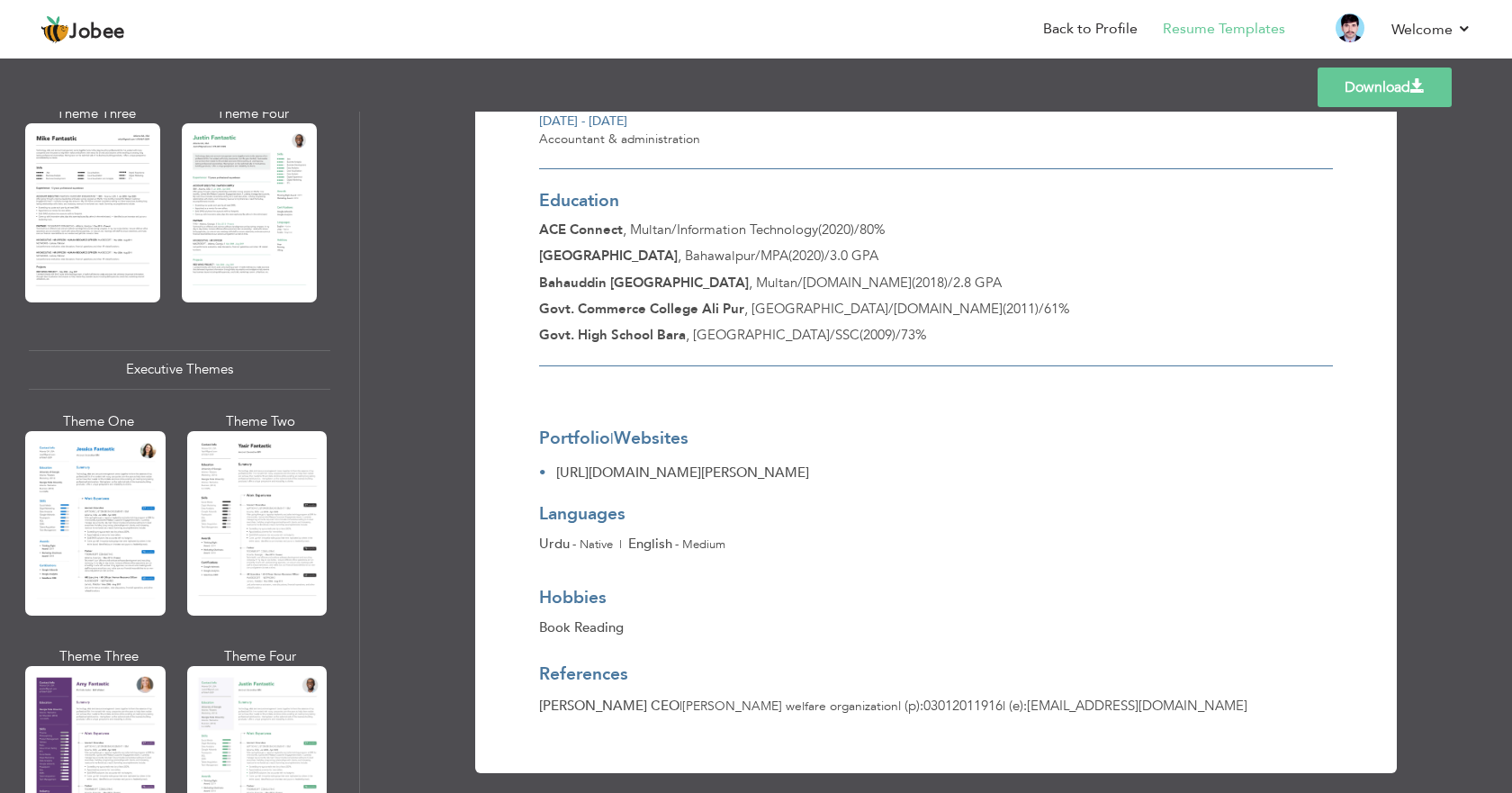
scroll to position [1170, 0]
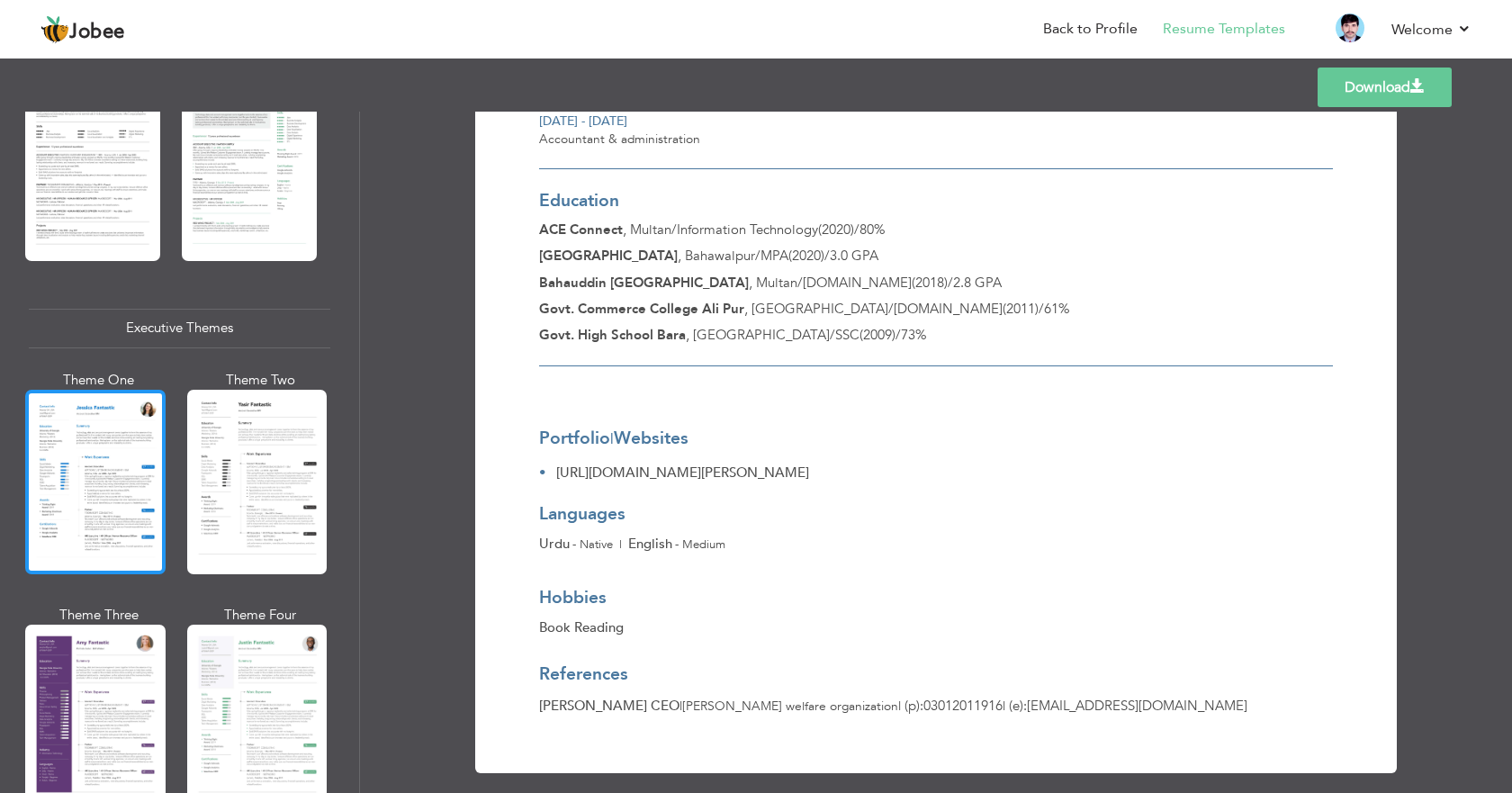
click at [101, 458] on div at bounding box center [95, 481] width 141 height 184
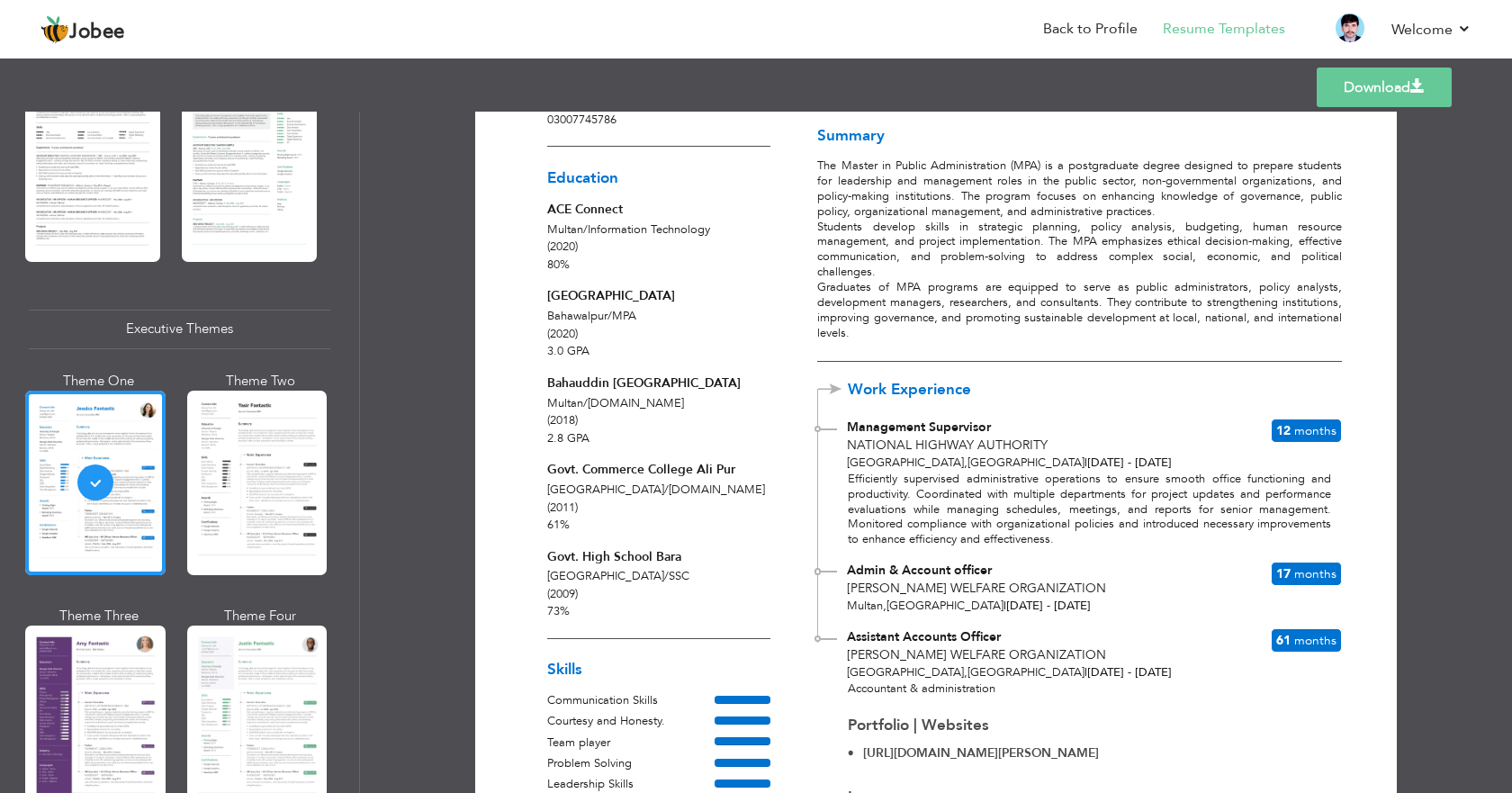
scroll to position [142, 0]
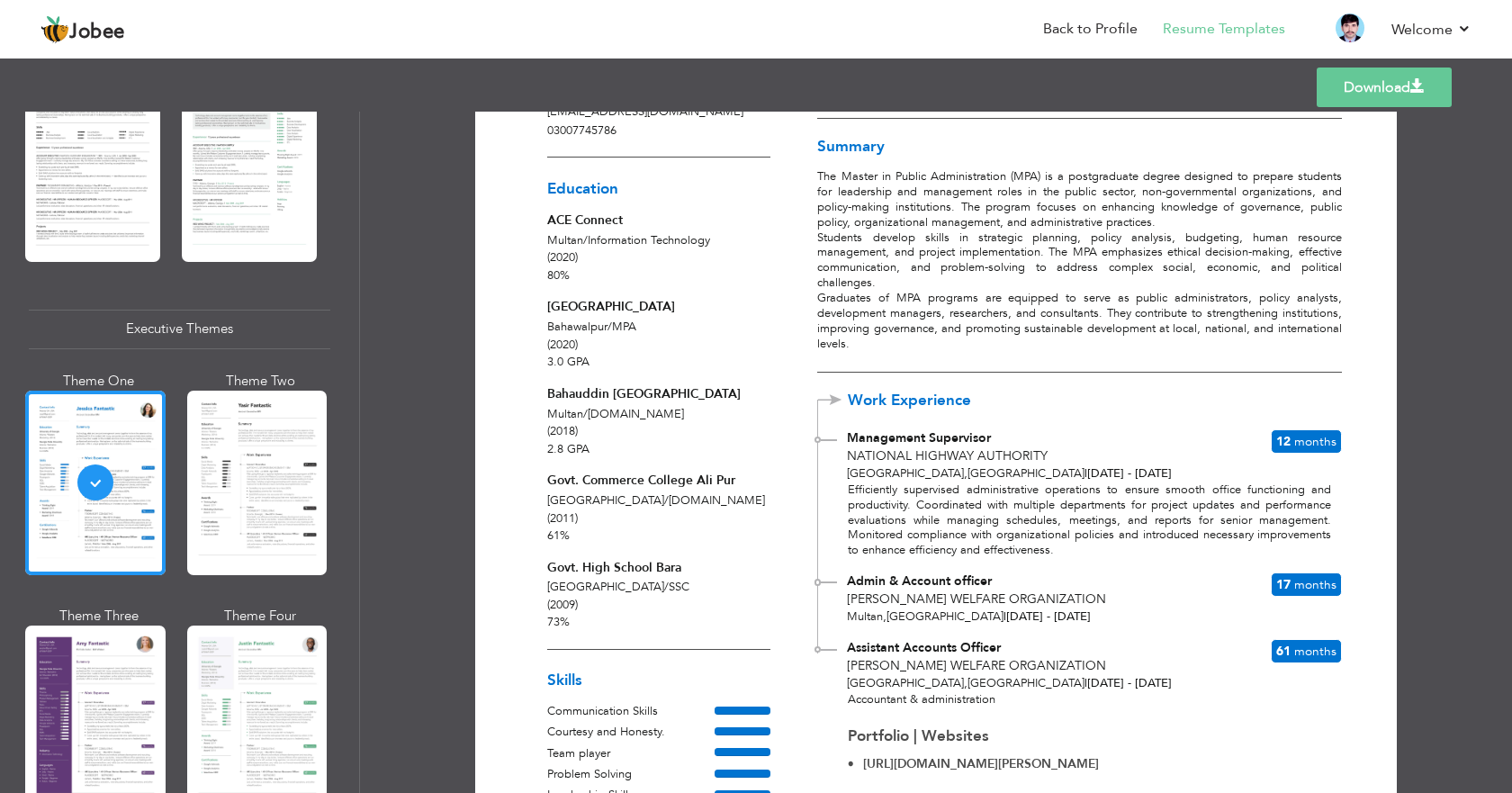
click at [1373, 91] on link "Download" at bounding box center [1383, 88] width 135 height 40
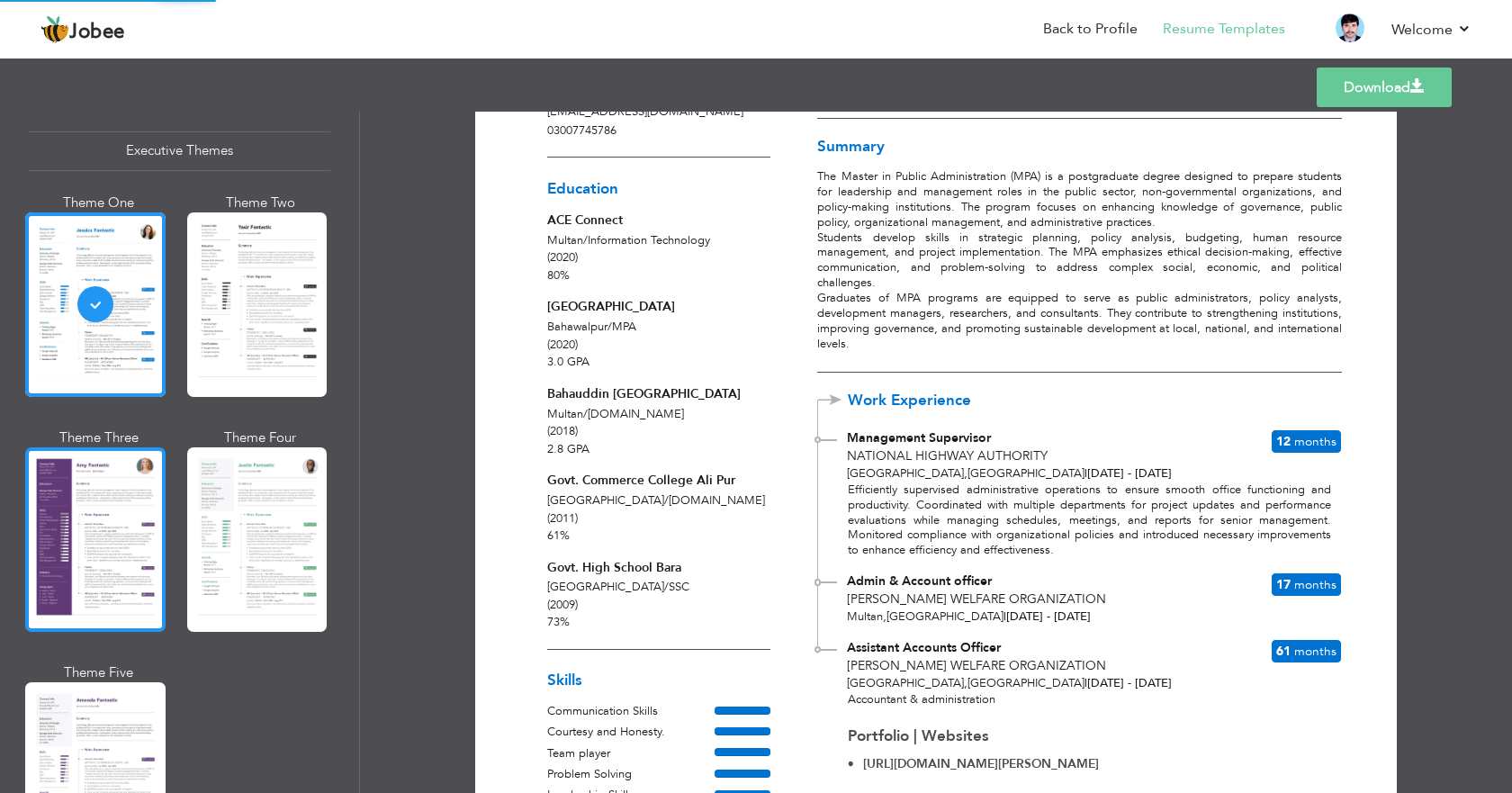
scroll to position [1349, 0]
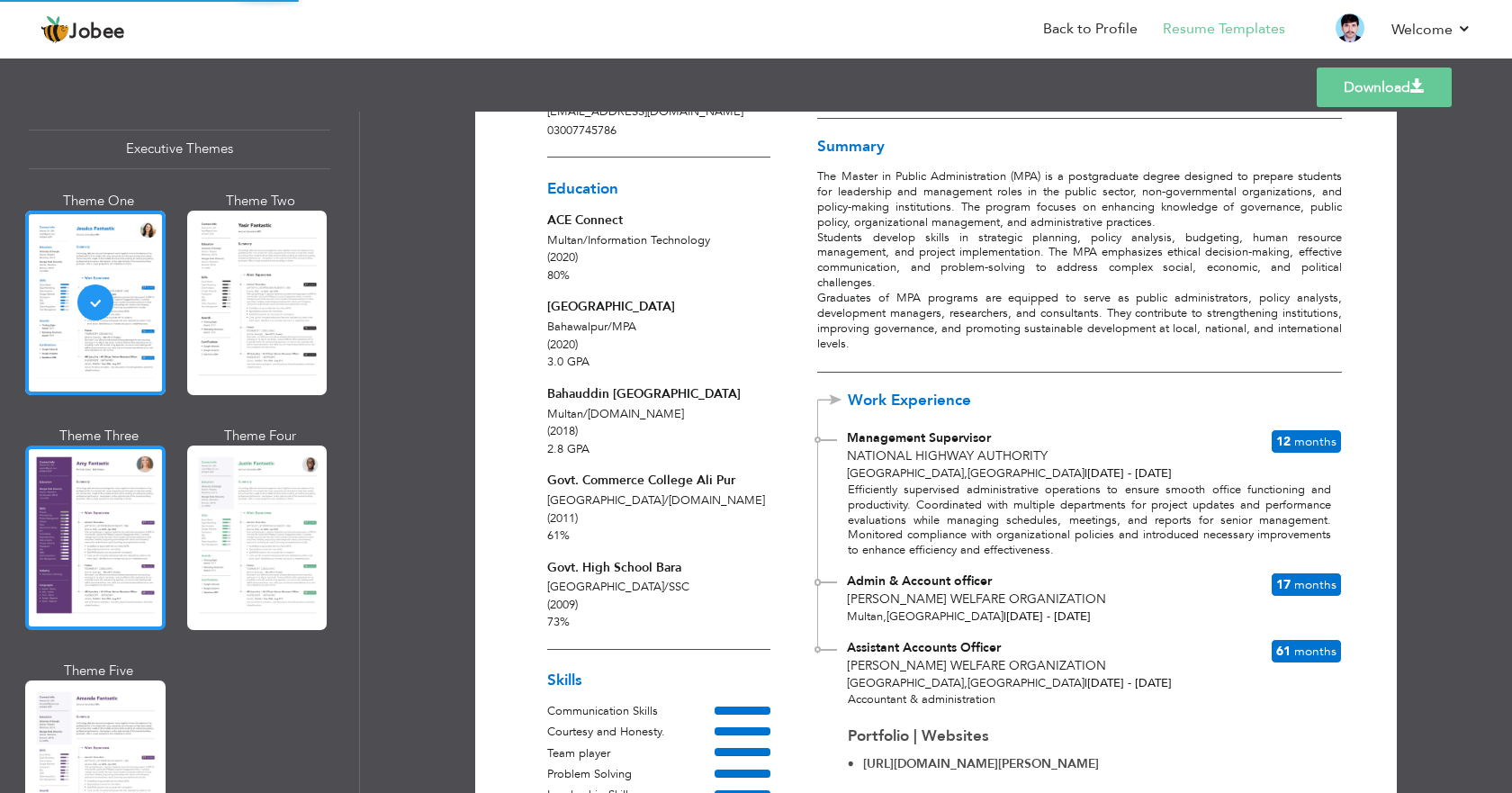
click at [117, 511] on div at bounding box center [95, 537] width 141 height 184
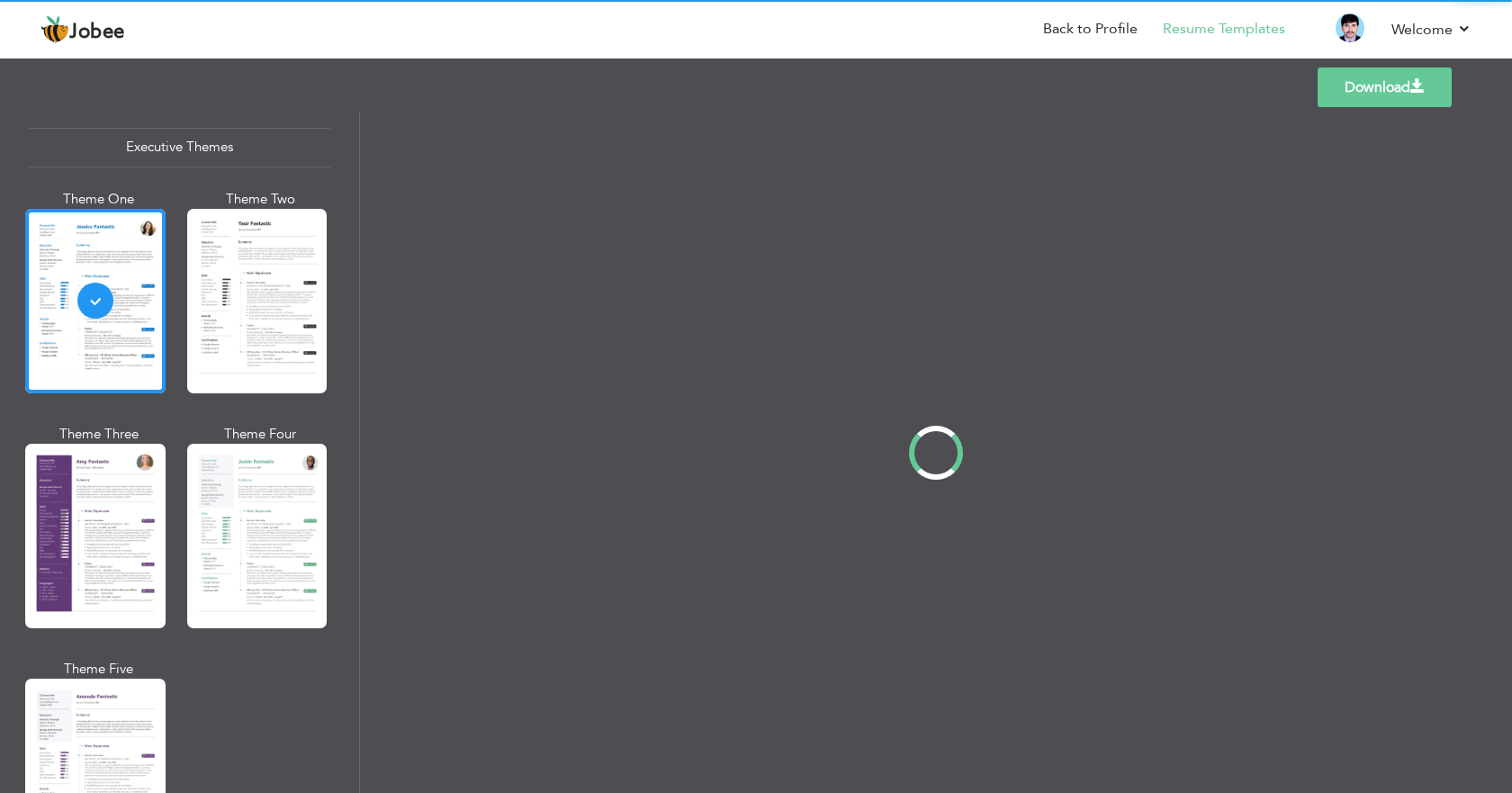
scroll to position [0, 0]
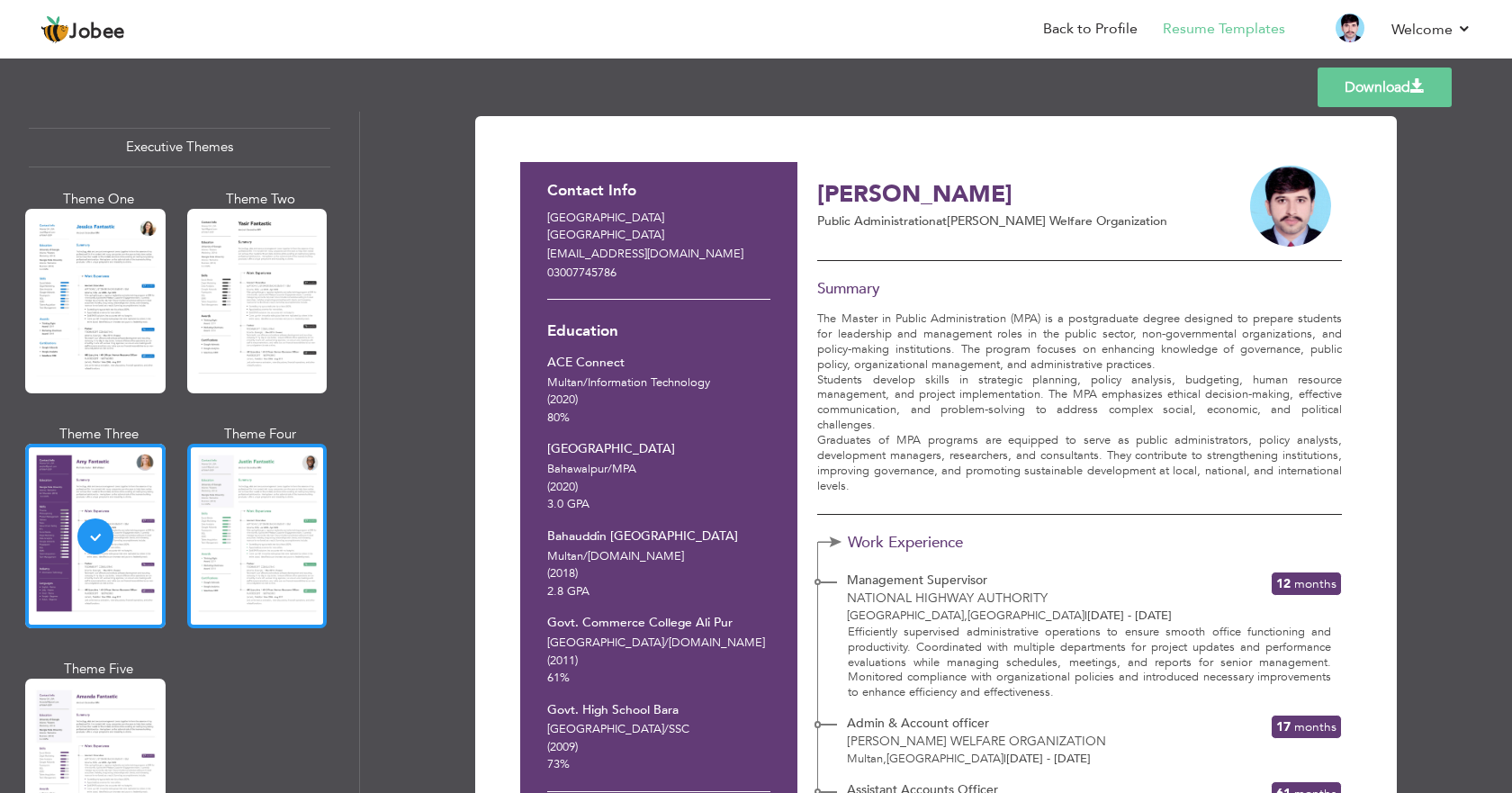
click at [250, 529] on div at bounding box center [257, 535] width 141 height 184
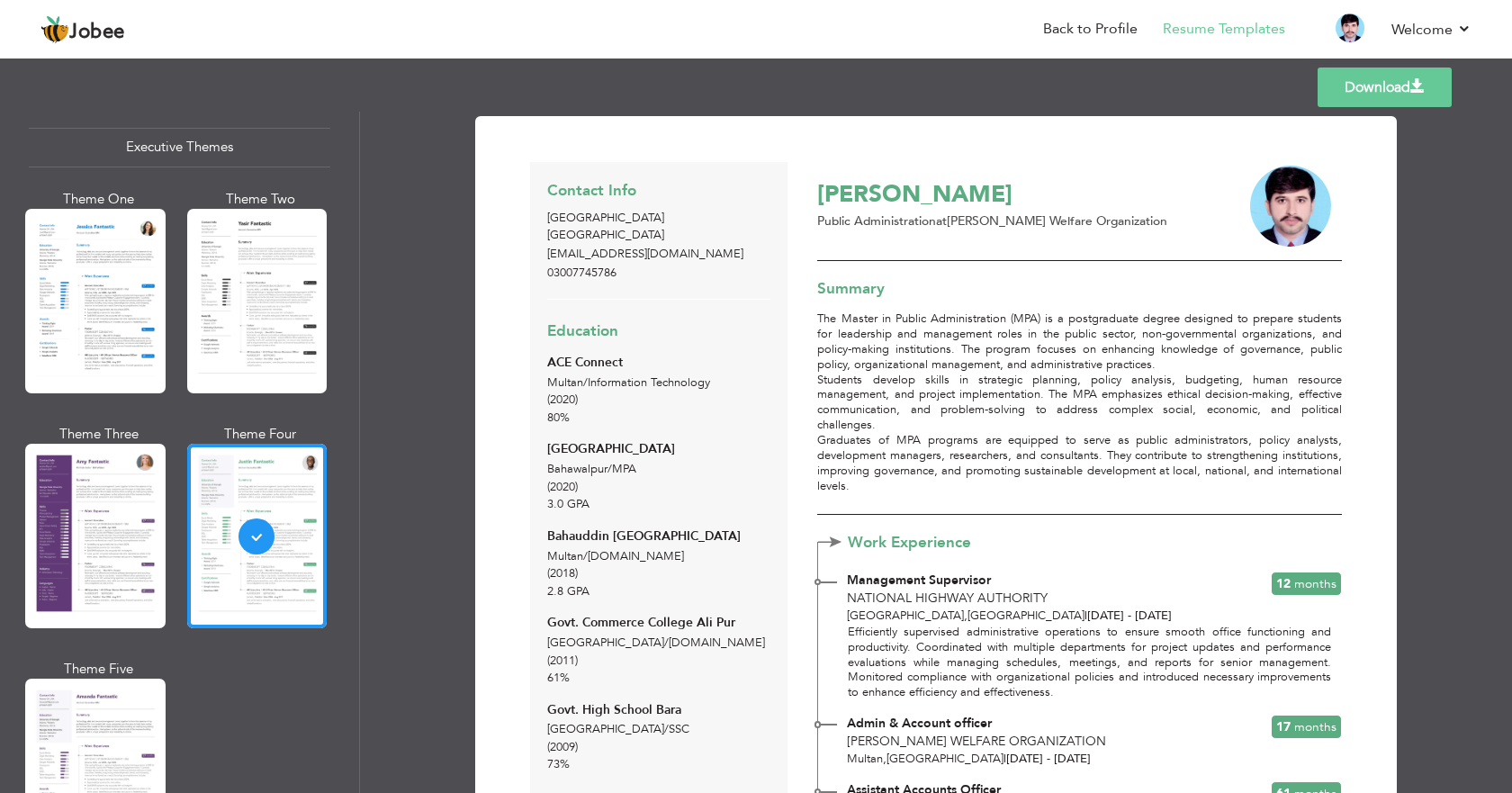
click at [743, 428] on div "Education ACE Connect Multan / Information Technology (2020) 80% [GEOGRAPHIC_DA…" at bounding box center [659, 547] width 223 height 460
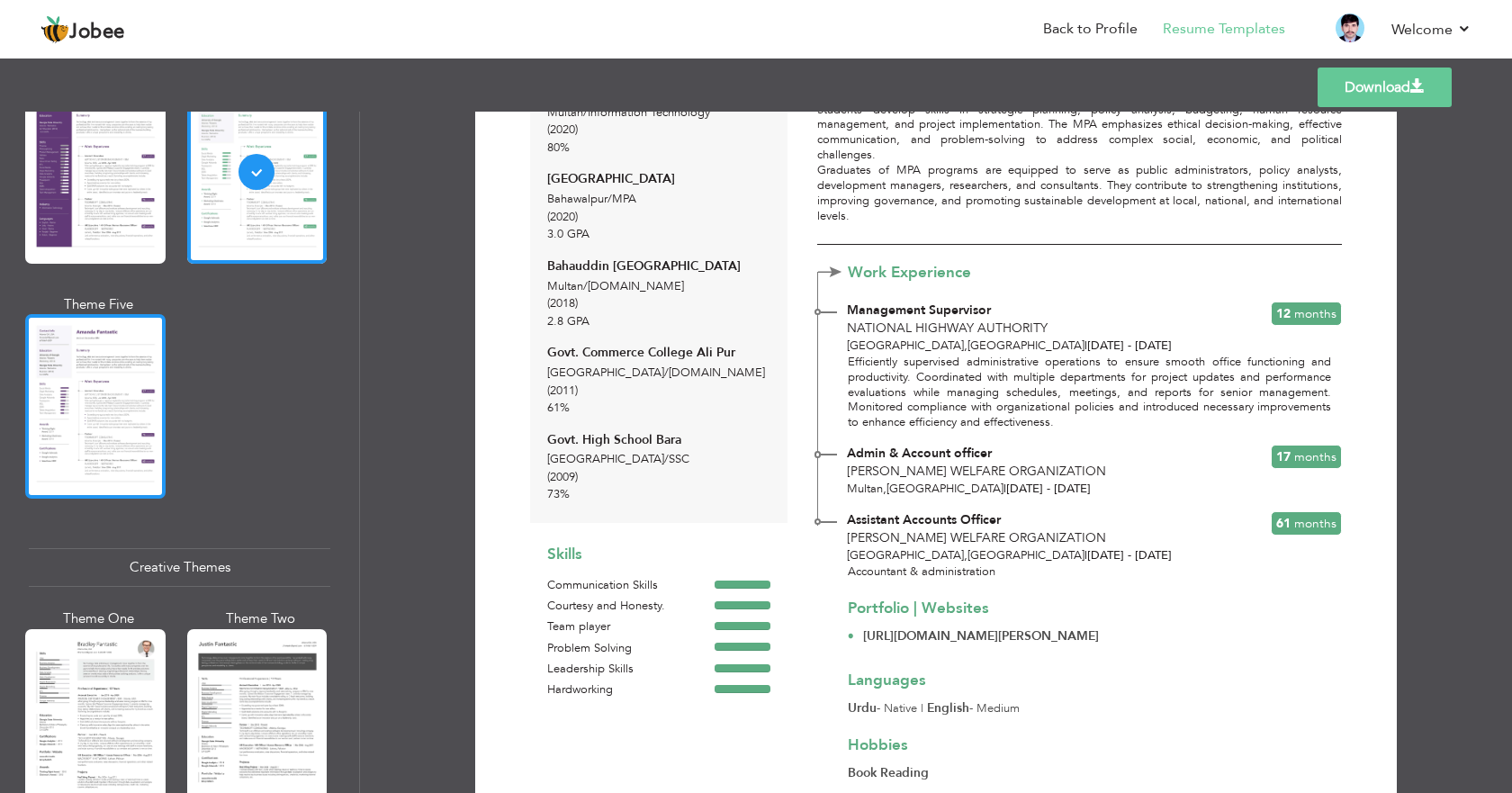
scroll to position [1981, 0]
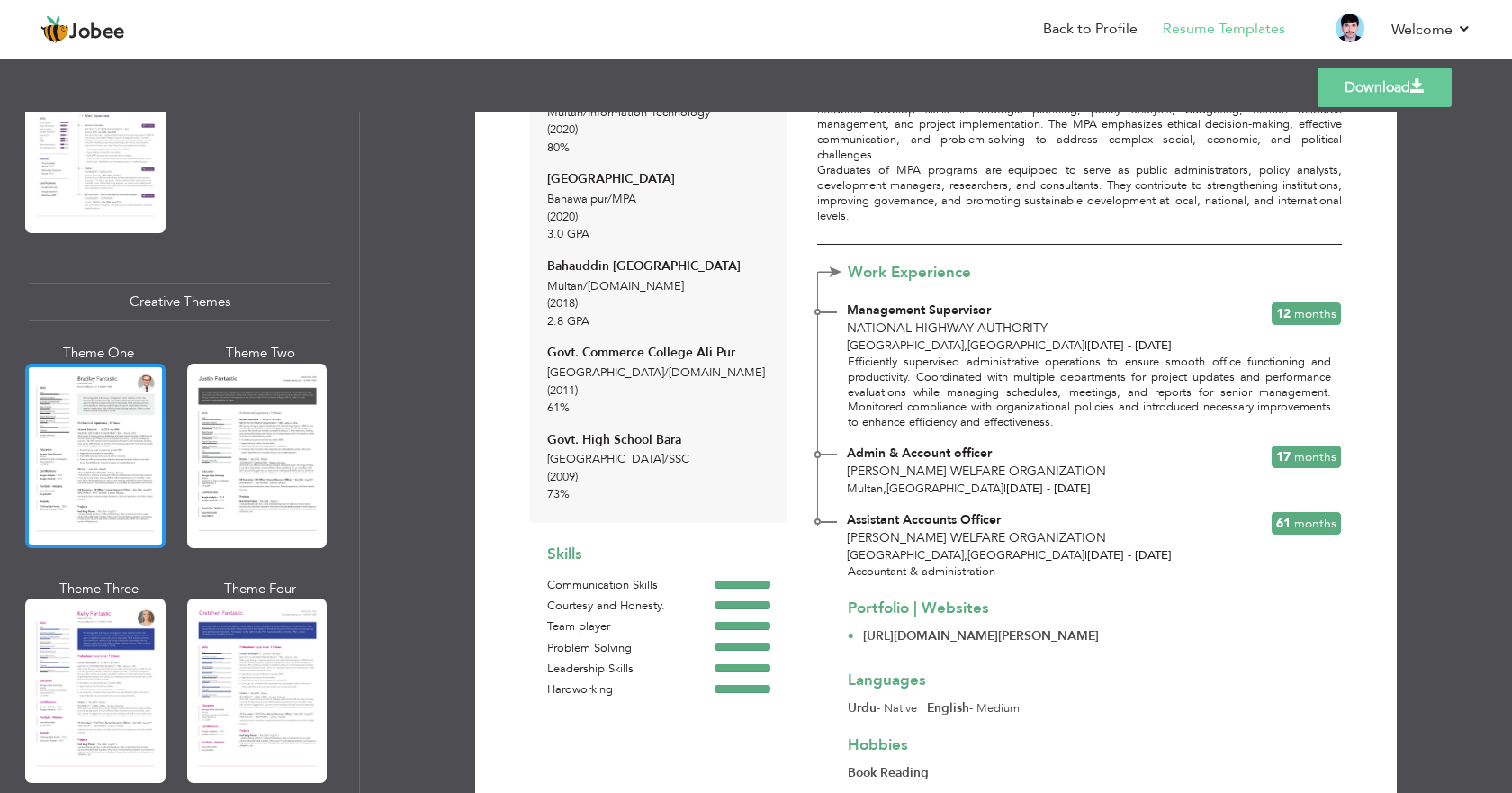
click at [98, 406] on div at bounding box center [95, 455] width 141 height 184
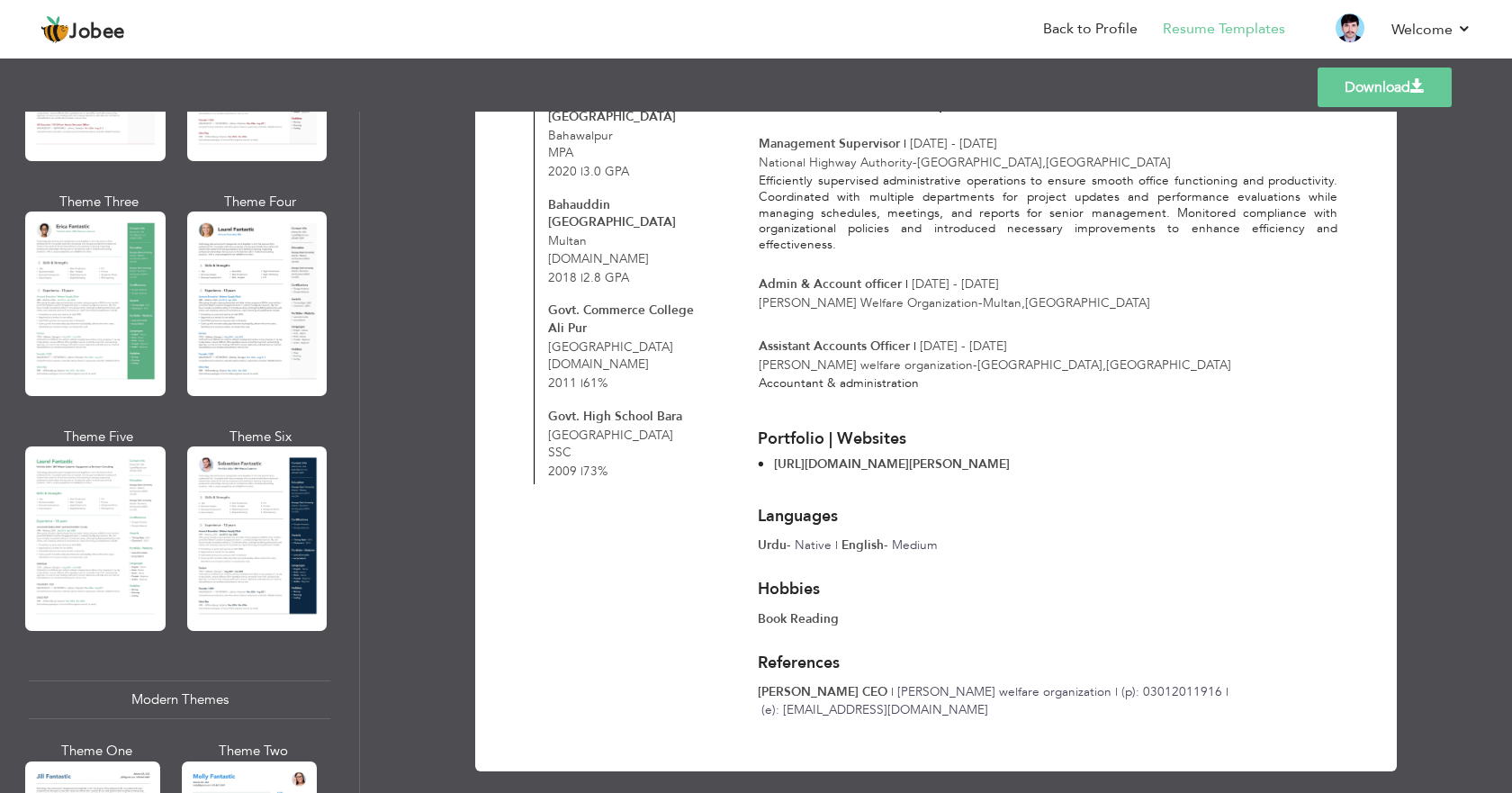
scroll to position [0, 0]
